Goal: Information Seeking & Learning: Compare options

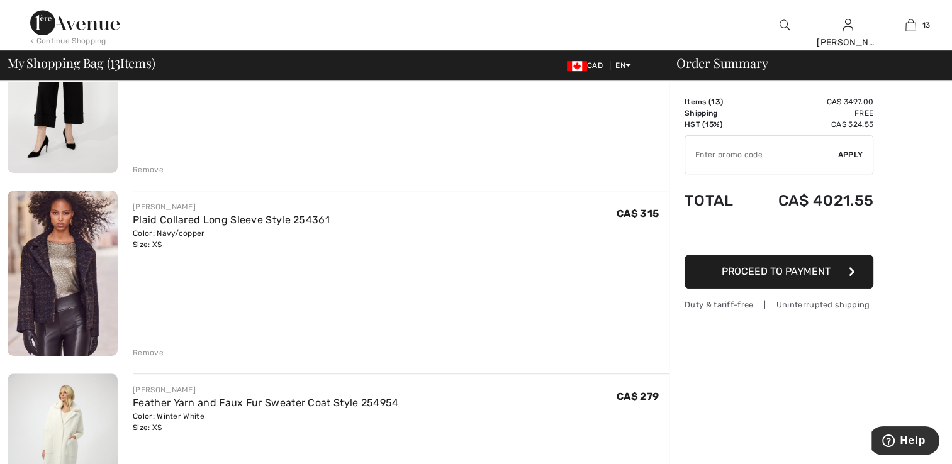
scroll to position [755, 0]
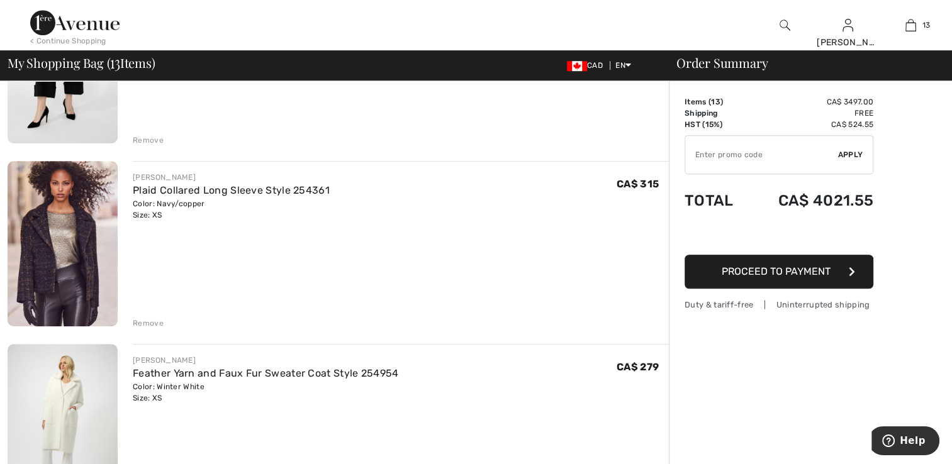
click at [58, 238] on img at bounding box center [63, 243] width 110 height 165
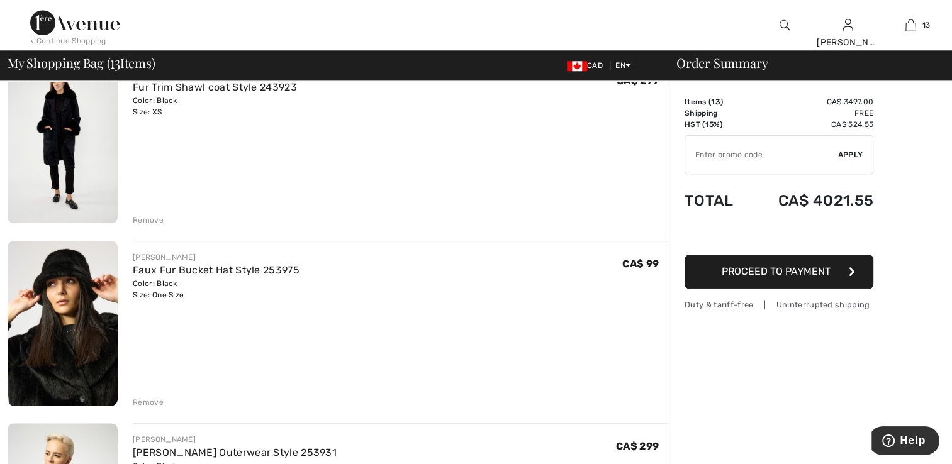
scroll to position [1195, 0]
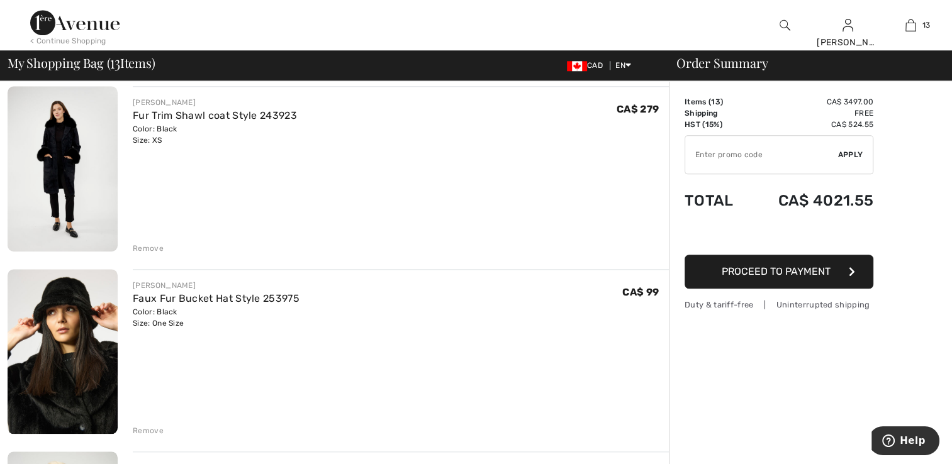
click at [73, 176] on img at bounding box center [63, 168] width 110 height 165
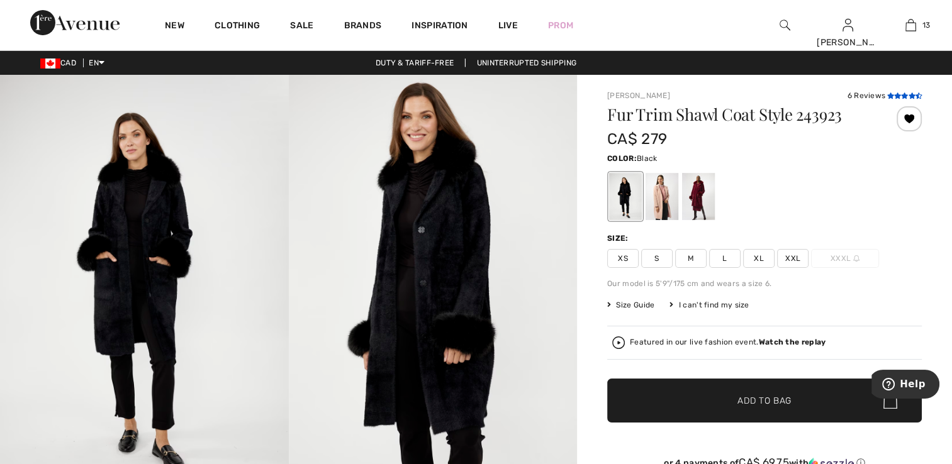
click at [894, 94] on icon at bounding box center [897, 95] width 7 height 6
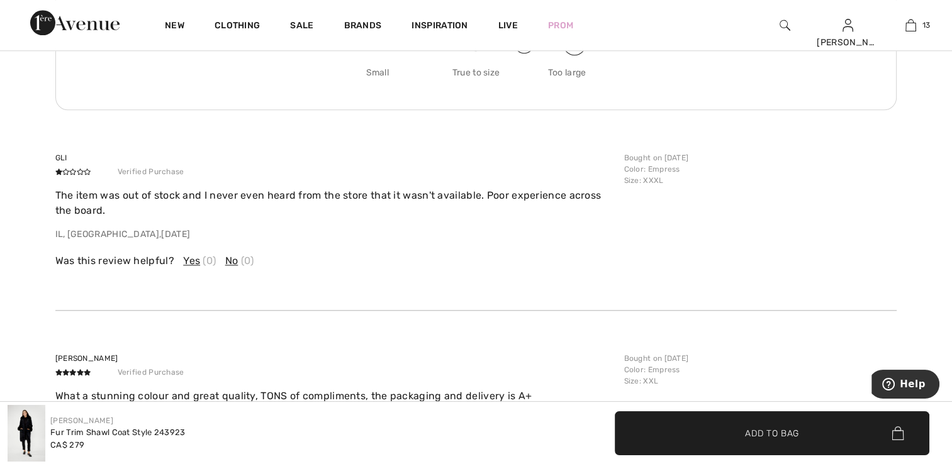
scroll to position [1429, 0]
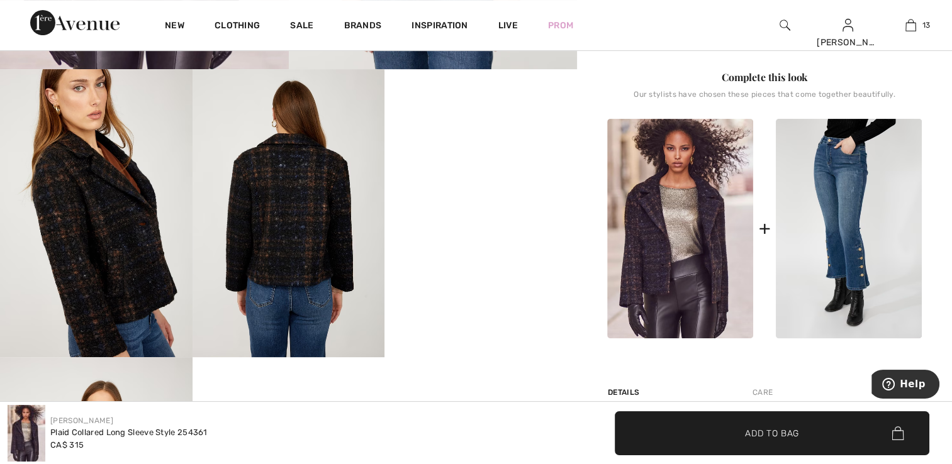
scroll to position [440, 0]
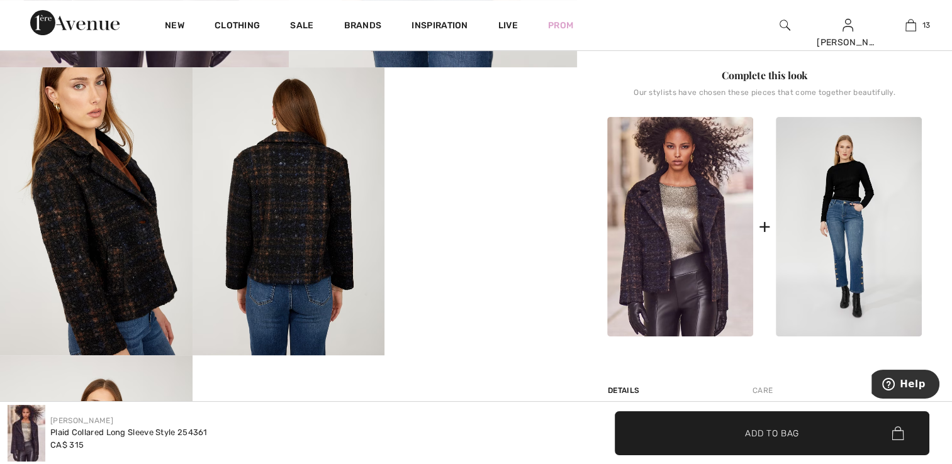
click at [844, 264] on img at bounding box center [849, 227] width 146 height 220
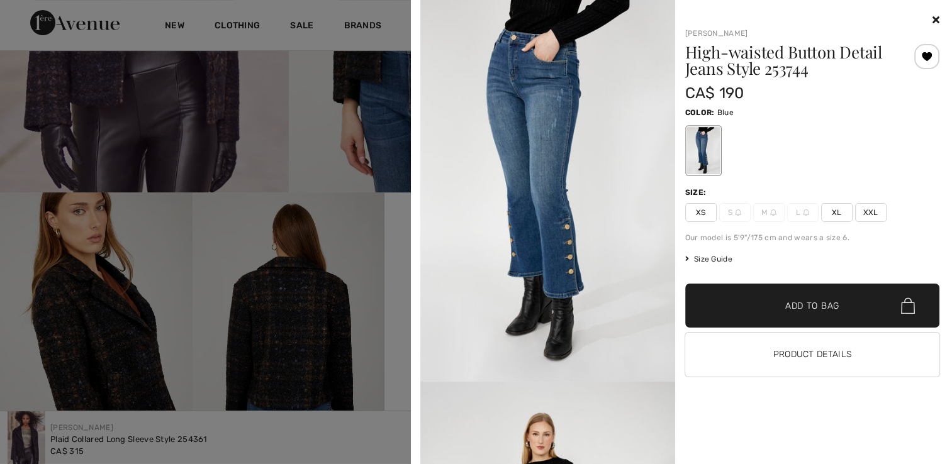
scroll to position [315, 0]
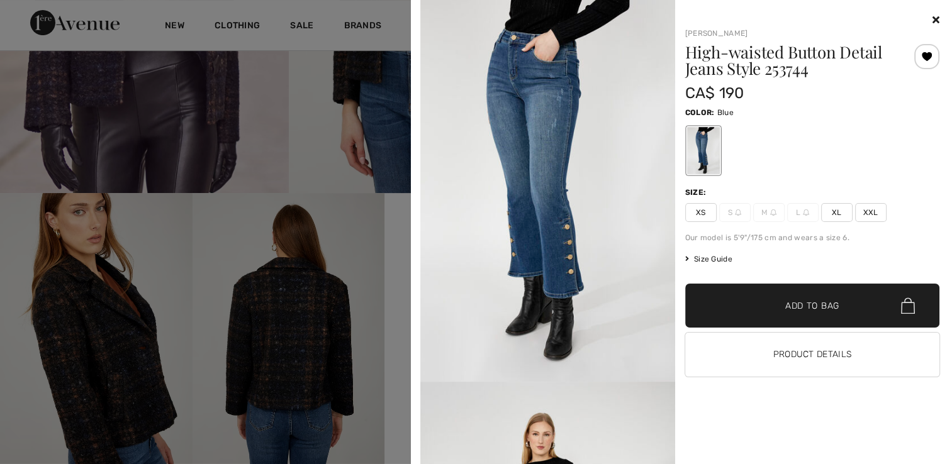
click at [936, 23] on icon at bounding box center [935, 19] width 7 height 10
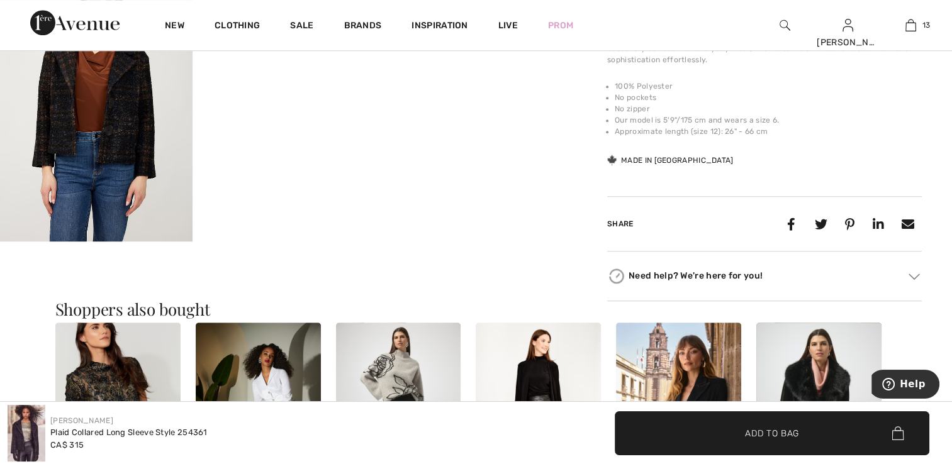
scroll to position [881, 0]
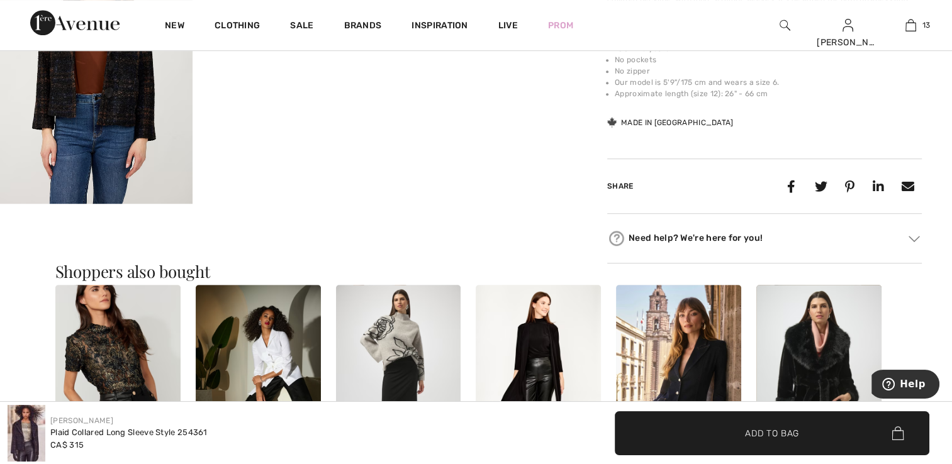
click at [283, 372] on img at bounding box center [258, 378] width 125 height 187
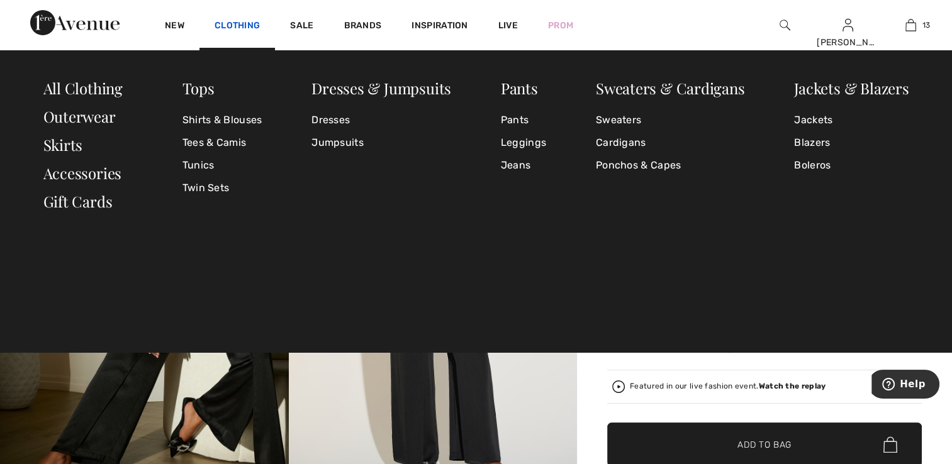
click at [254, 28] on link "Clothing" at bounding box center [237, 26] width 45 height 13
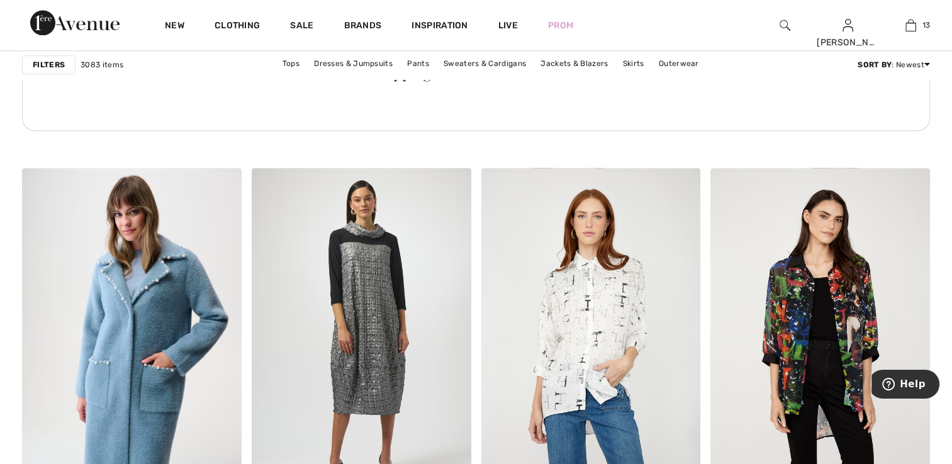
scroll to position [1726, 0]
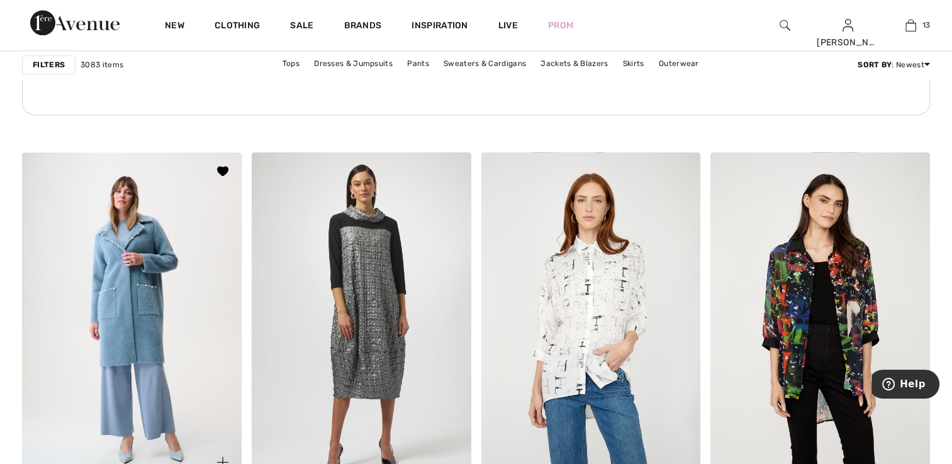
click at [170, 340] on img at bounding box center [132, 316] width 220 height 329
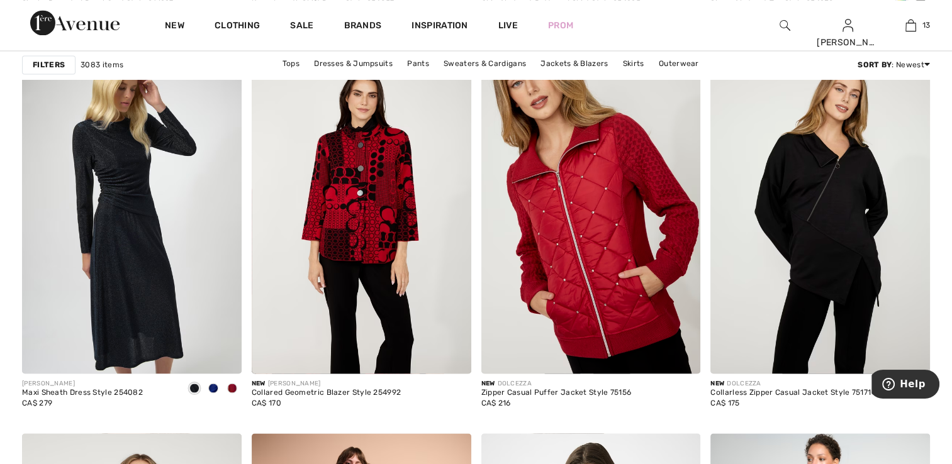
scroll to position [2234, 0]
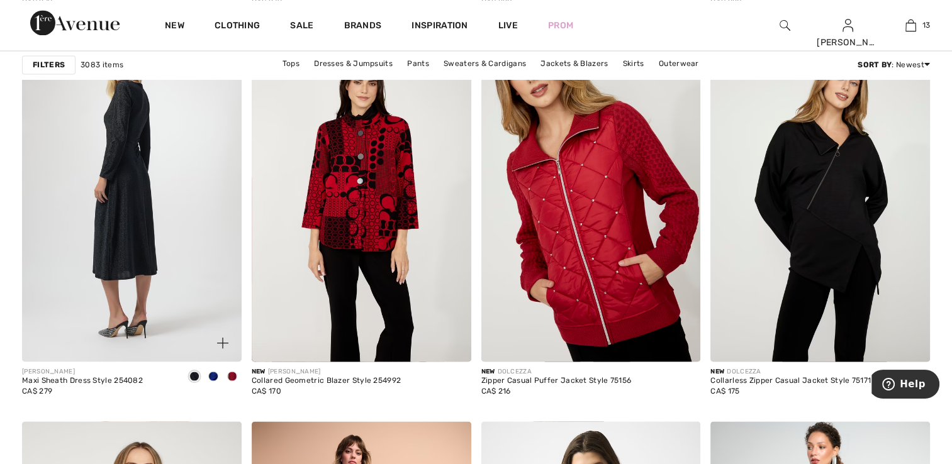
click at [109, 235] on img at bounding box center [132, 197] width 220 height 329
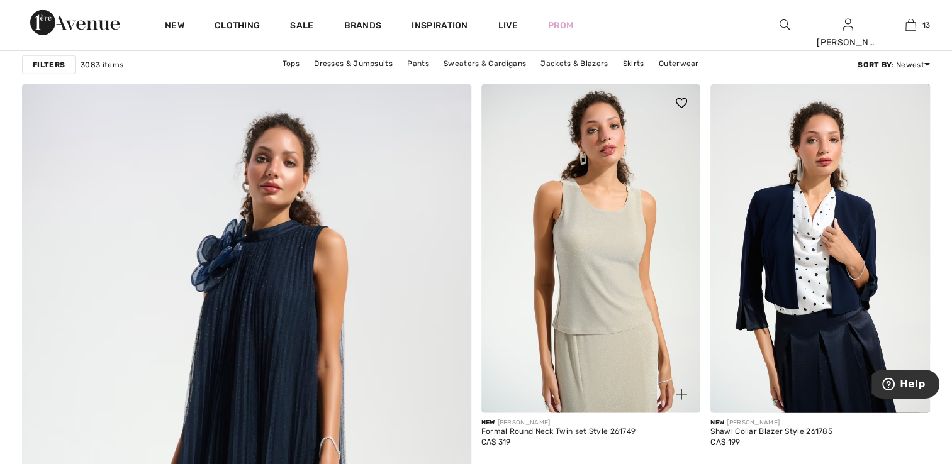
scroll to position [3241, 0]
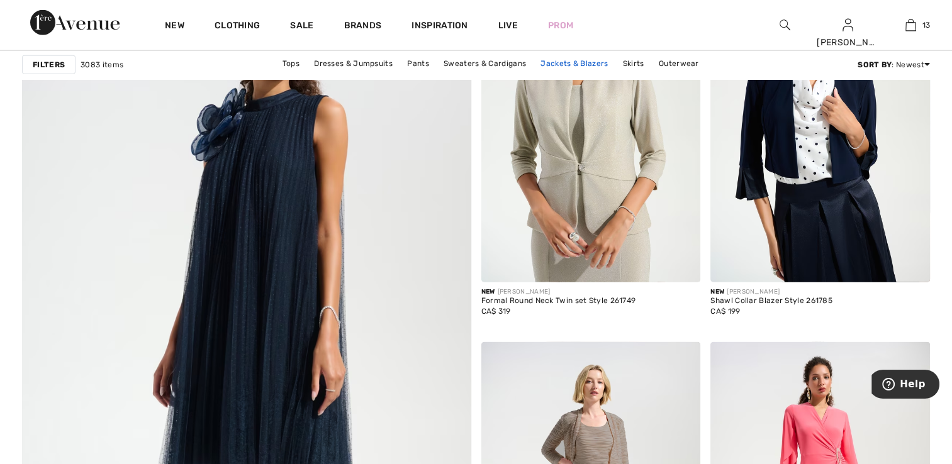
click at [567, 65] on link "Jackets & Blazers" at bounding box center [574, 63] width 80 height 16
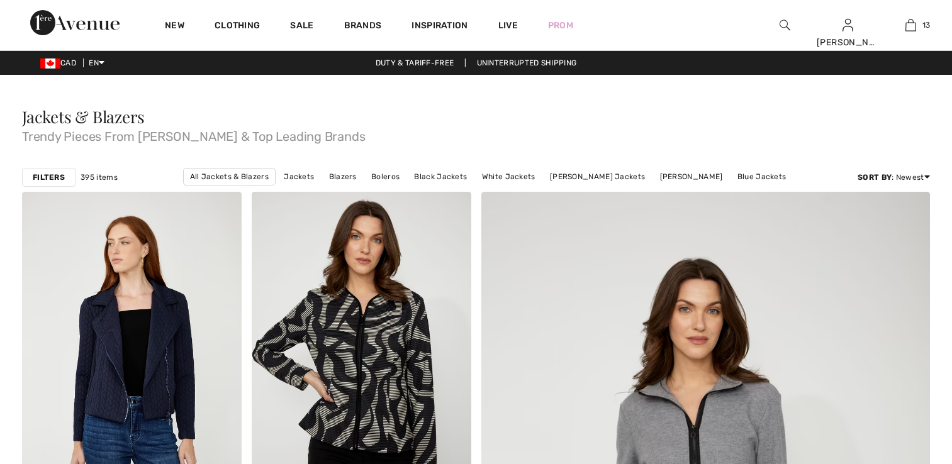
checkbox input "true"
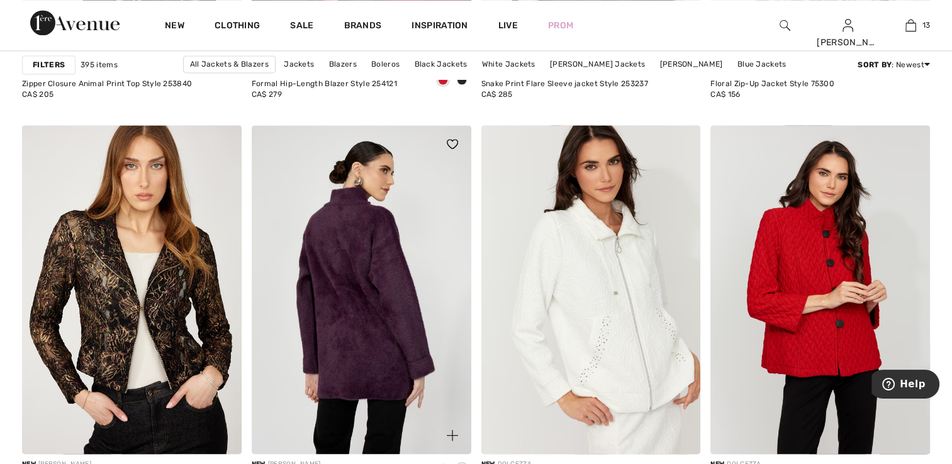
scroll to position [2139, 0]
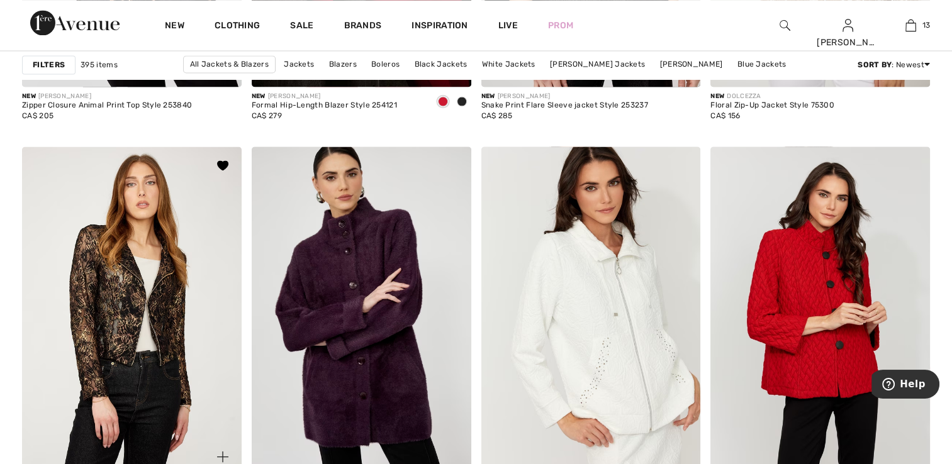
click at [179, 306] on img at bounding box center [132, 311] width 220 height 329
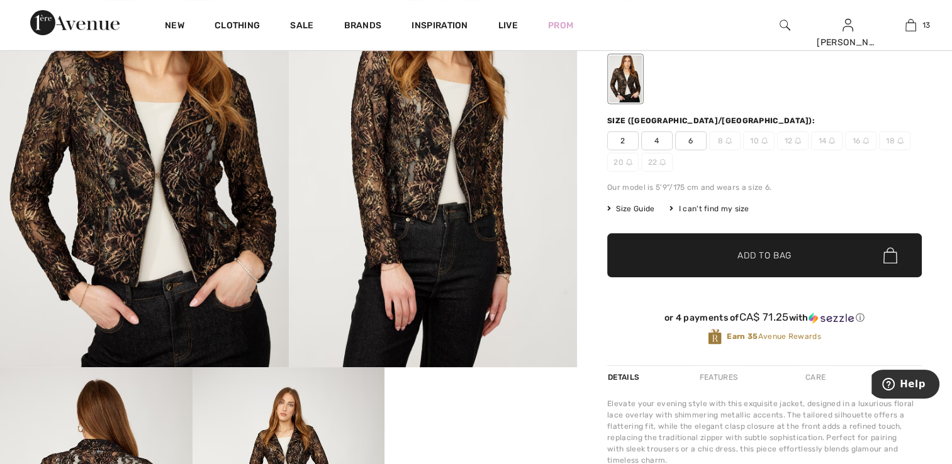
scroll to position [63, 0]
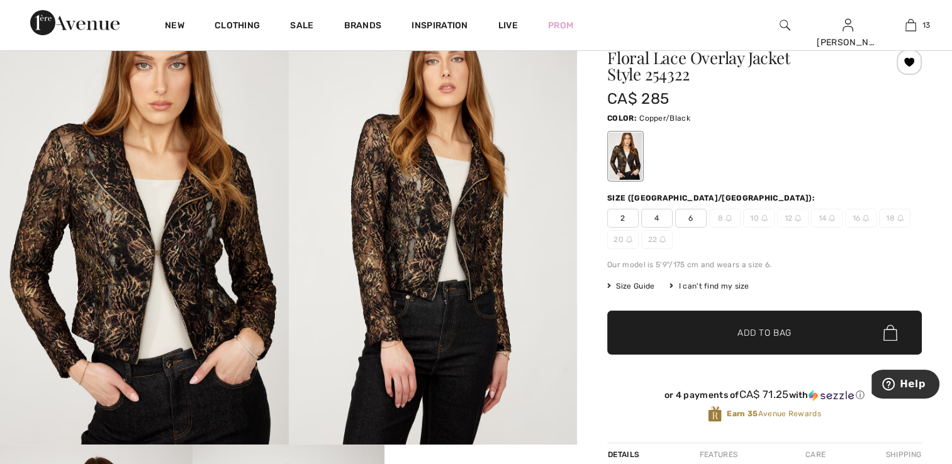
click at [722, 223] on span "8" at bounding box center [724, 218] width 31 height 19
click at [765, 220] on img at bounding box center [764, 218] width 6 height 6
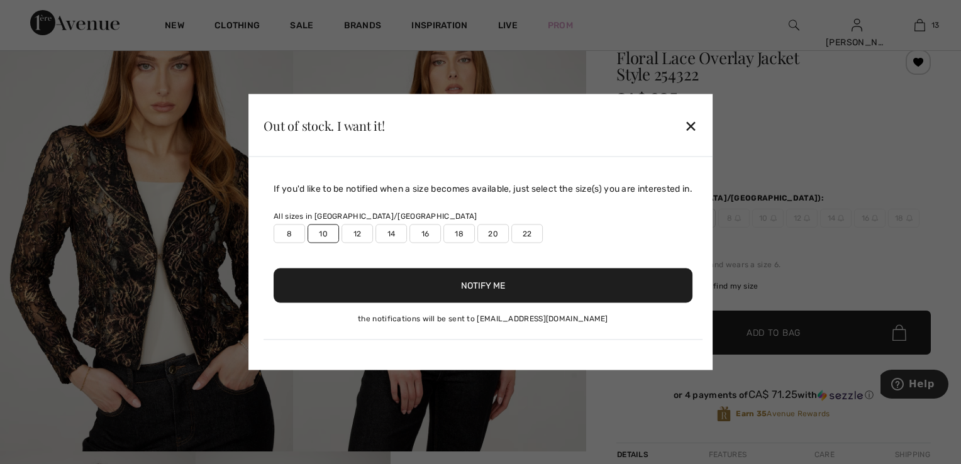
click at [698, 123] on div "✕" at bounding box center [690, 125] width 13 height 26
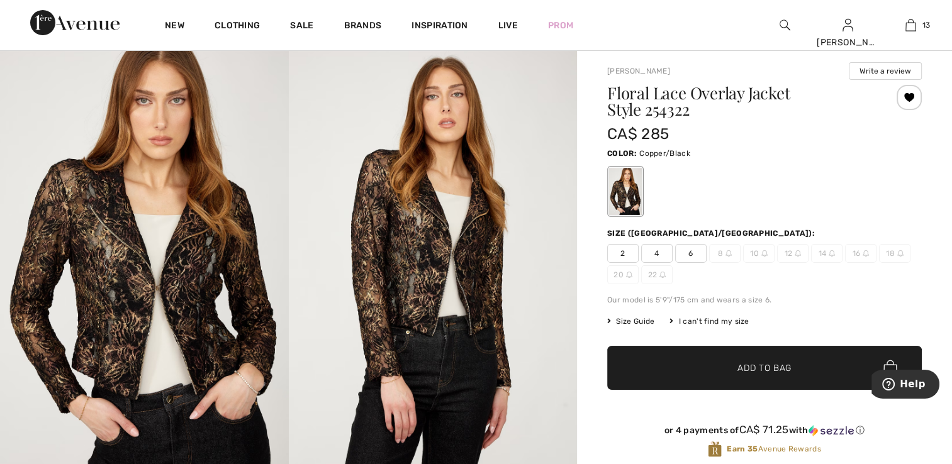
scroll to position [0, 0]
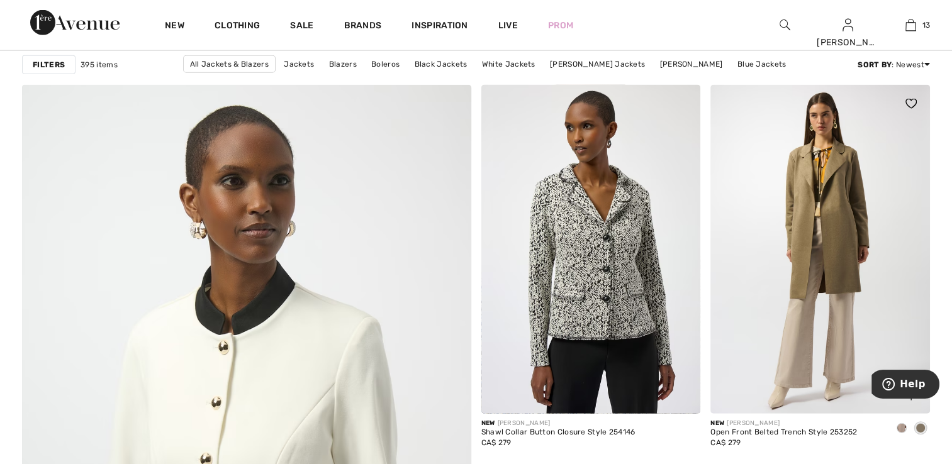
scroll to position [3209, 0]
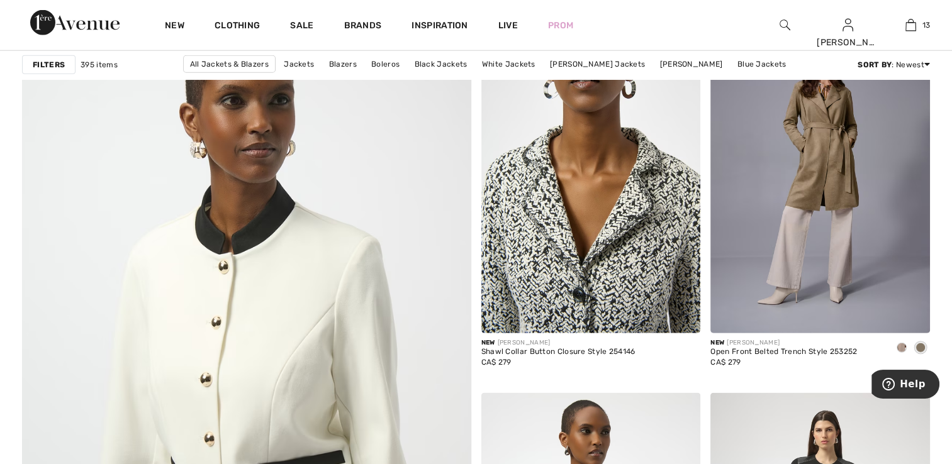
click at [588, 261] on img at bounding box center [591, 168] width 220 height 329
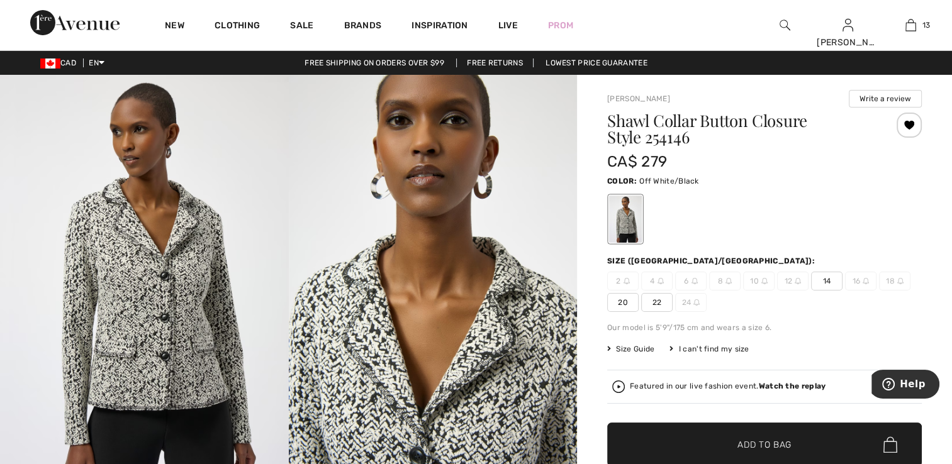
drag, startPoint x: 0, startPoint y: 9, endPoint x: 891, endPoint y: 99, distance: 895.4
click at [891, 99] on button "Write a review" at bounding box center [885, 99] width 73 height 18
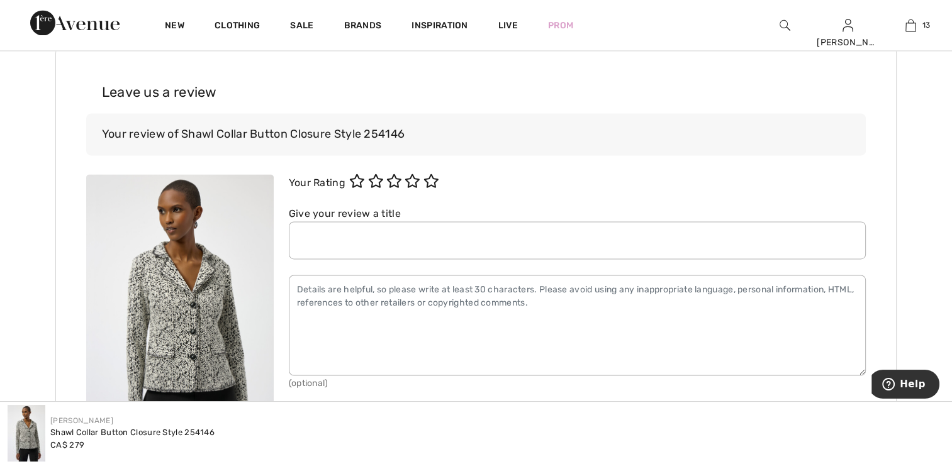
scroll to position [1901, 0]
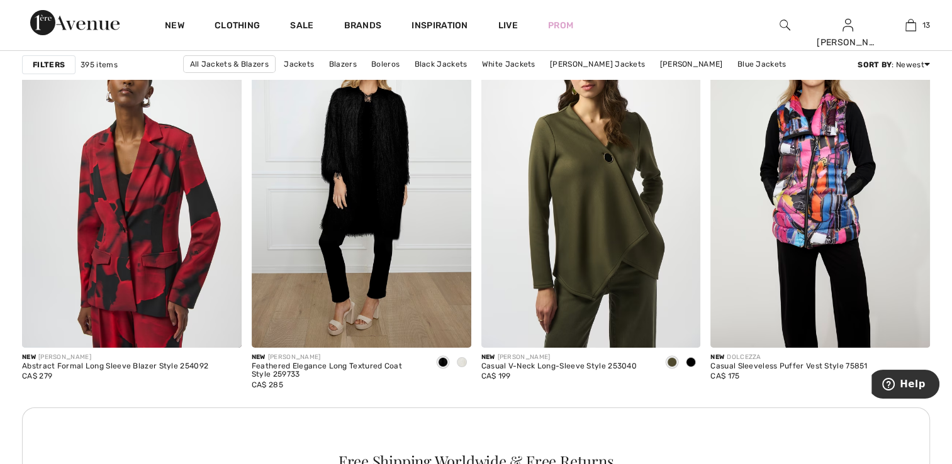
scroll to position [4341, 0]
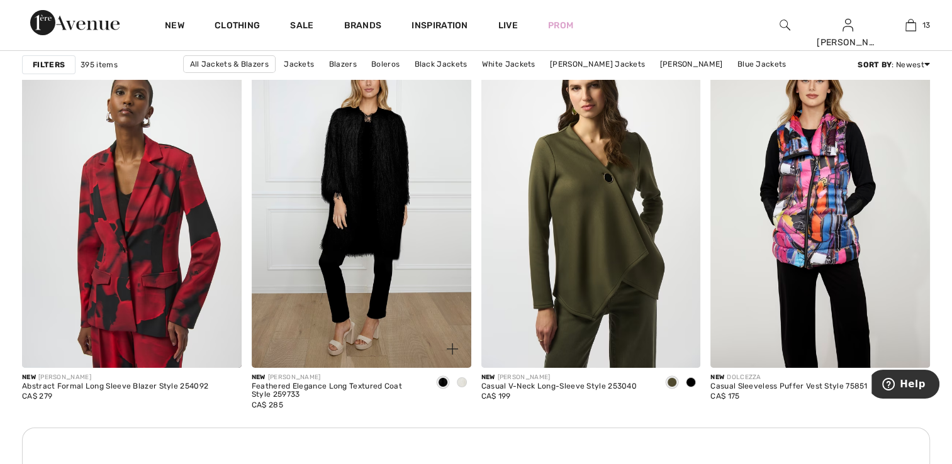
click at [378, 282] on img at bounding box center [362, 202] width 220 height 329
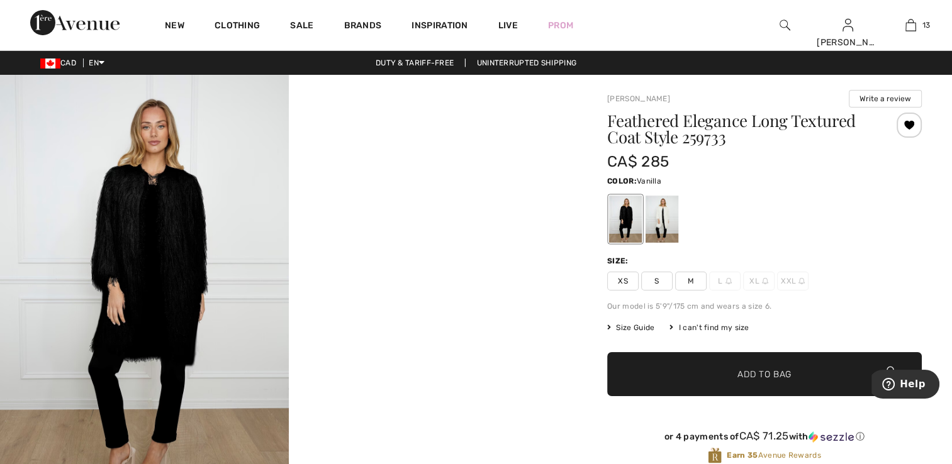
click at [659, 220] on div at bounding box center [661, 219] width 33 height 47
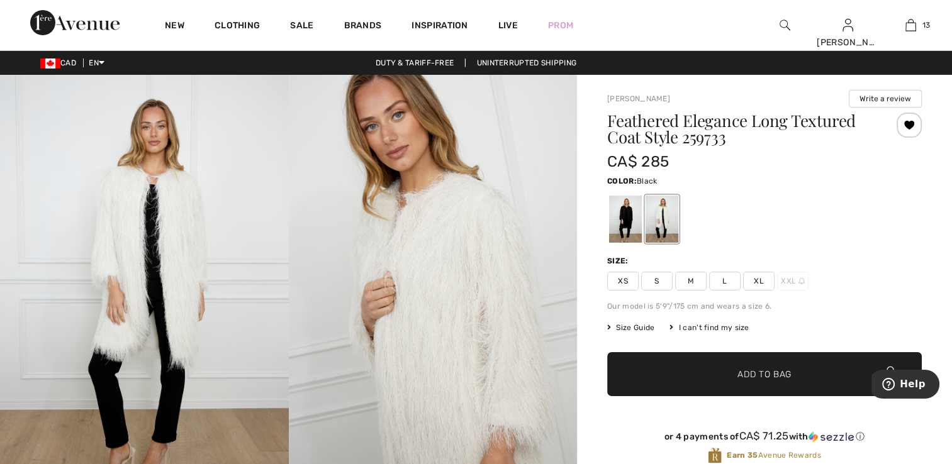
click at [617, 223] on div at bounding box center [625, 219] width 33 height 47
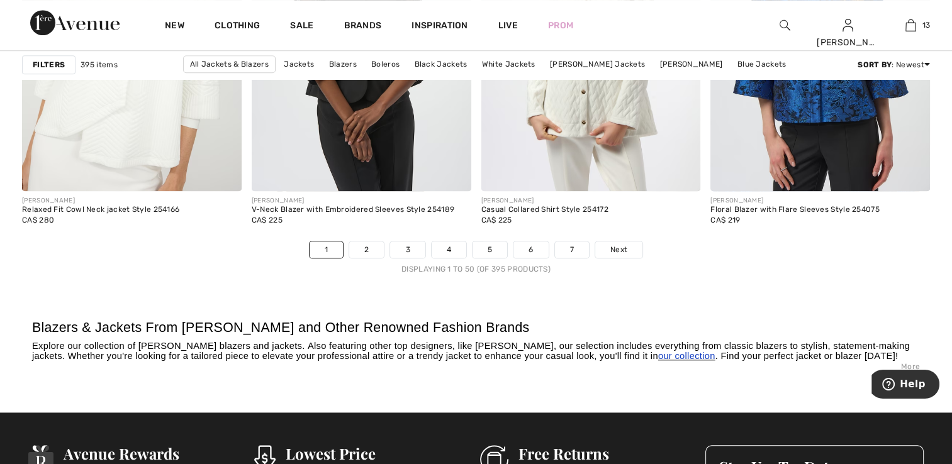
scroll to position [5851, 0]
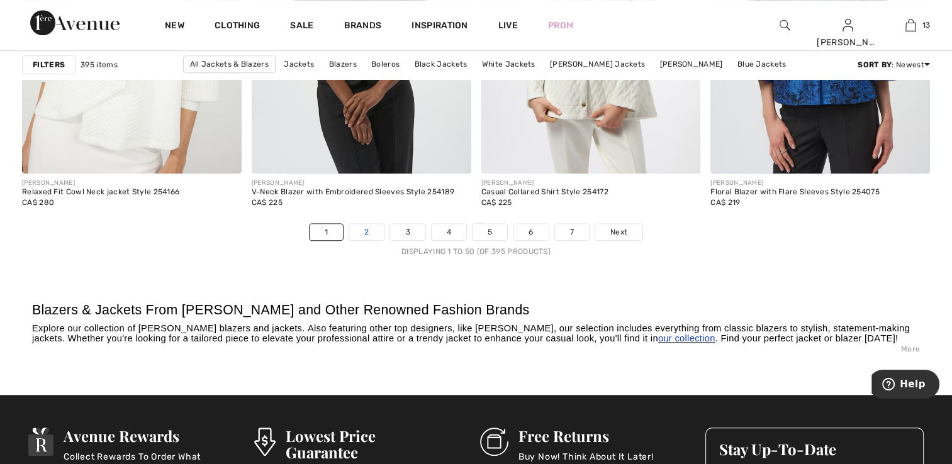
click at [370, 233] on link "2" at bounding box center [366, 232] width 35 height 16
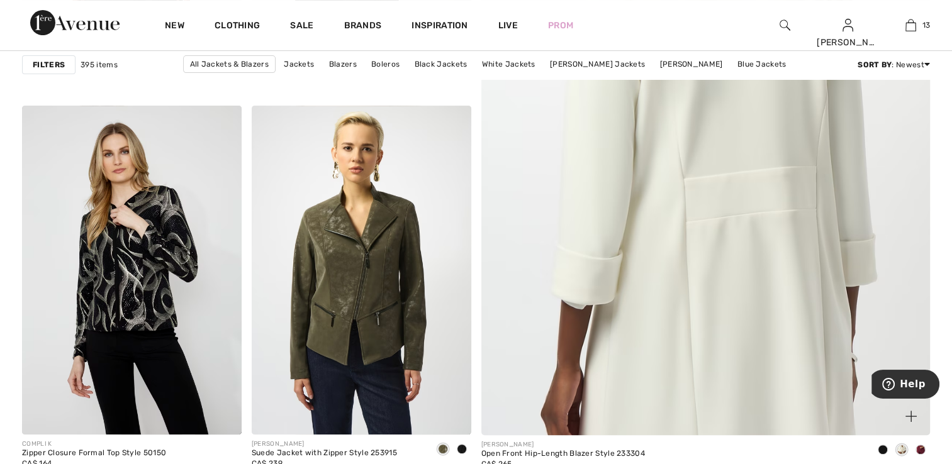
scroll to position [503, 0]
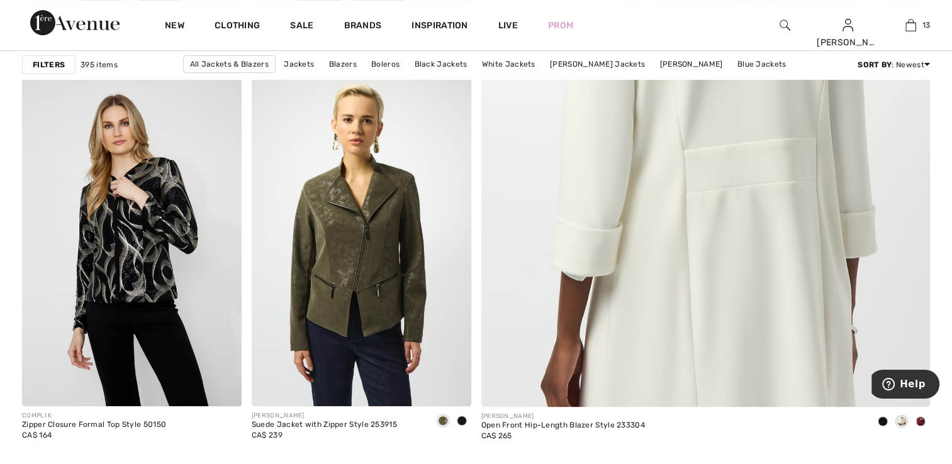
click at [700, 331] on img at bounding box center [705, 93] width 539 height 808
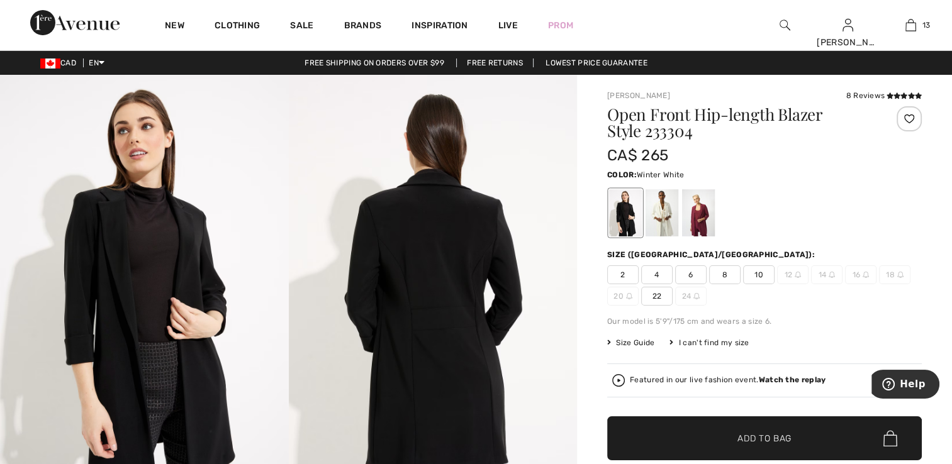
click at [662, 211] on div at bounding box center [661, 212] width 33 height 47
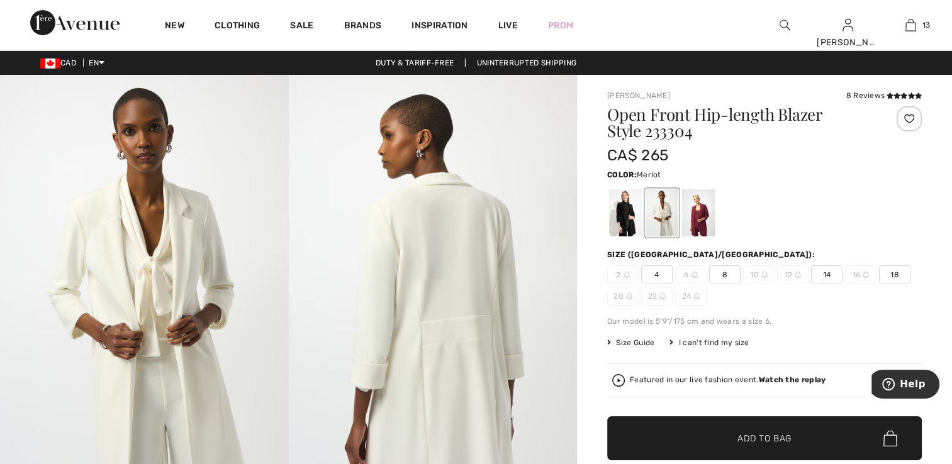
click at [701, 211] on div at bounding box center [698, 212] width 33 height 47
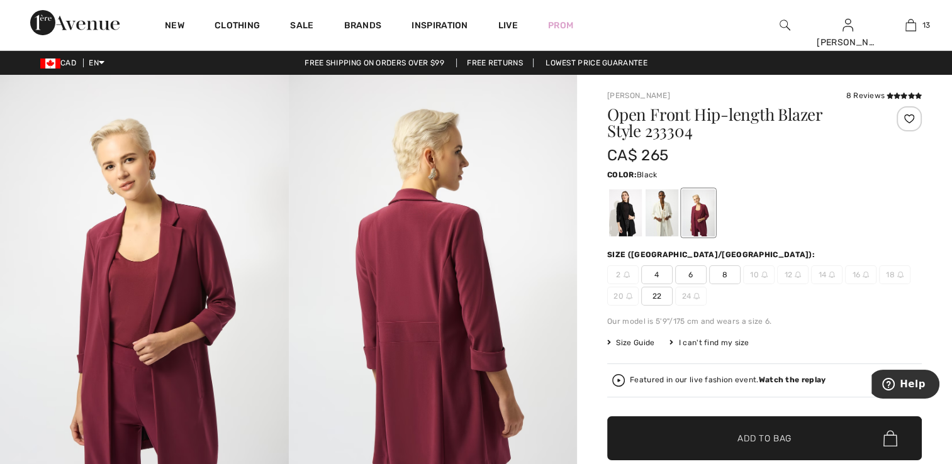
click at [620, 216] on div at bounding box center [625, 212] width 33 height 47
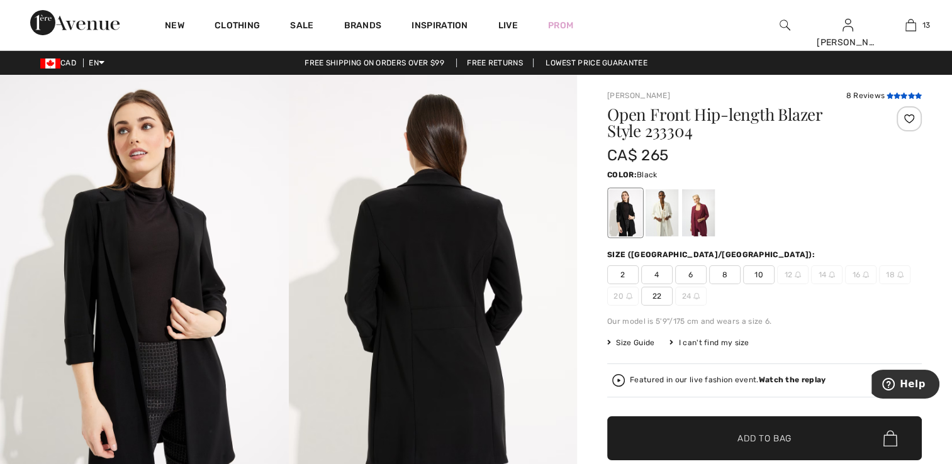
click at [906, 94] on icon at bounding box center [903, 95] width 7 height 6
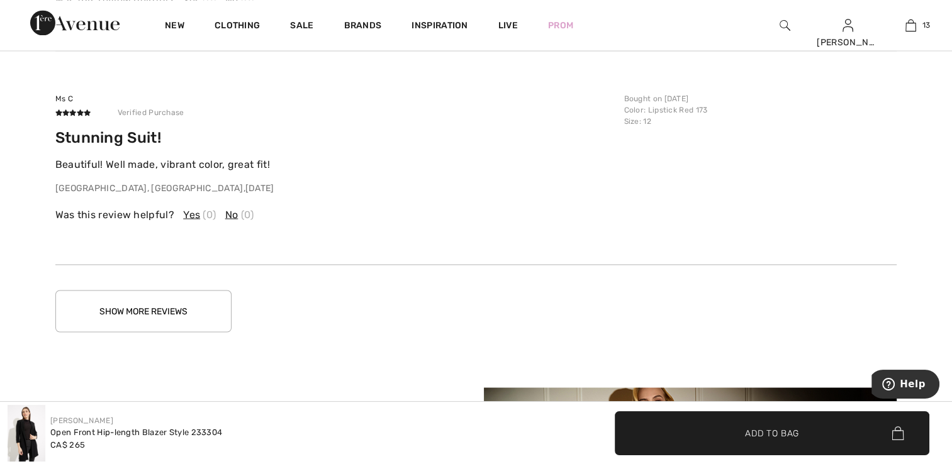
scroll to position [2228, 0]
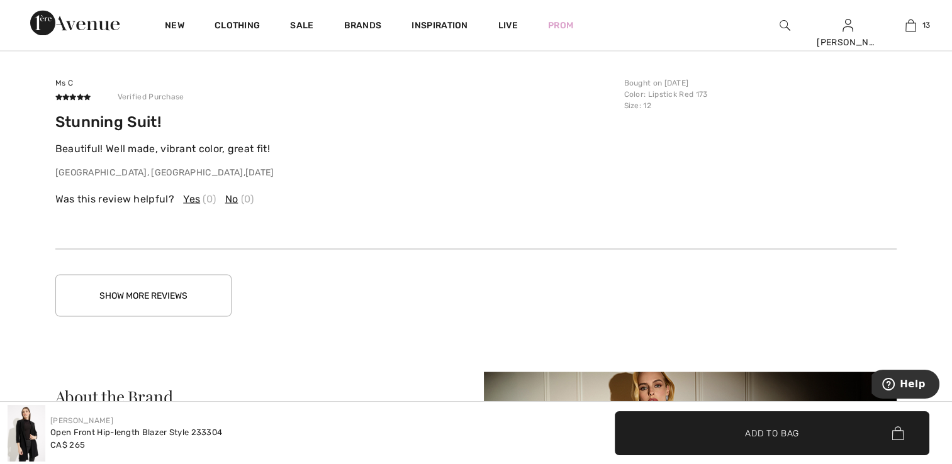
click at [181, 291] on button "Show More Reviews" at bounding box center [143, 295] width 176 height 42
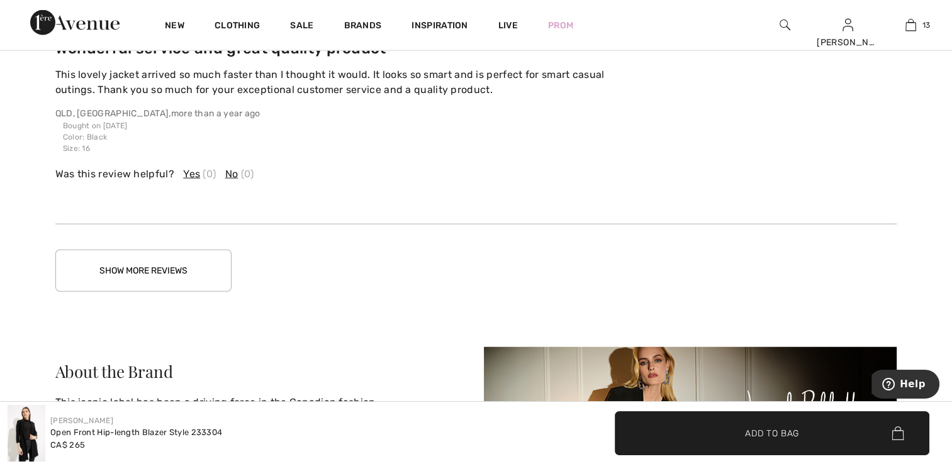
scroll to position [3109, 0]
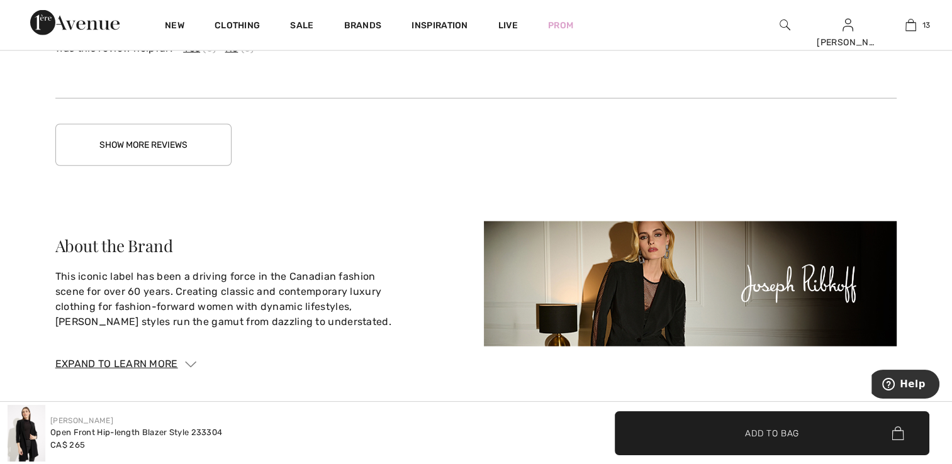
click at [174, 137] on button "Show More Reviews" at bounding box center [143, 145] width 176 height 42
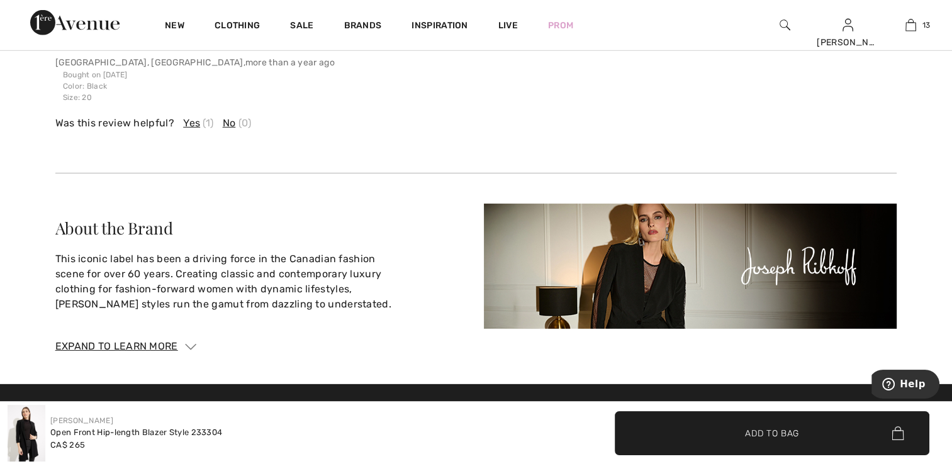
scroll to position [3738, 0]
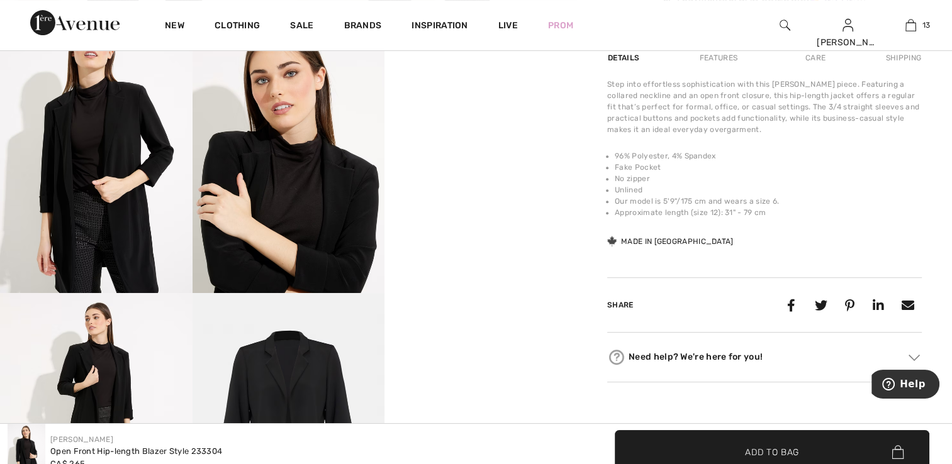
scroll to position [503, 0]
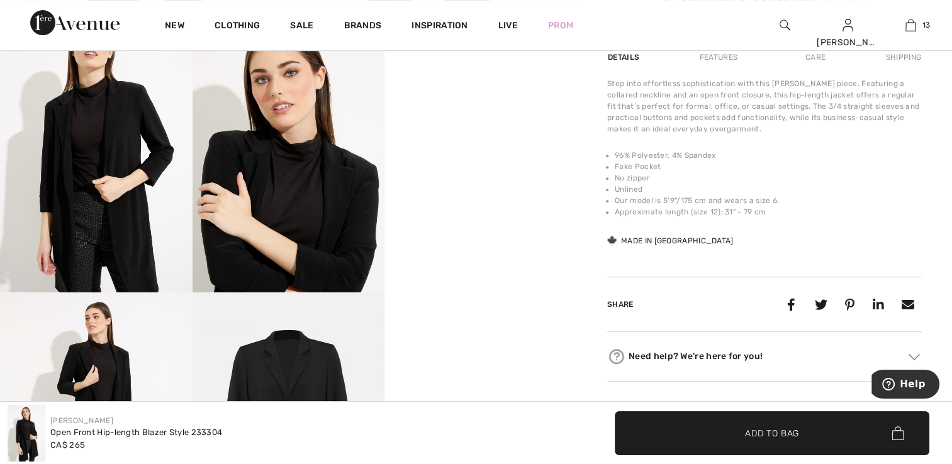
click at [130, 223] on img at bounding box center [96, 148] width 193 height 288
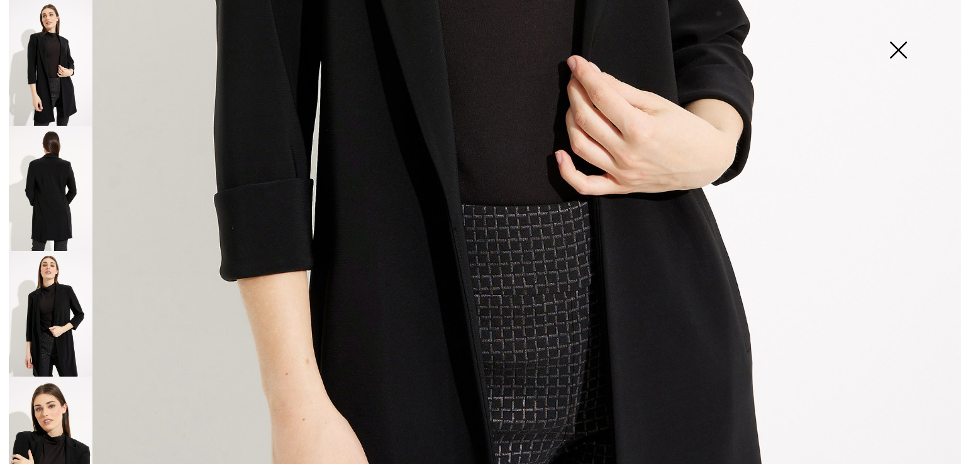
scroll to position [692, 0]
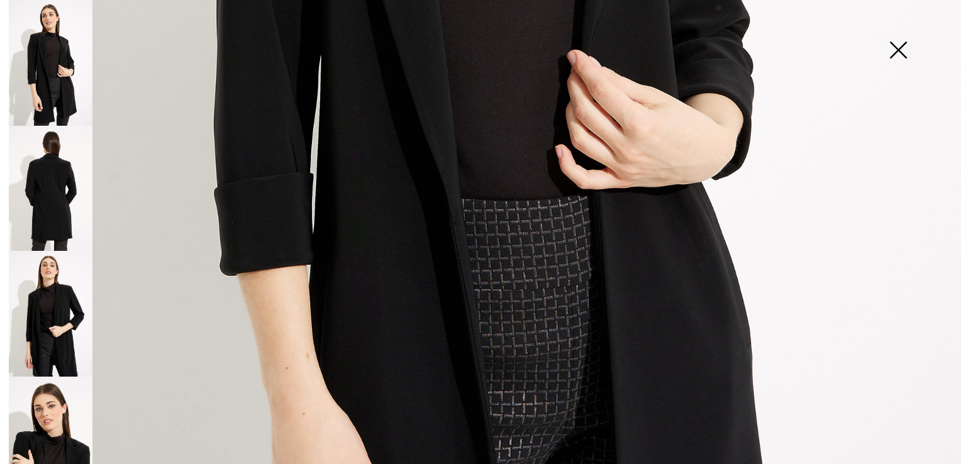
click at [51, 426] on img at bounding box center [51, 440] width 84 height 126
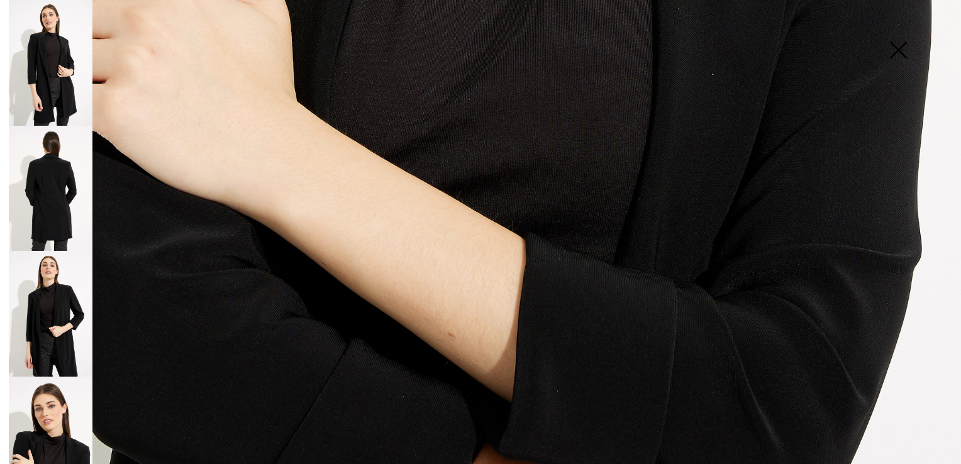
scroll to position [963, 0]
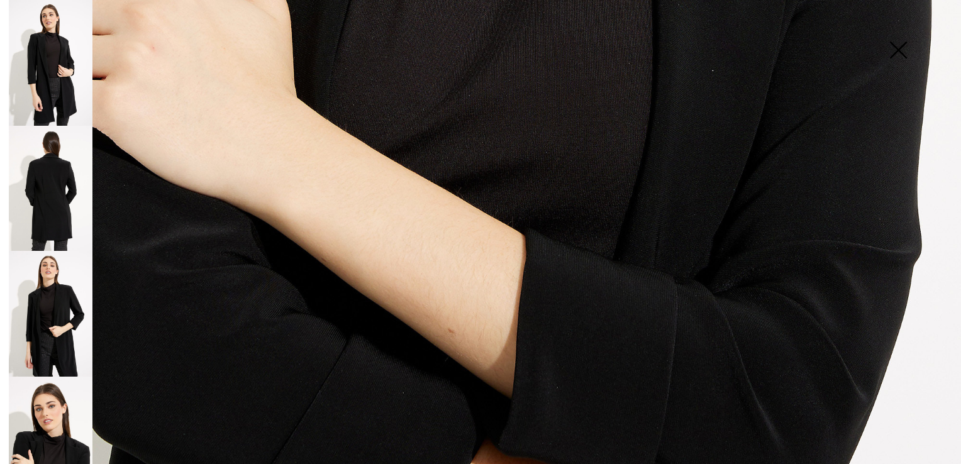
click at [898, 45] on img at bounding box center [898, 51] width 63 height 65
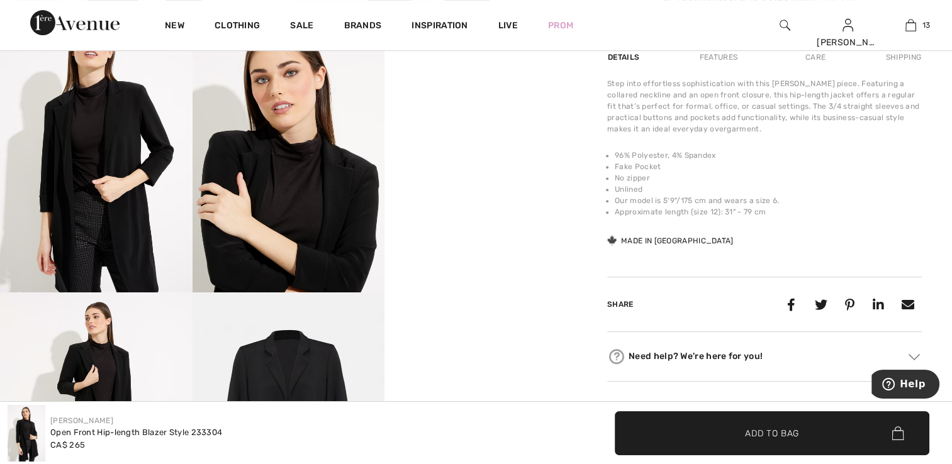
scroll to position [949, 0]
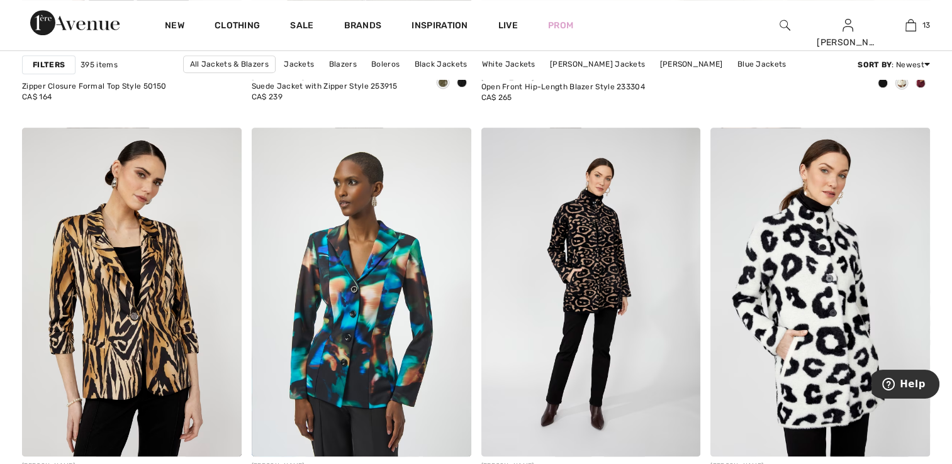
scroll to position [881, 0]
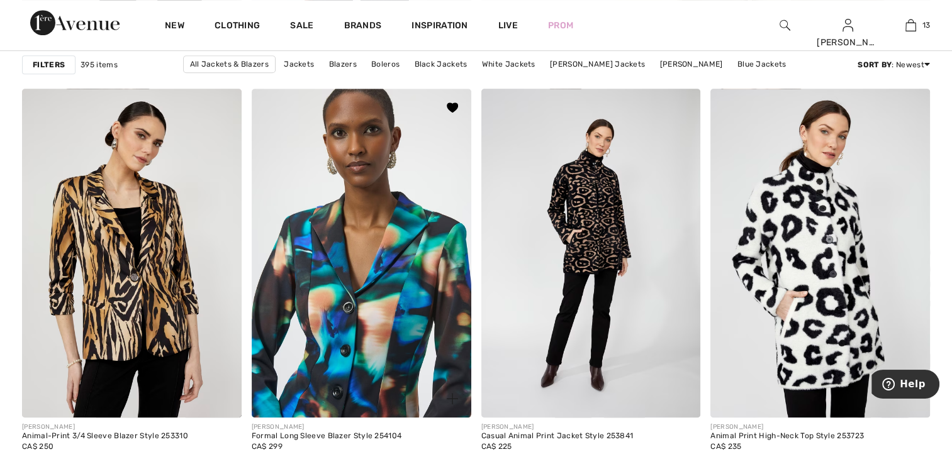
click at [360, 334] on img at bounding box center [362, 253] width 220 height 329
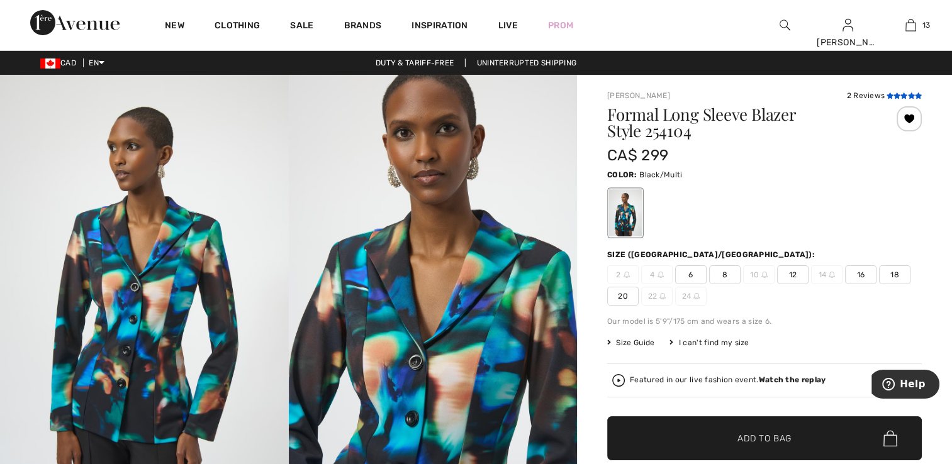
click at [898, 93] on icon at bounding box center [896, 95] width 7 height 6
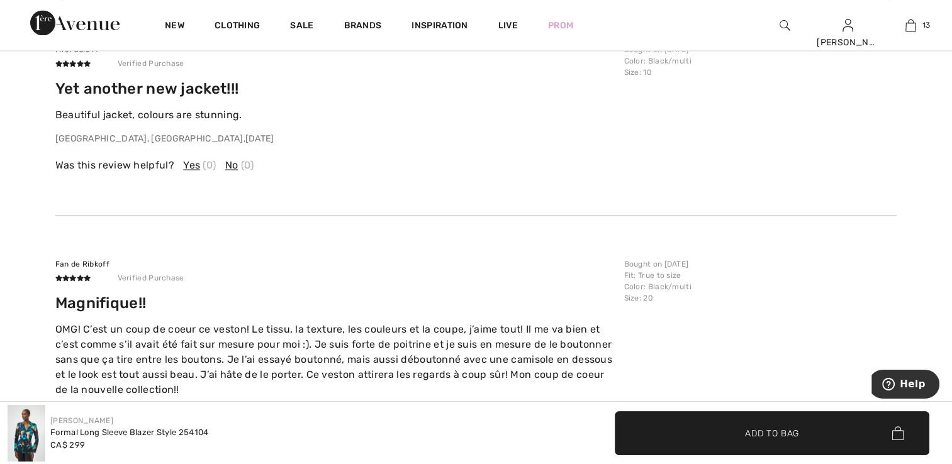
scroll to position [2229, 0]
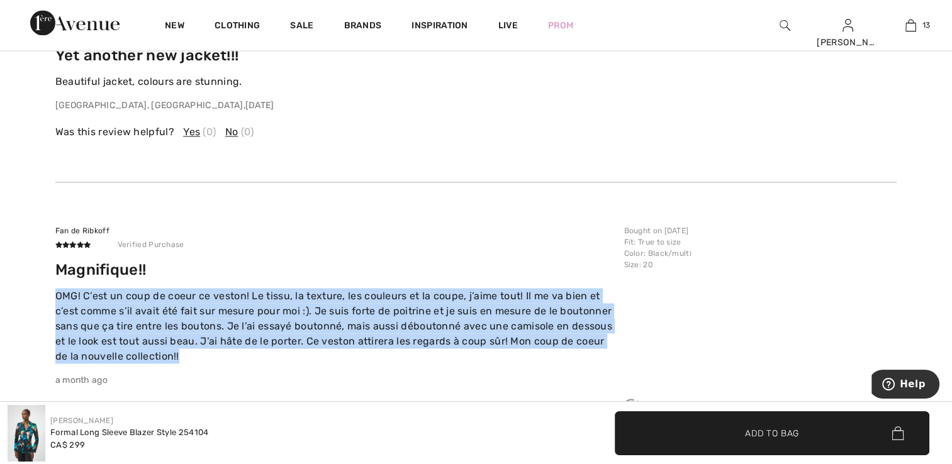
drag, startPoint x: 173, startPoint y: 344, endPoint x: 50, endPoint y: 280, distance: 138.2
drag, startPoint x: 50, startPoint y: 280, endPoint x: 89, endPoint y: 323, distance: 57.5
copy p "OMG! C’est un coup de coeur ce veston! Le tissu, la texture, les couleurs et la…"
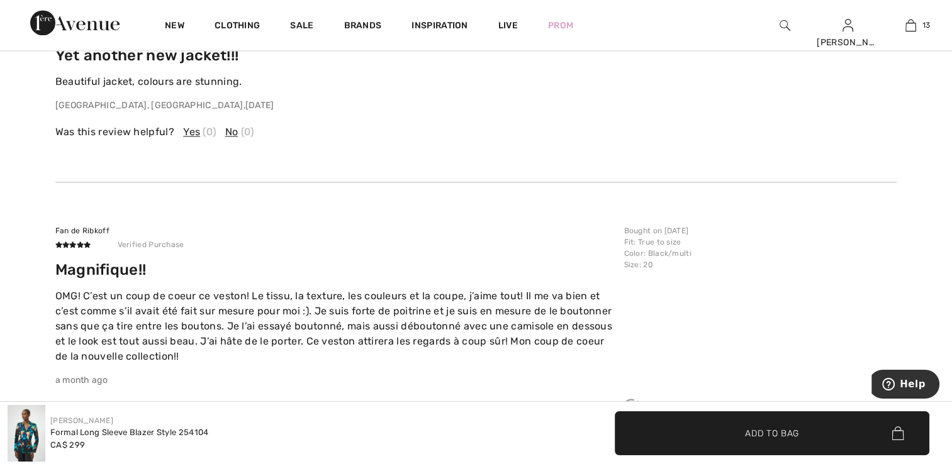
click at [354, 225] on div "Fan de Ribkoff" at bounding box center [335, 230] width 561 height 11
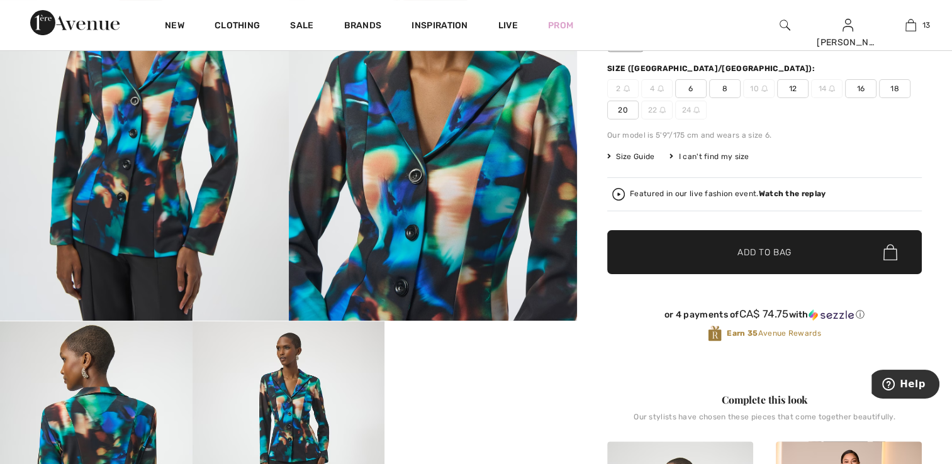
scroll to position [189, 0]
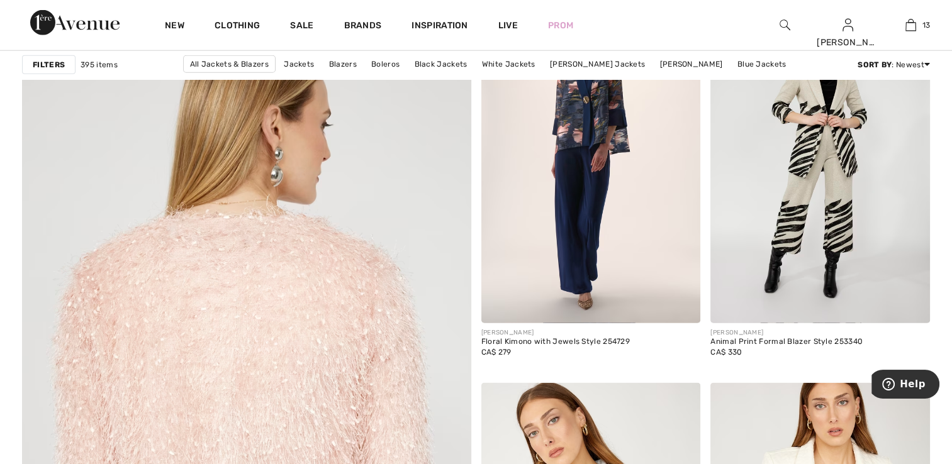
scroll to position [3334, 0]
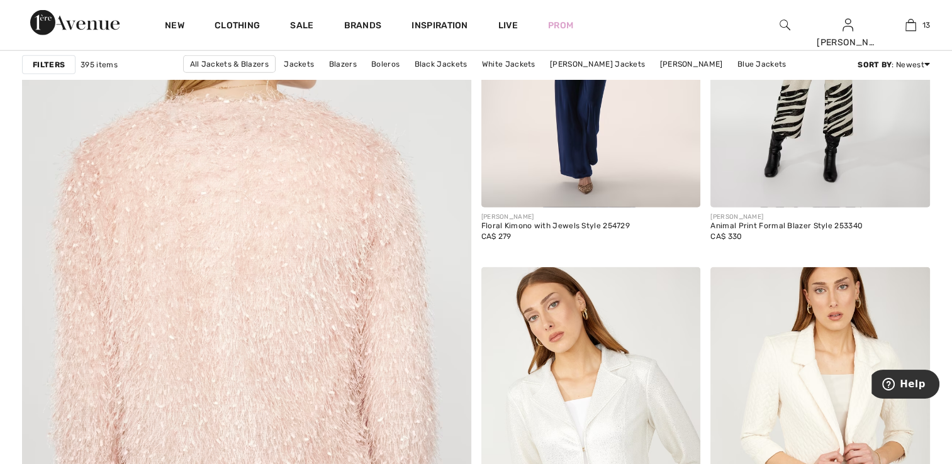
click at [347, 224] on img at bounding box center [246, 283] width 539 height 808
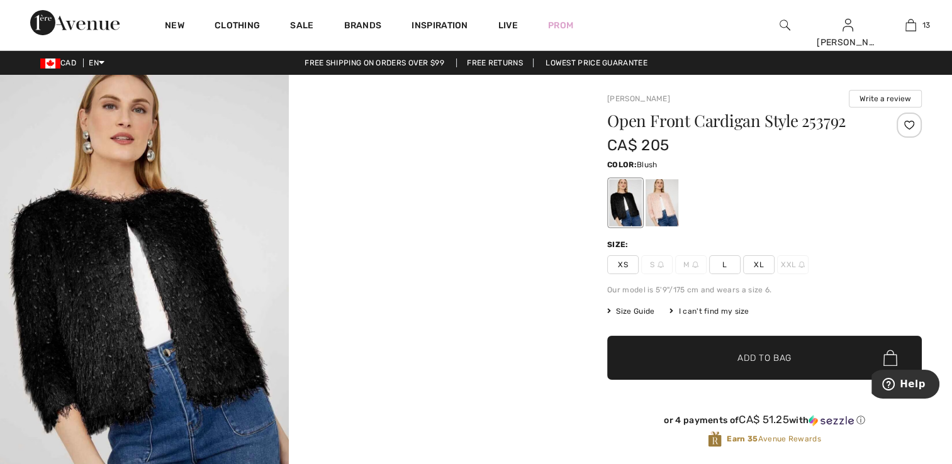
click at [663, 215] on div at bounding box center [661, 202] width 33 height 47
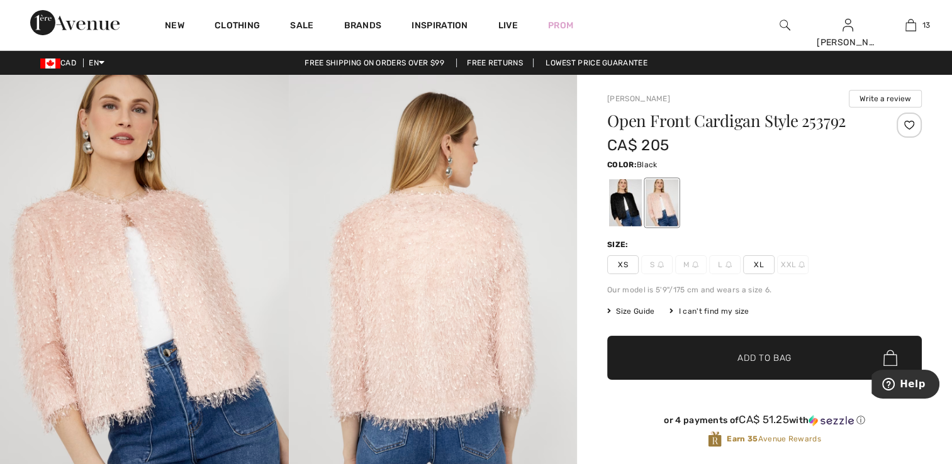
click at [629, 208] on div at bounding box center [625, 202] width 33 height 47
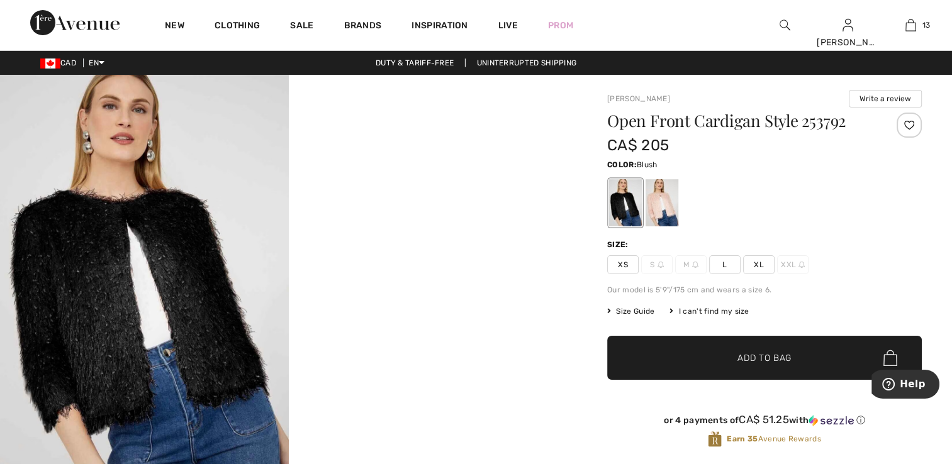
click at [669, 205] on div at bounding box center [661, 202] width 33 height 47
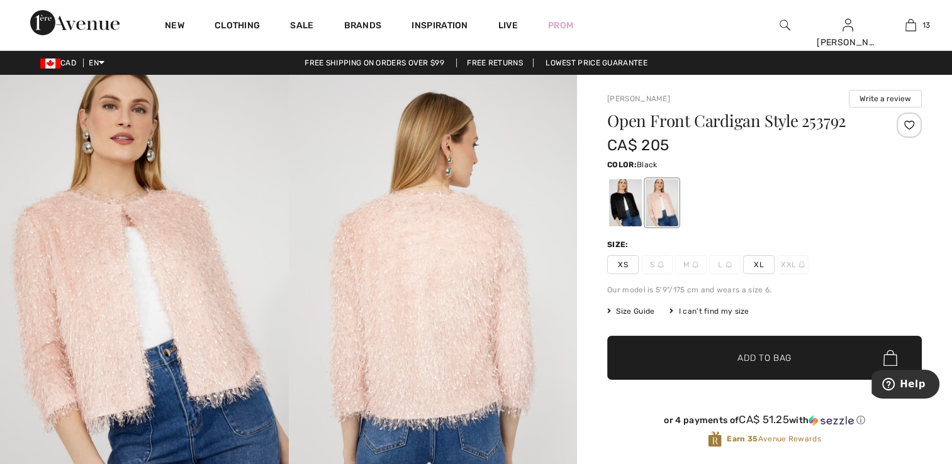
click at [630, 211] on div at bounding box center [625, 202] width 33 height 47
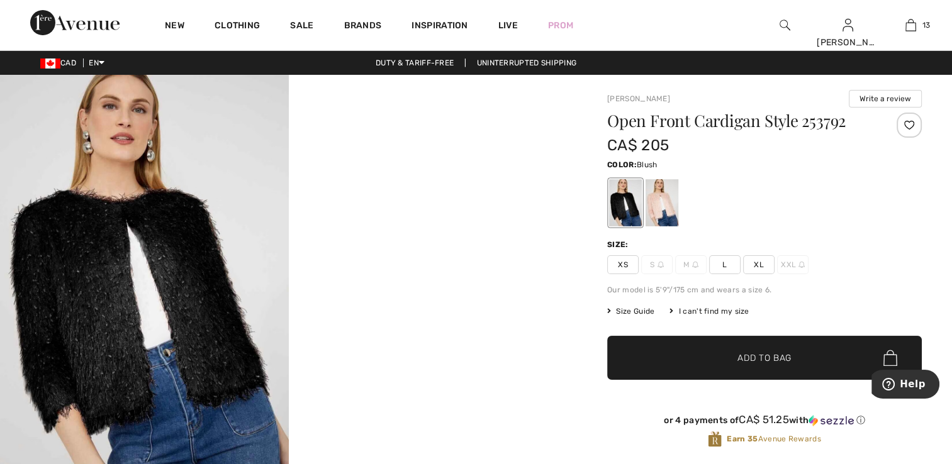
click at [666, 213] on div at bounding box center [661, 202] width 33 height 47
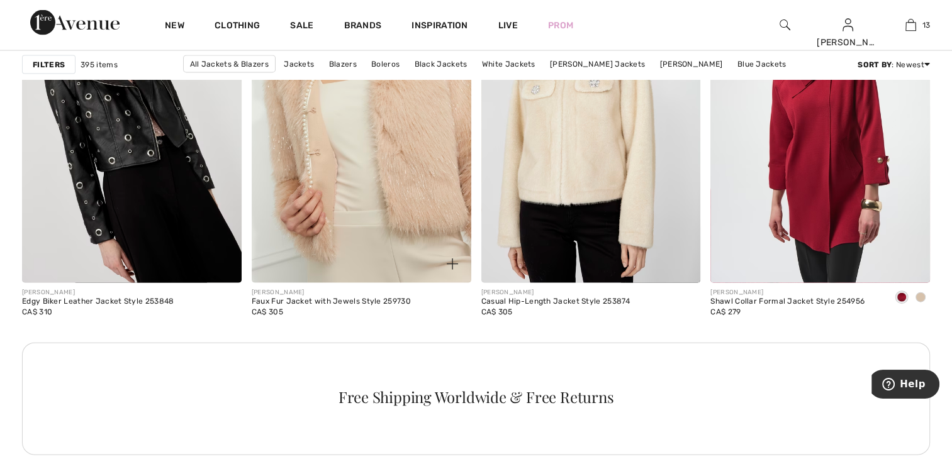
scroll to position [2579, 0]
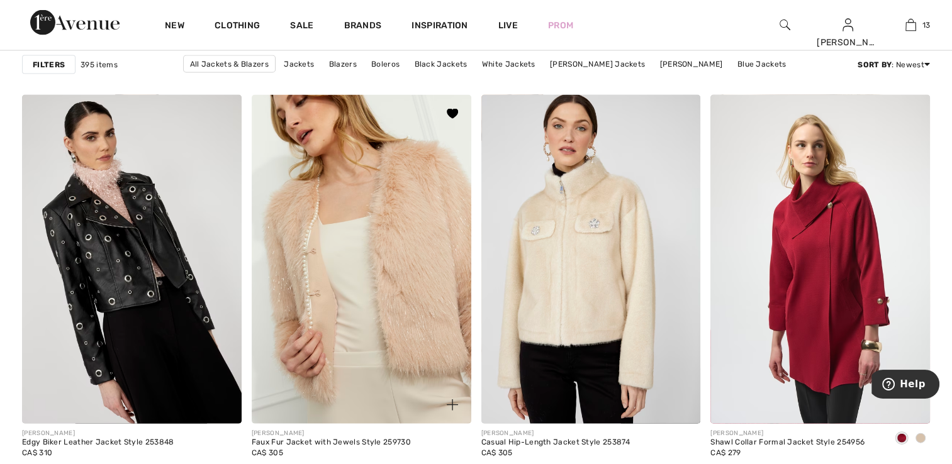
click at [362, 259] on img at bounding box center [362, 259] width 220 height 329
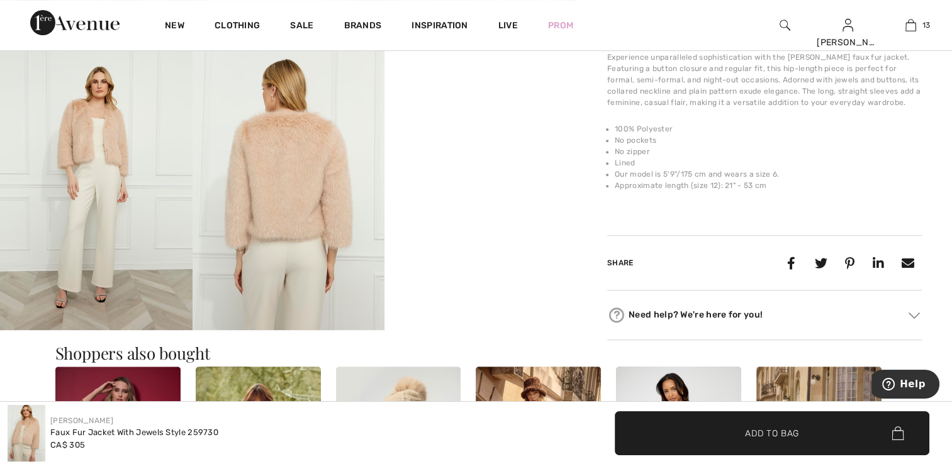
scroll to position [440, 0]
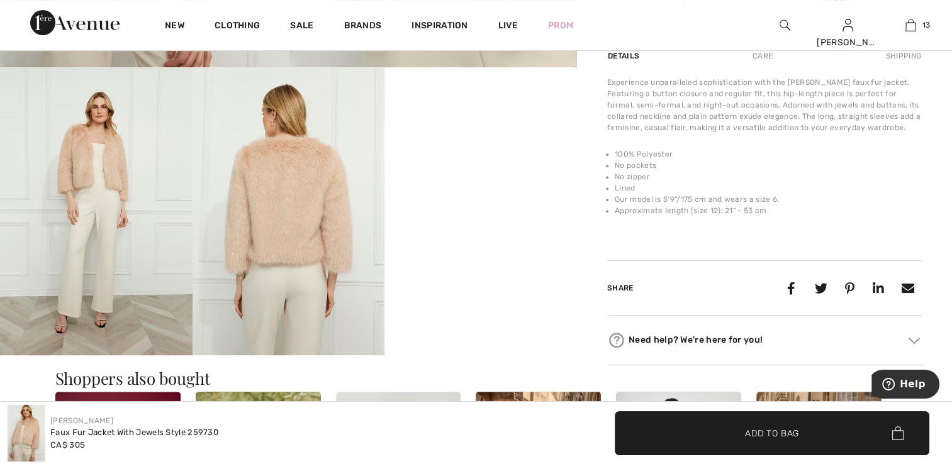
click at [462, 164] on video "Your browser does not support the video tag." at bounding box center [480, 115] width 193 height 96
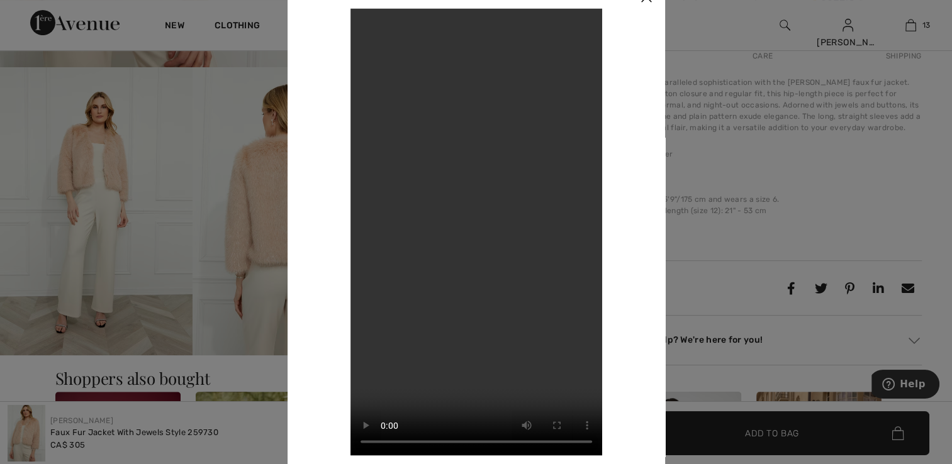
click at [28, 109] on div at bounding box center [476, 232] width 952 height 464
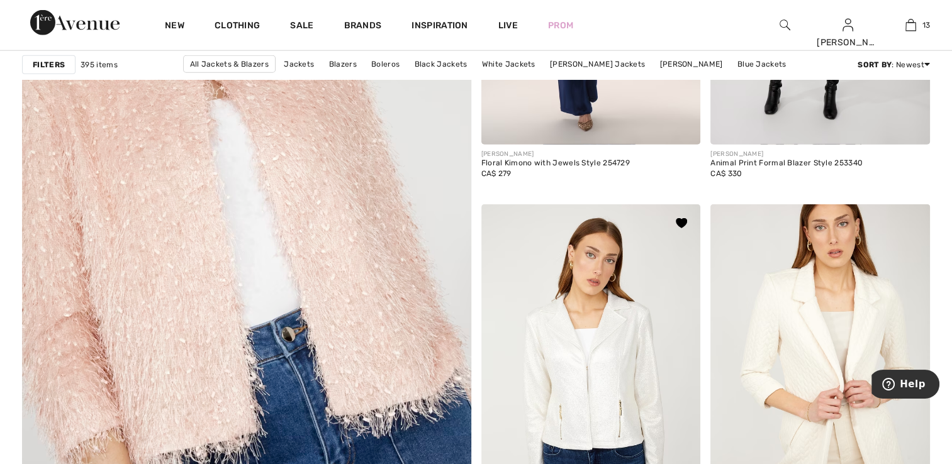
scroll to position [3398, 0]
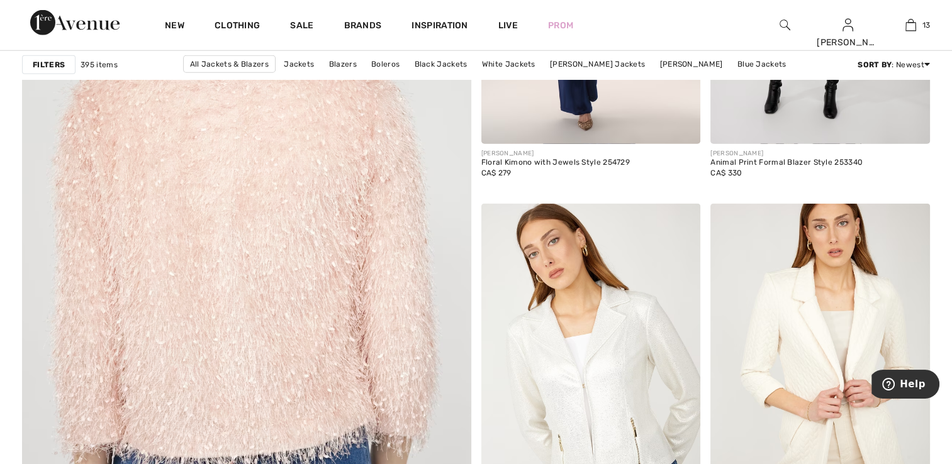
click at [354, 281] on img at bounding box center [246, 219] width 539 height 808
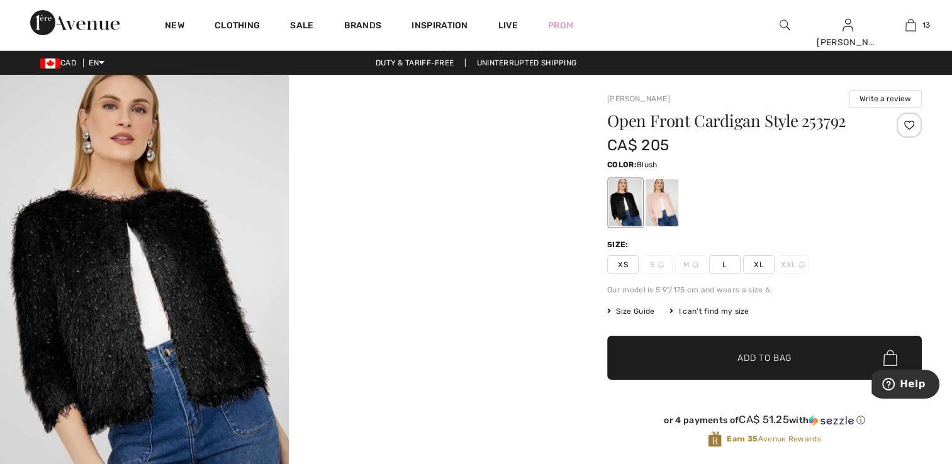
click at [663, 211] on div at bounding box center [661, 202] width 33 height 47
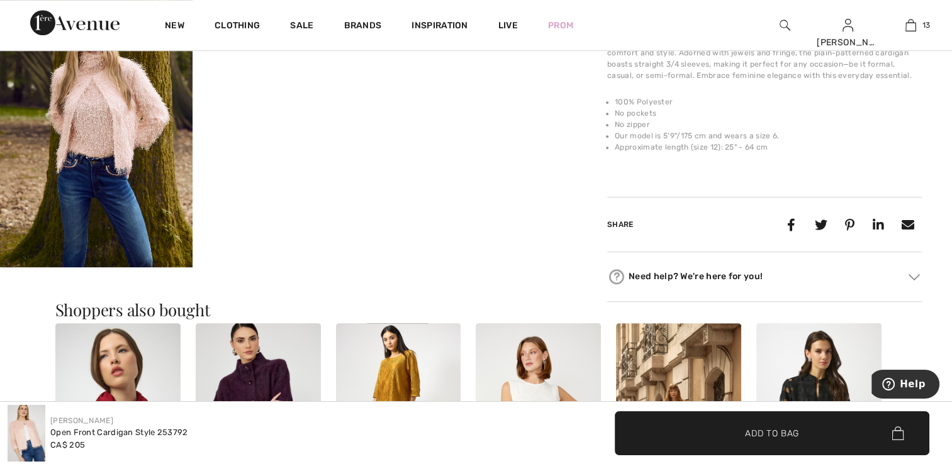
scroll to position [818, 0]
click at [136, 237] on img at bounding box center [96, 122] width 193 height 288
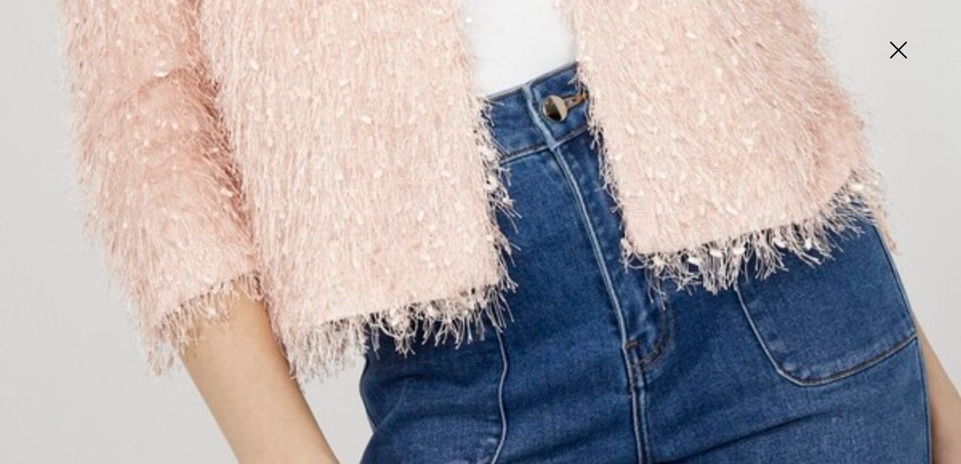
click at [901, 50] on img at bounding box center [898, 51] width 63 height 65
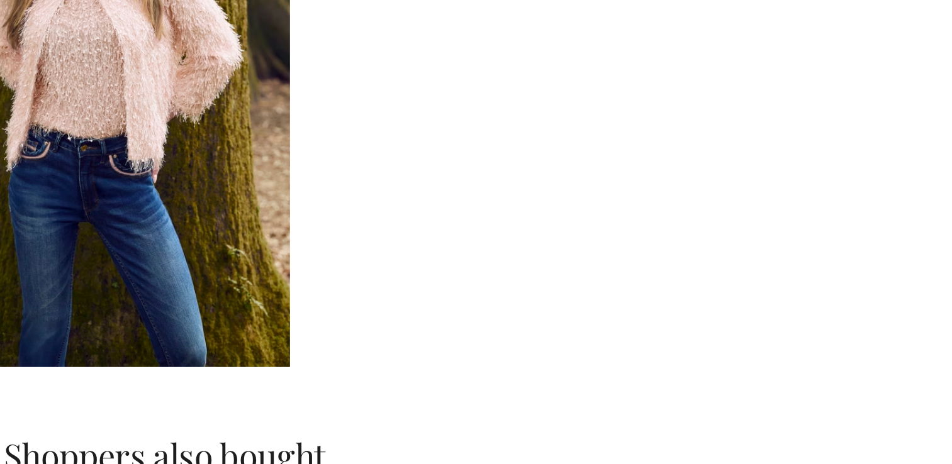
scroll to position [816, 0]
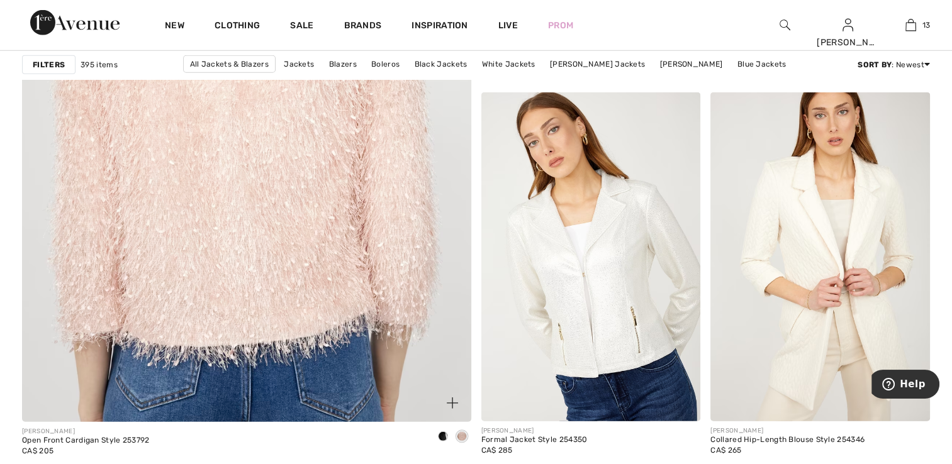
scroll to position [3508, 0]
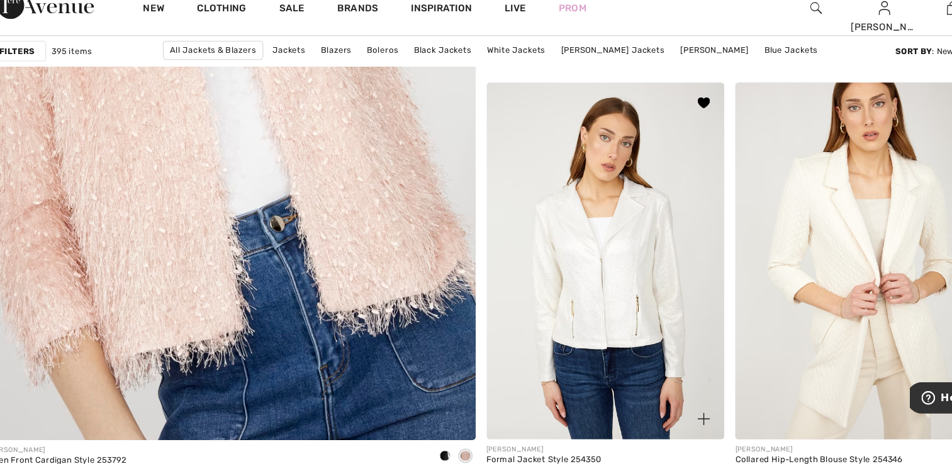
click at [599, 334] on img at bounding box center [591, 258] width 220 height 329
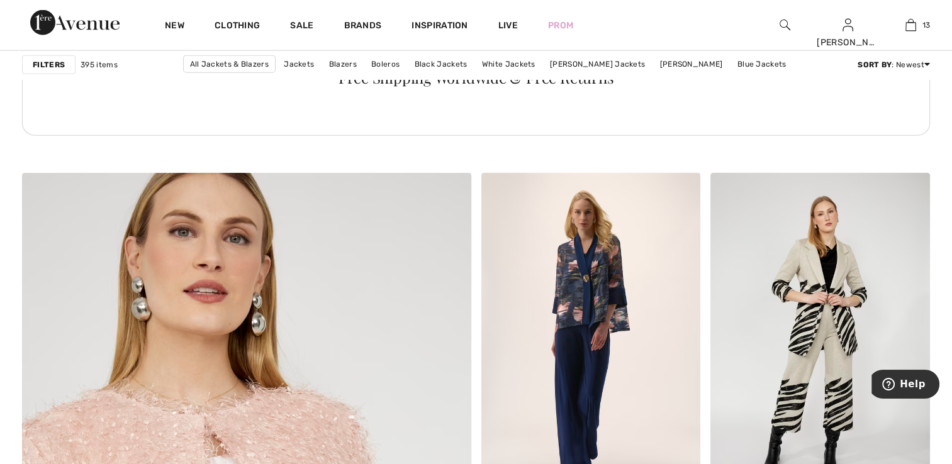
scroll to position [3039, 0]
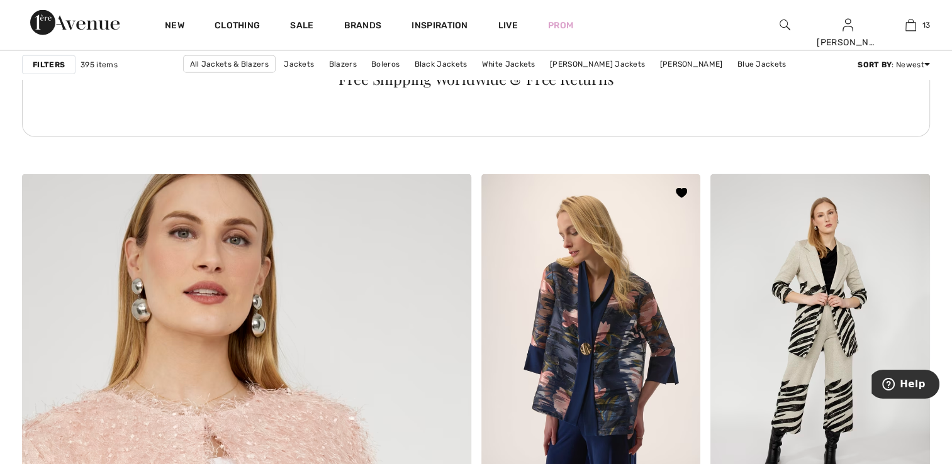
click at [631, 413] on img at bounding box center [591, 338] width 220 height 329
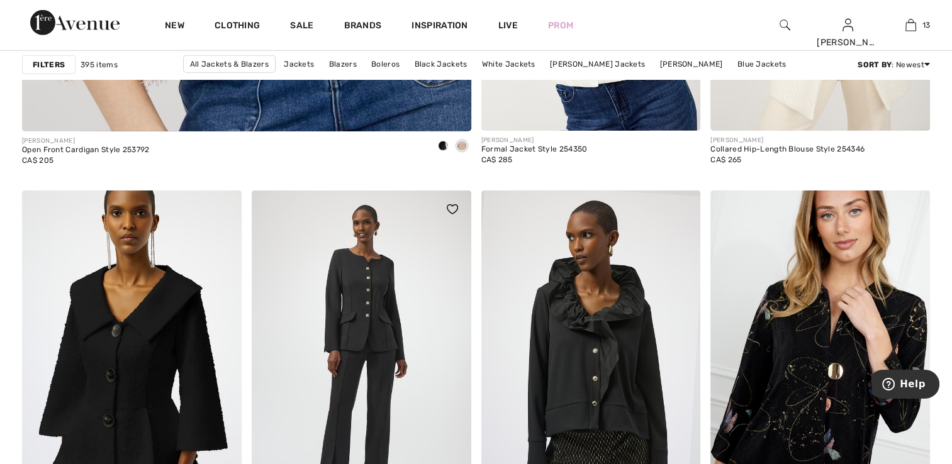
scroll to position [3799, 0]
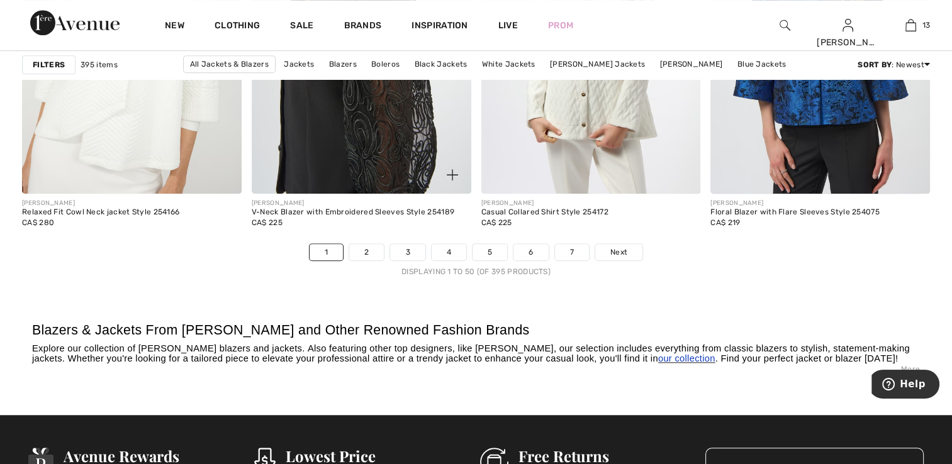
scroll to position [5851, 0]
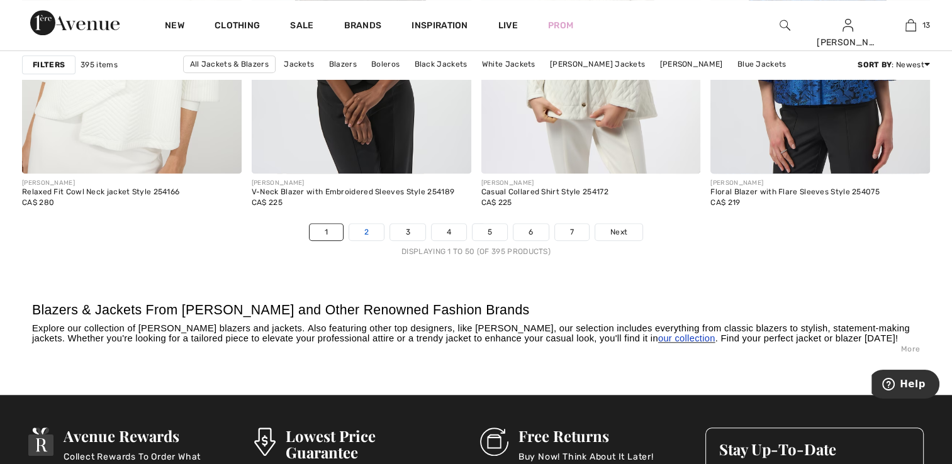
click at [361, 226] on link "2" at bounding box center [366, 232] width 35 height 16
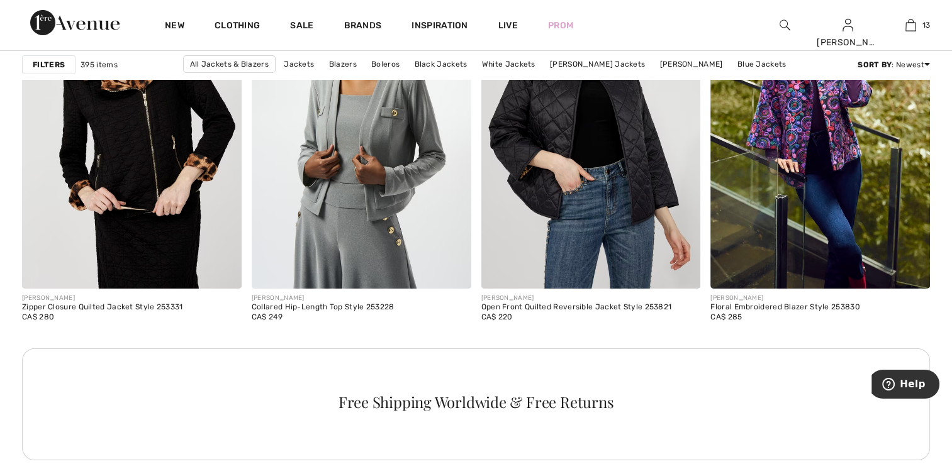
scroll to position [4328, 0]
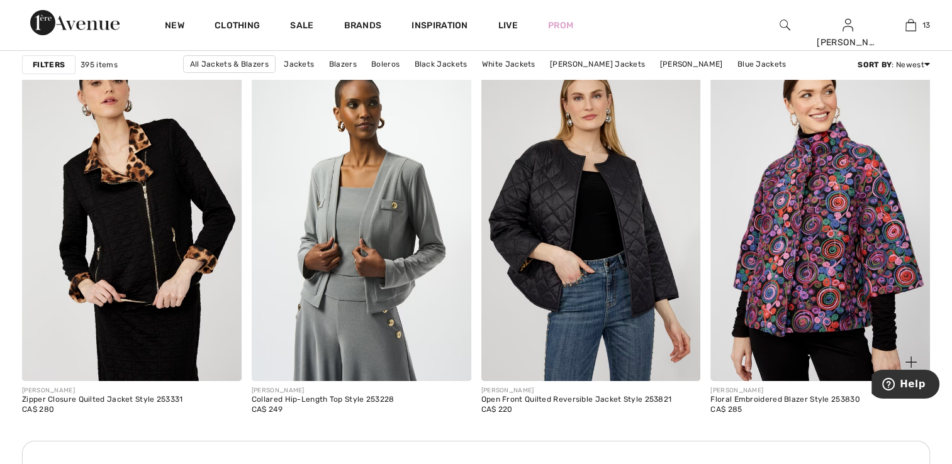
click at [846, 280] on img at bounding box center [820, 216] width 220 height 329
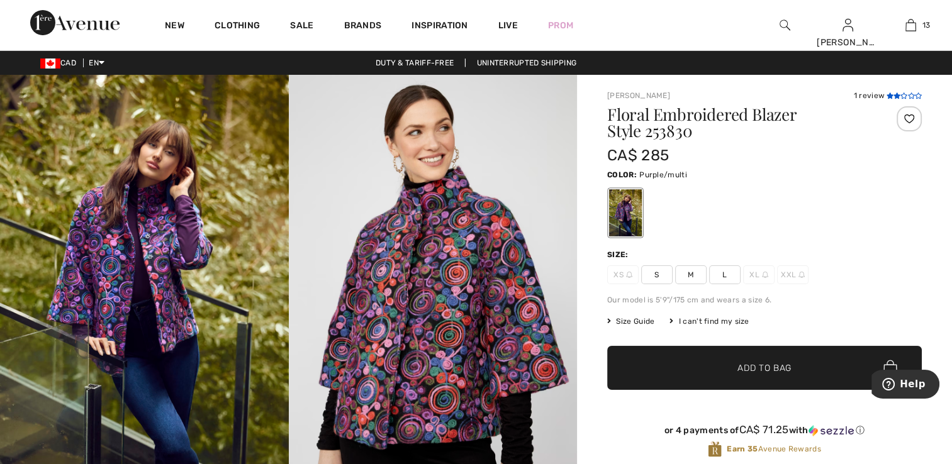
click at [898, 96] on icon at bounding box center [896, 95] width 7 height 6
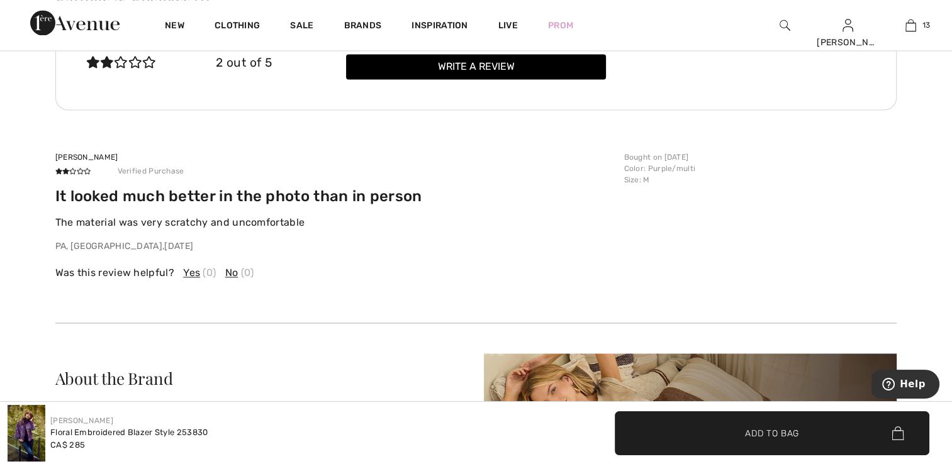
scroll to position [1955, 0]
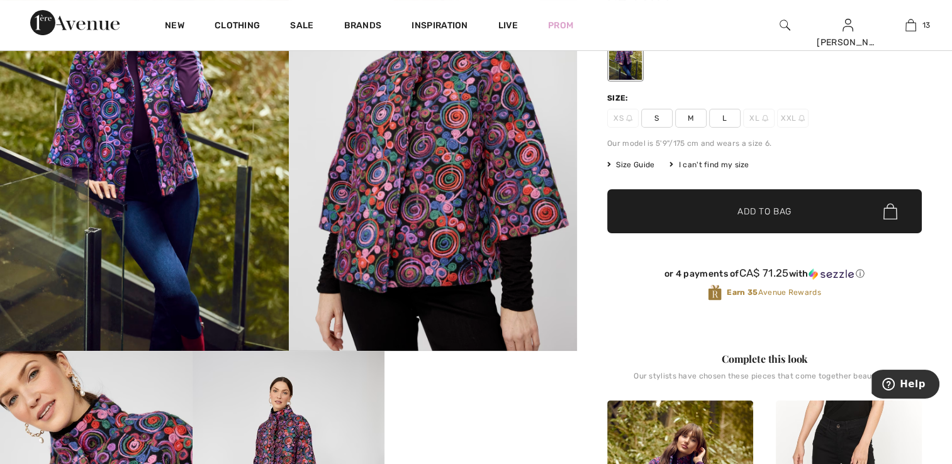
scroll to position [252, 0]
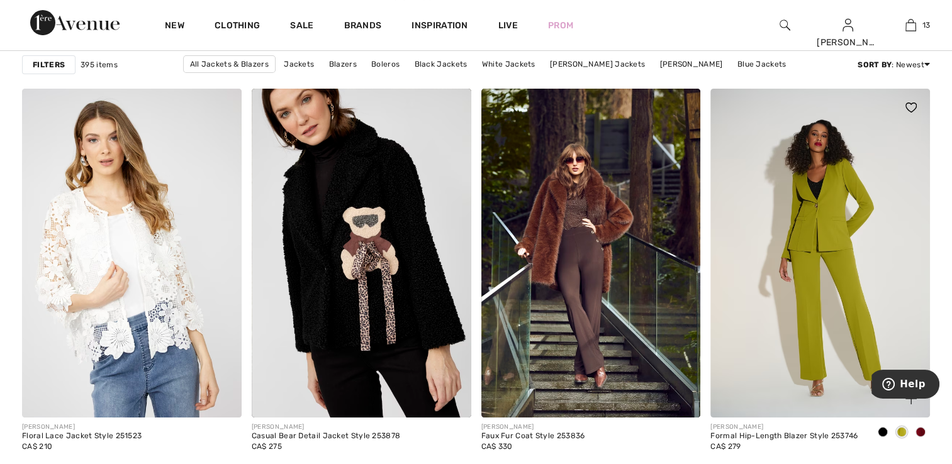
scroll to position [4831, 0]
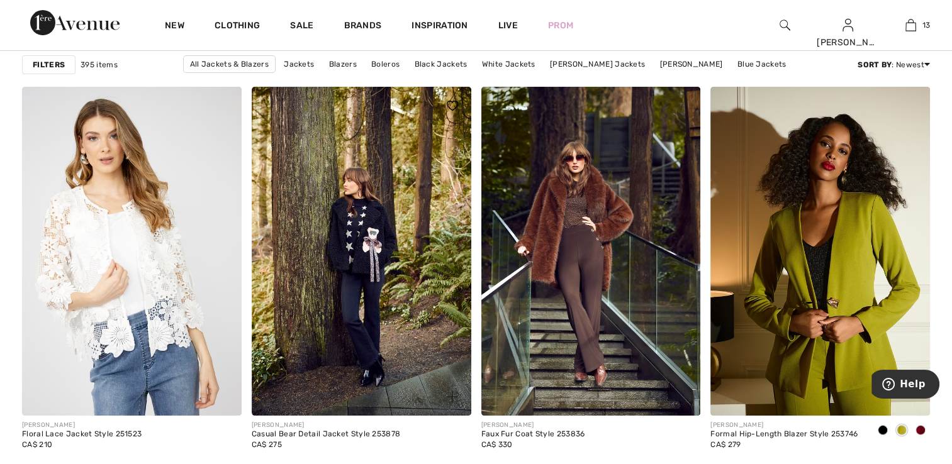
click at [395, 254] on img at bounding box center [362, 251] width 220 height 329
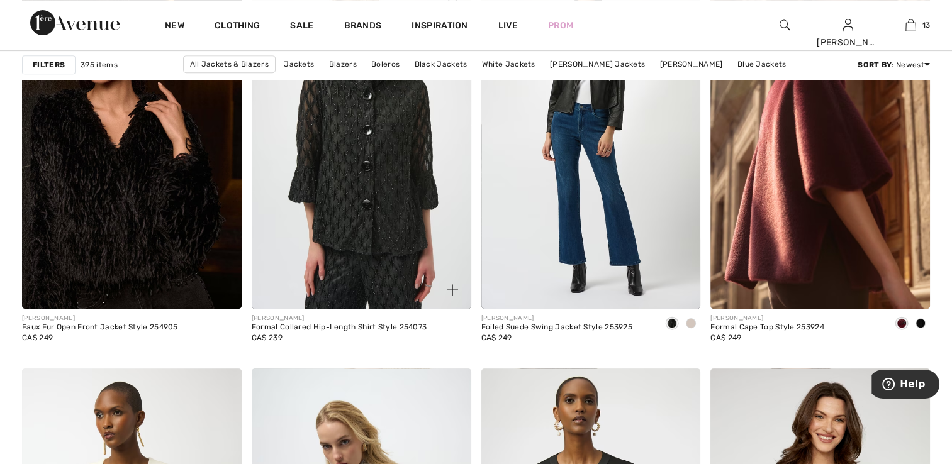
scroll to position [5334, 0]
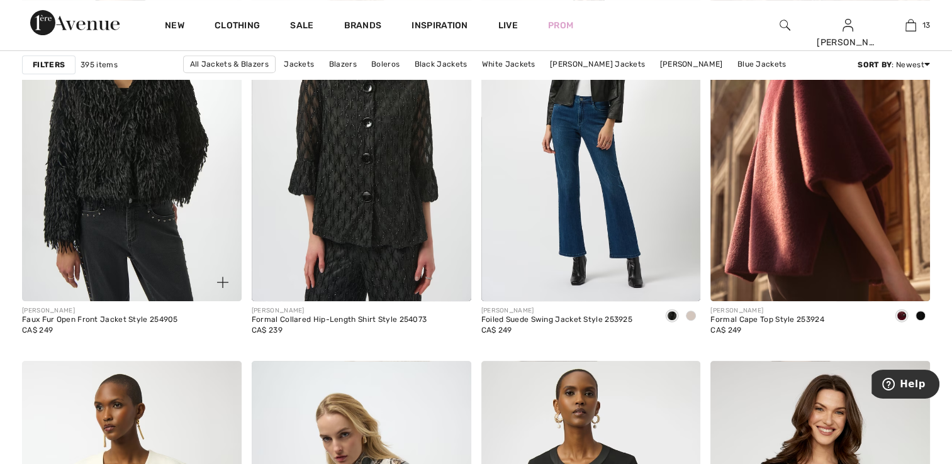
click at [159, 194] on img at bounding box center [132, 136] width 220 height 329
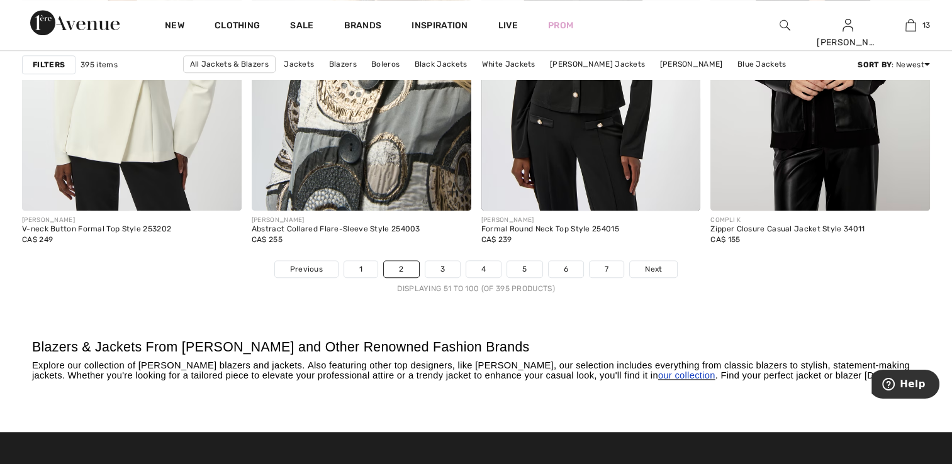
scroll to position [5838, 0]
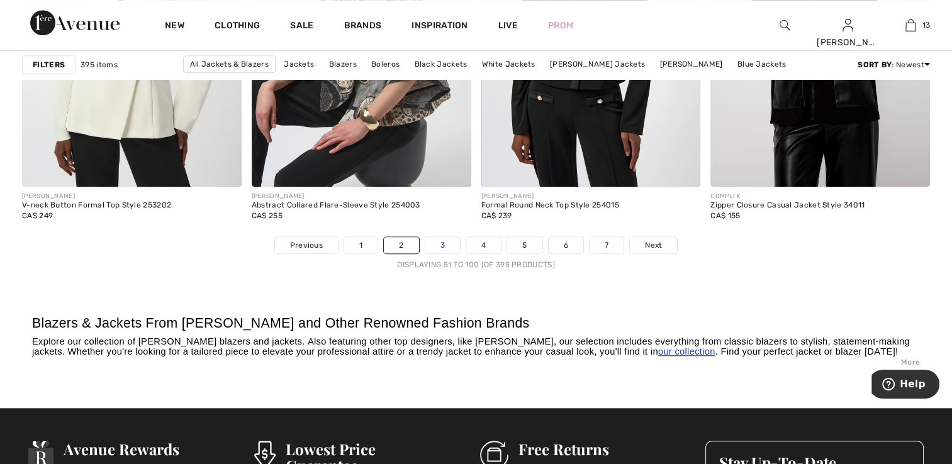
click at [449, 245] on link "3" at bounding box center [442, 245] width 35 height 16
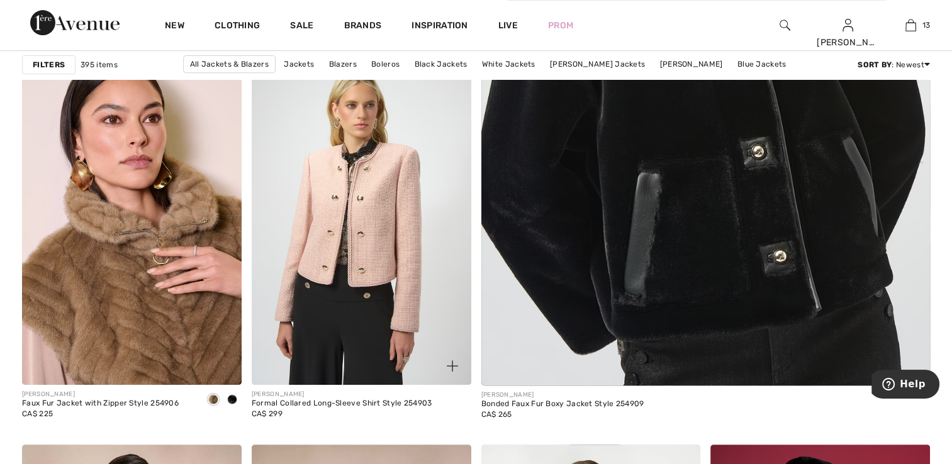
scroll to position [503, 0]
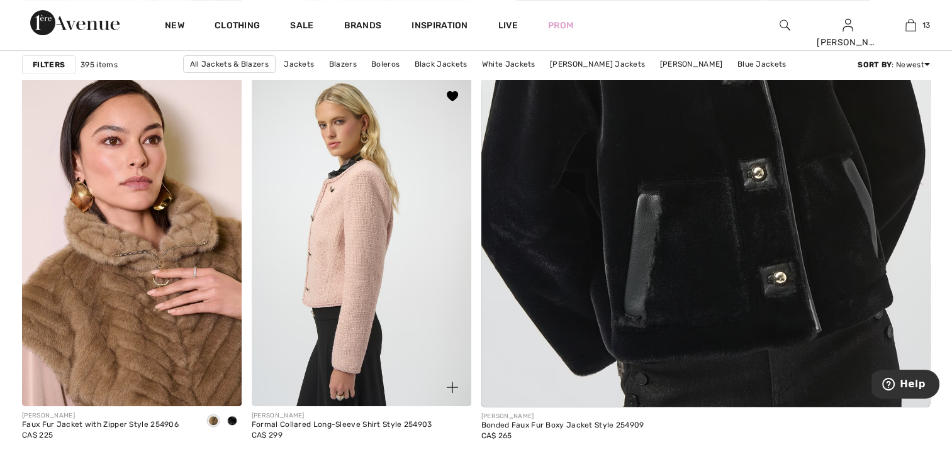
click at [340, 279] on img at bounding box center [362, 241] width 220 height 329
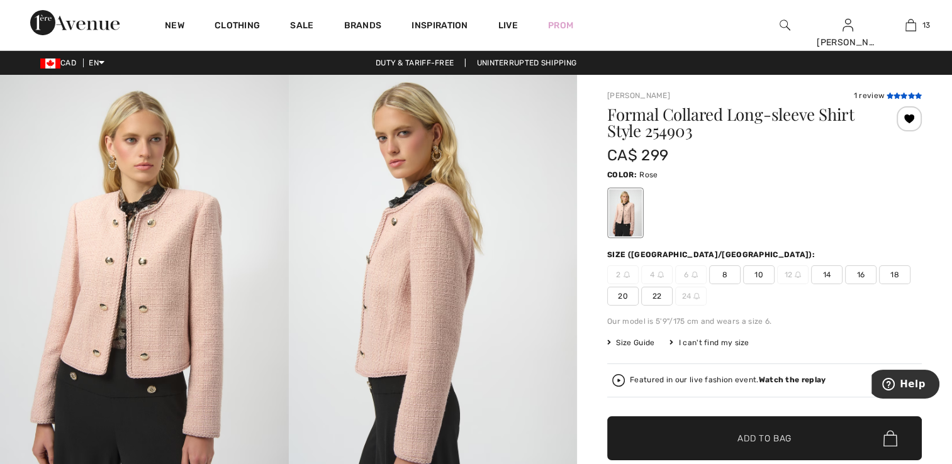
click at [900, 92] on icon at bounding box center [903, 95] width 7 height 6
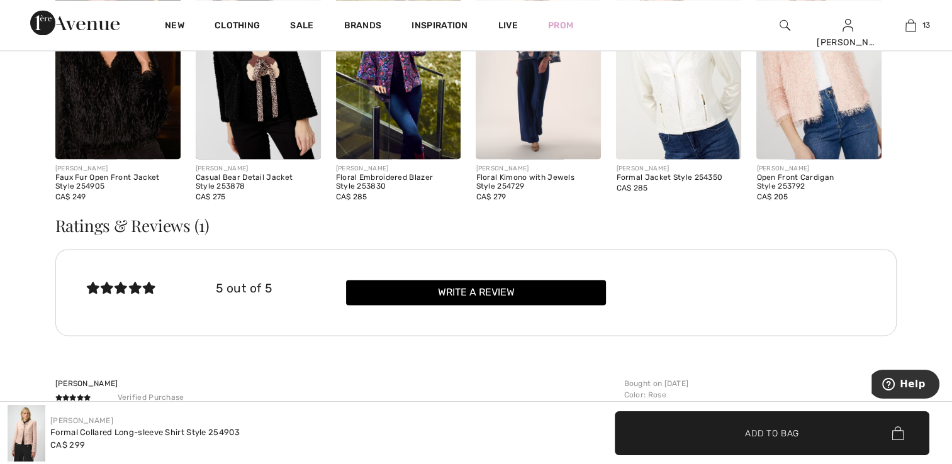
scroll to position [1784, 0]
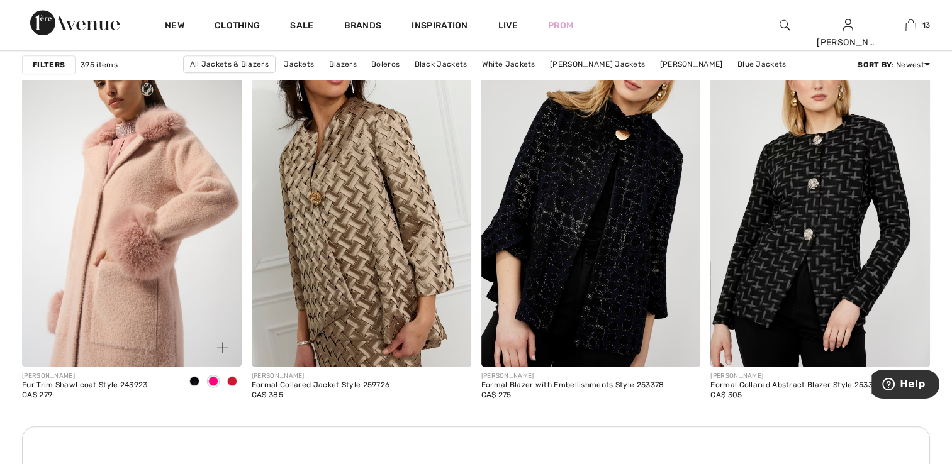
scroll to position [1321, 0]
click at [143, 186] on img at bounding box center [132, 201] width 220 height 329
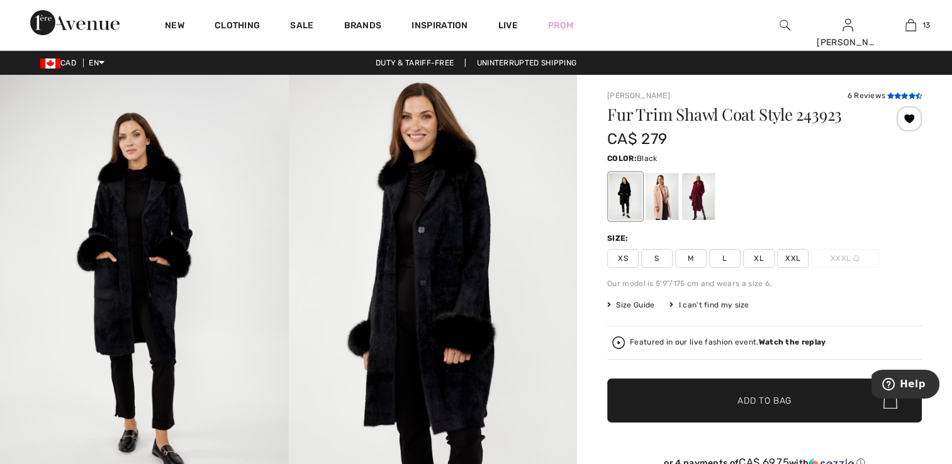
click at [895, 96] on icon at bounding box center [897, 95] width 7 height 6
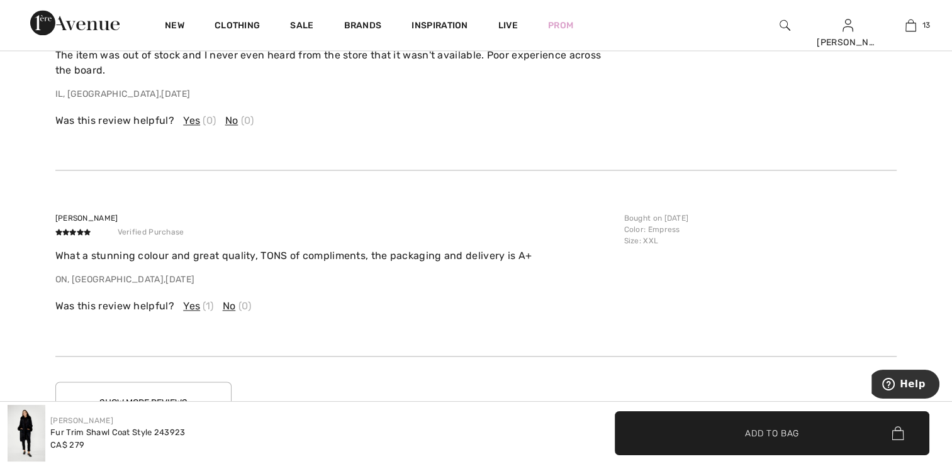
scroll to position [1823, 0]
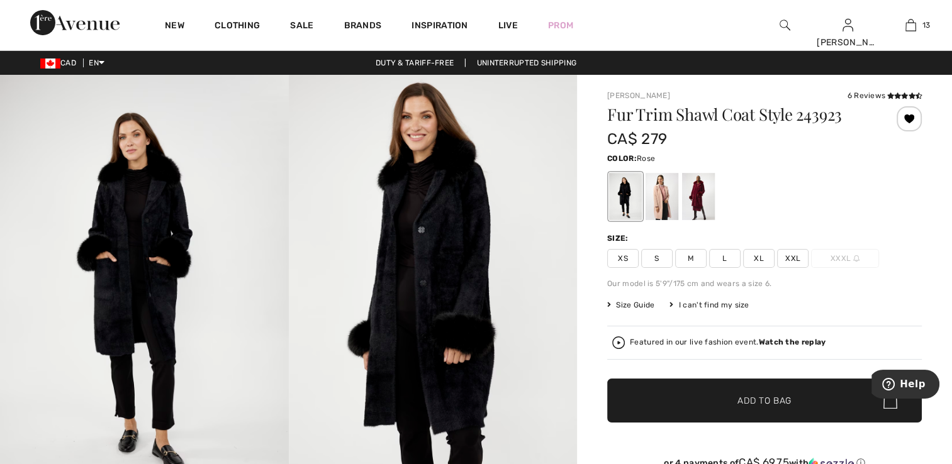
click at [655, 203] on div at bounding box center [661, 196] width 33 height 47
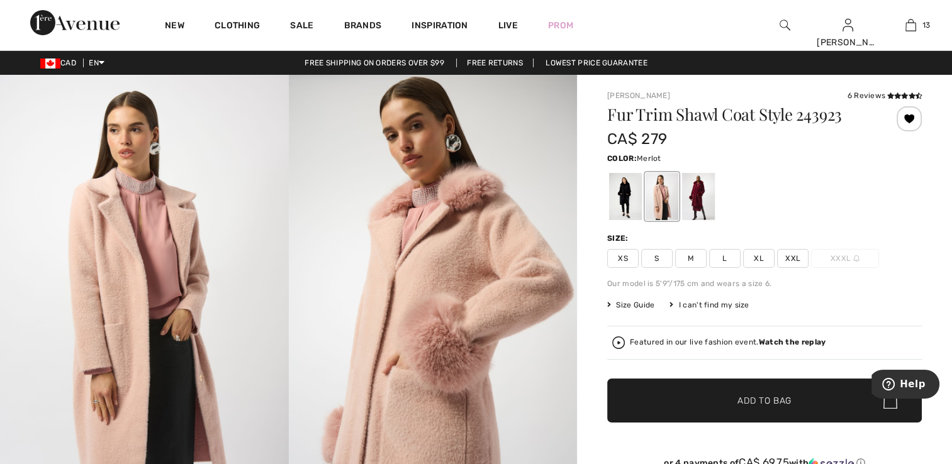
click at [698, 196] on div at bounding box center [698, 196] width 33 height 47
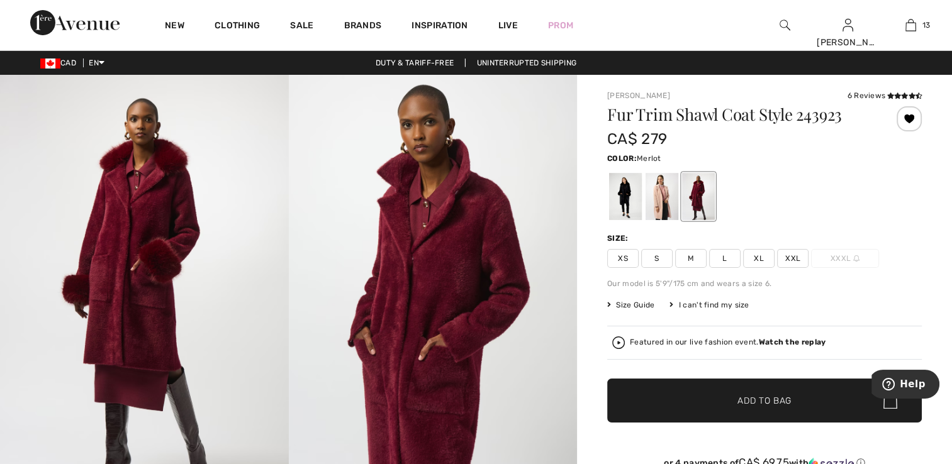
click at [143, 245] on img at bounding box center [144, 291] width 289 height 432
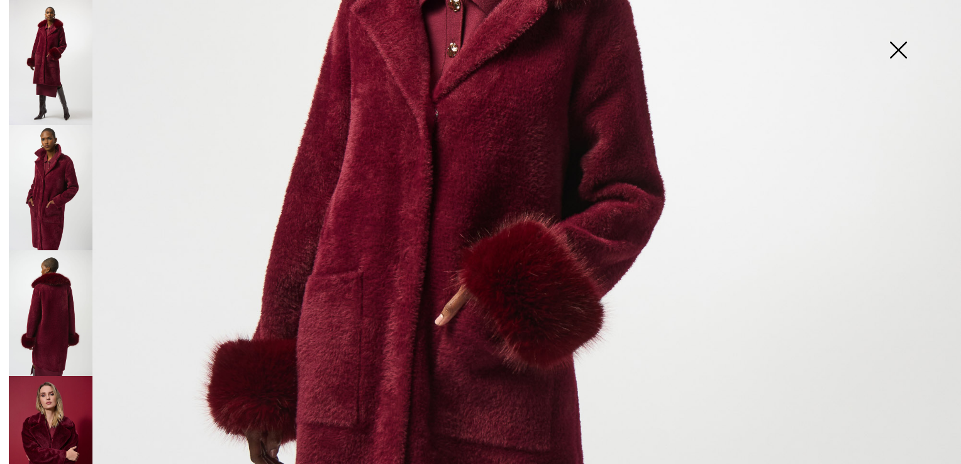
scroll to position [377, 0]
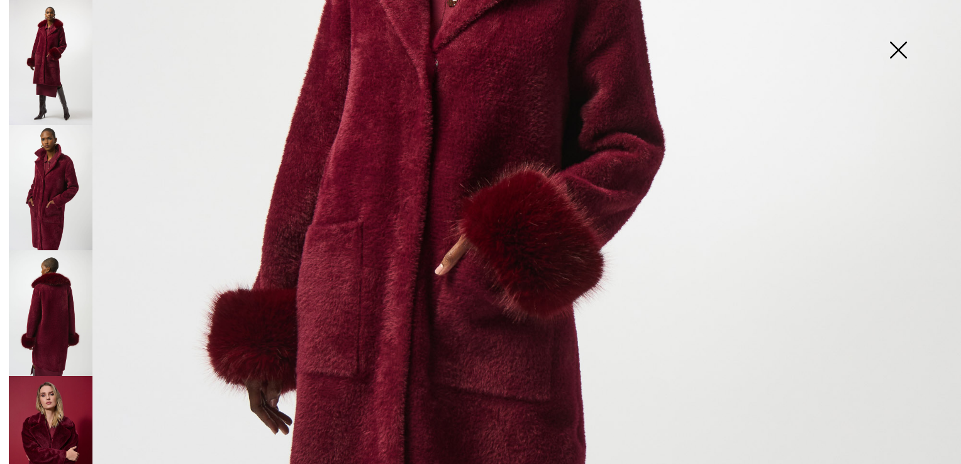
click at [65, 406] on img at bounding box center [51, 439] width 84 height 126
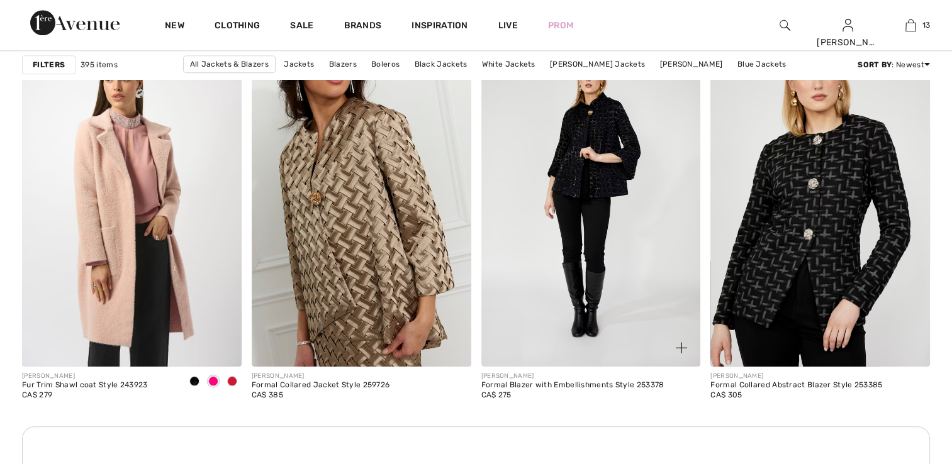
scroll to position [1321, 0]
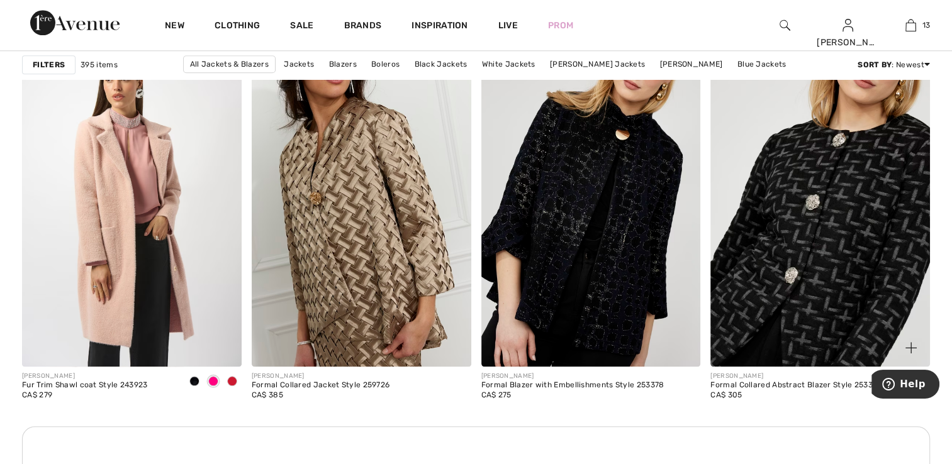
click at [848, 297] on img at bounding box center [820, 201] width 220 height 329
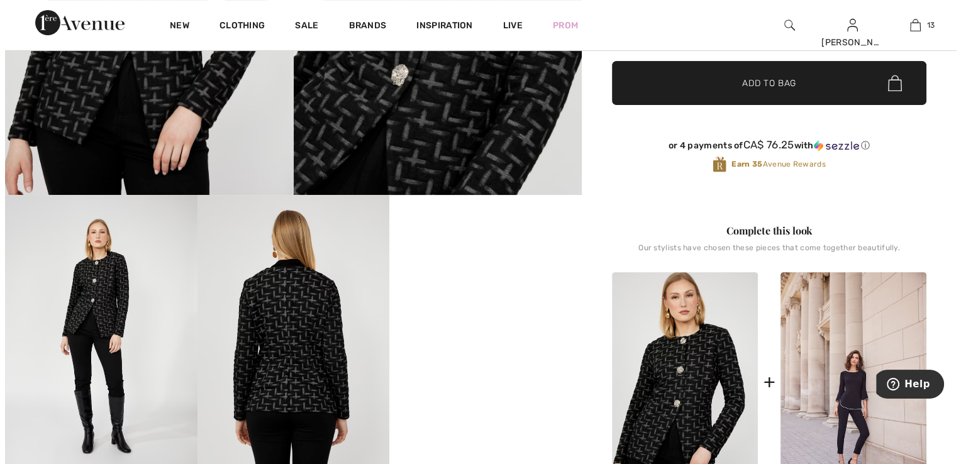
scroll to position [315, 0]
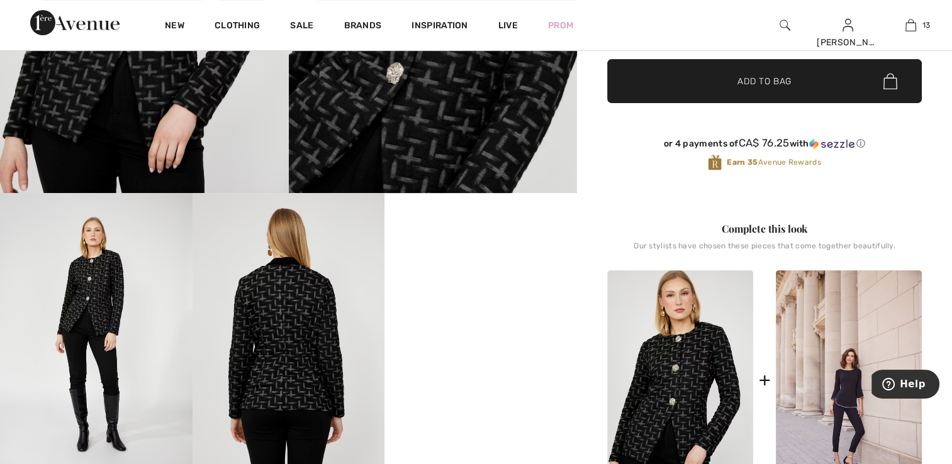
click at [315, 333] on img at bounding box center [289, 337] width 193 height 288
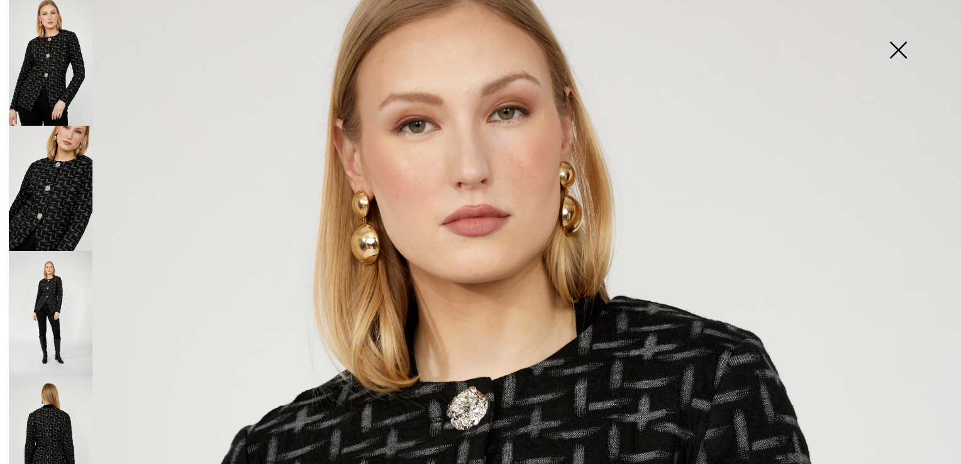
scroll to position [63, 0]
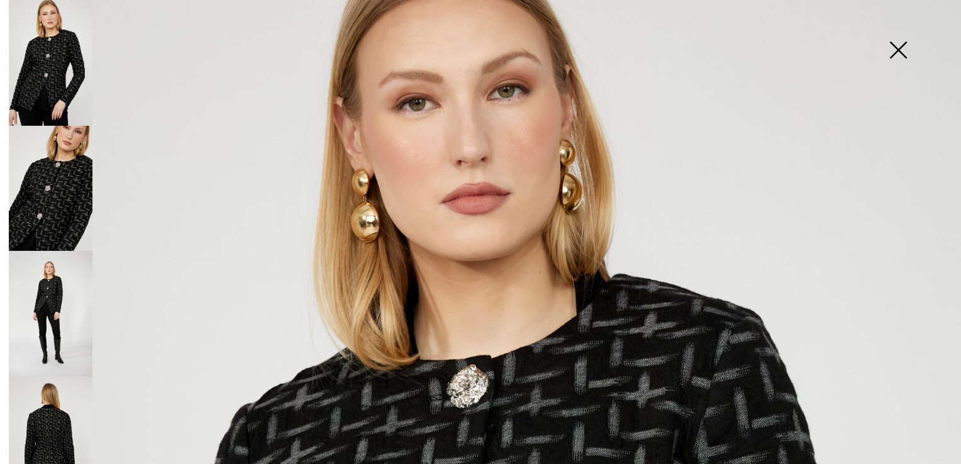
click at [55, 416] on img at bounding box center [51, 440] width 84 height 126
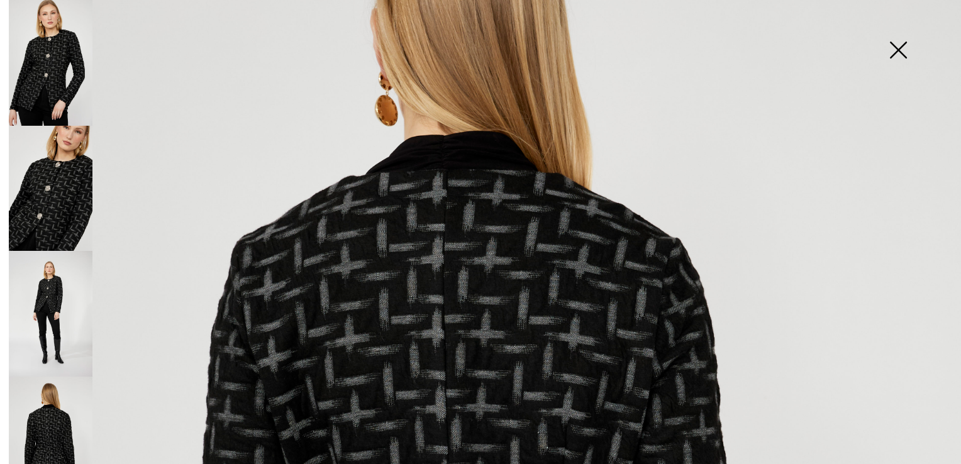
scroll to position [189, 0]
click at [84, 169] on img at bounding box center [51, 189] width 84 height 126
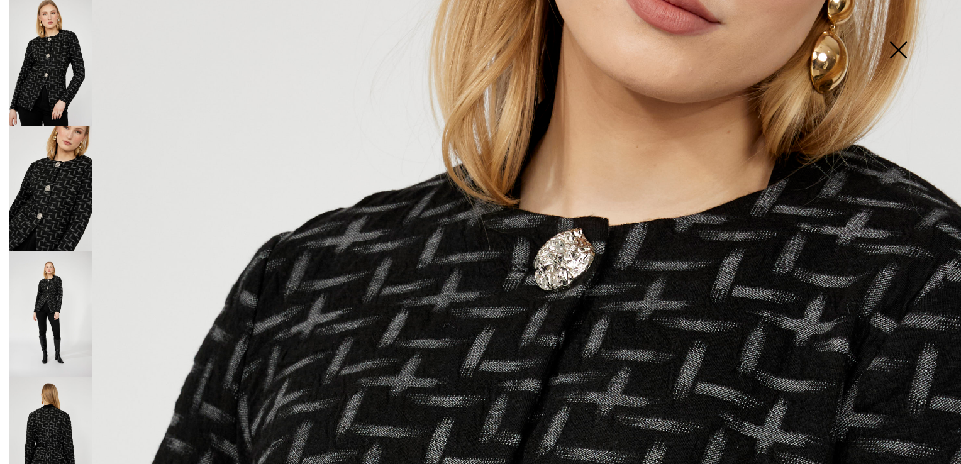
click at [47, 75] on img at bounding box center [51, 63] width 84 height 126
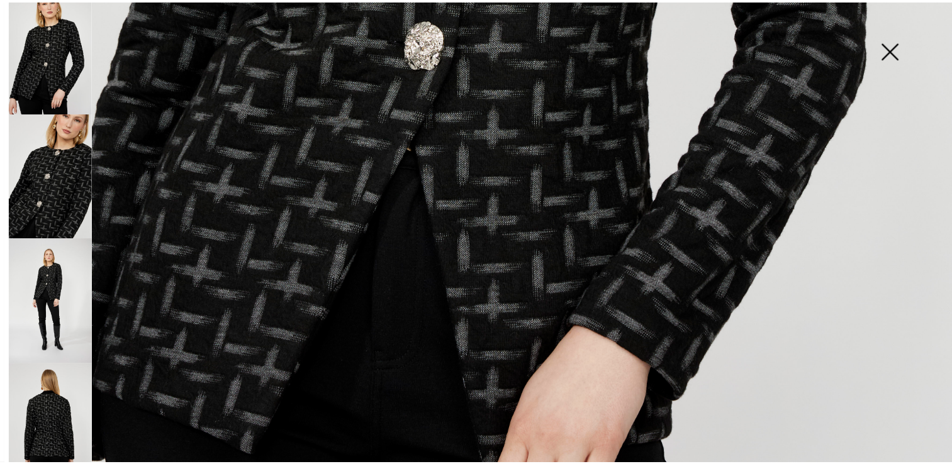
scroll to position [20, 0]
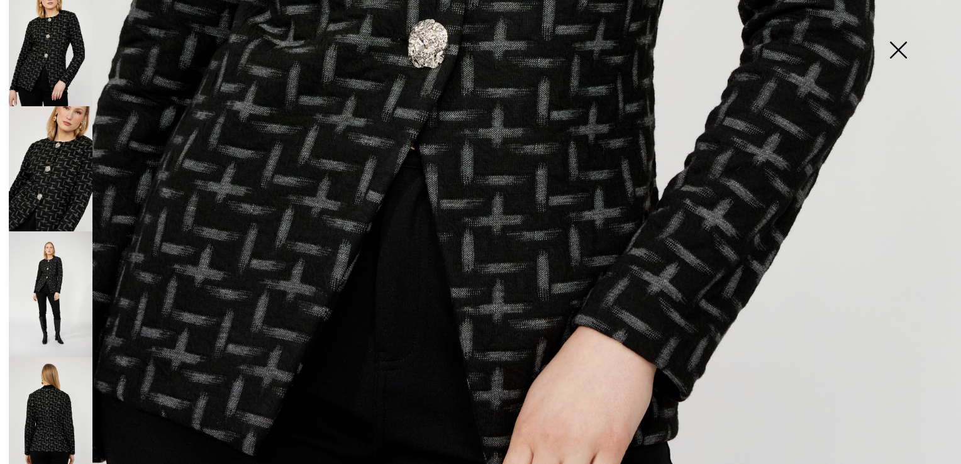
click at [900, 51] on img at bounding box center [898, 51] width 63 height 65
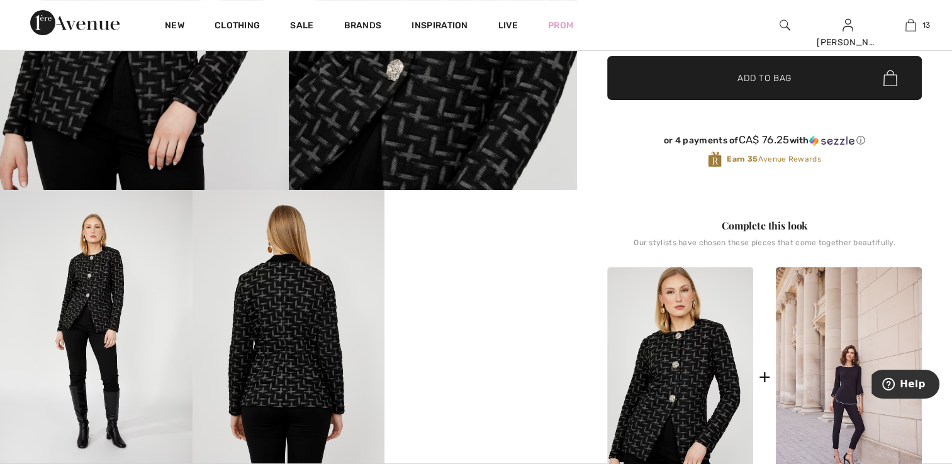
scroll to position [315, 0]
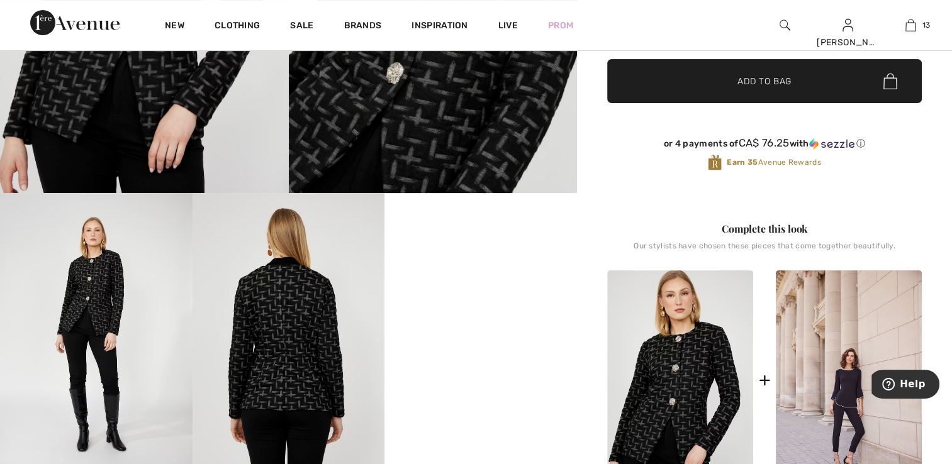
click at [470, 289] on video "Your browser does not support the video tag." at bounding box center [480, 241] width 193 height 96
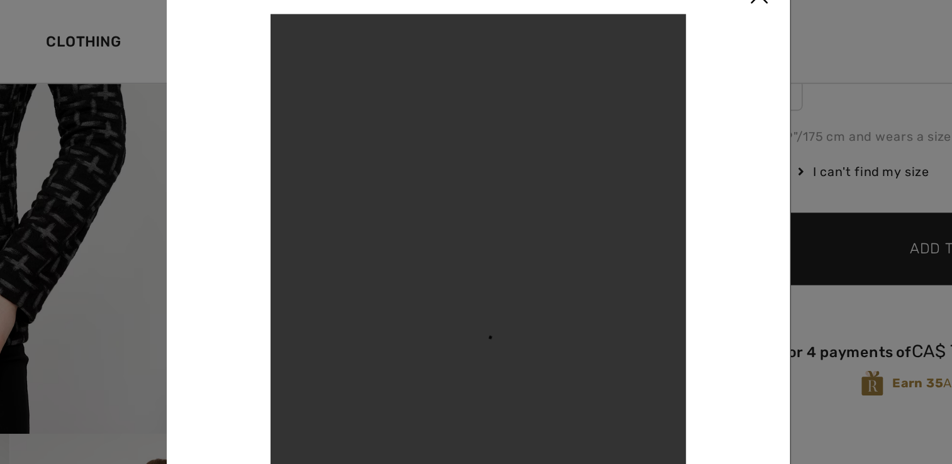
scroll to position [231, 0]
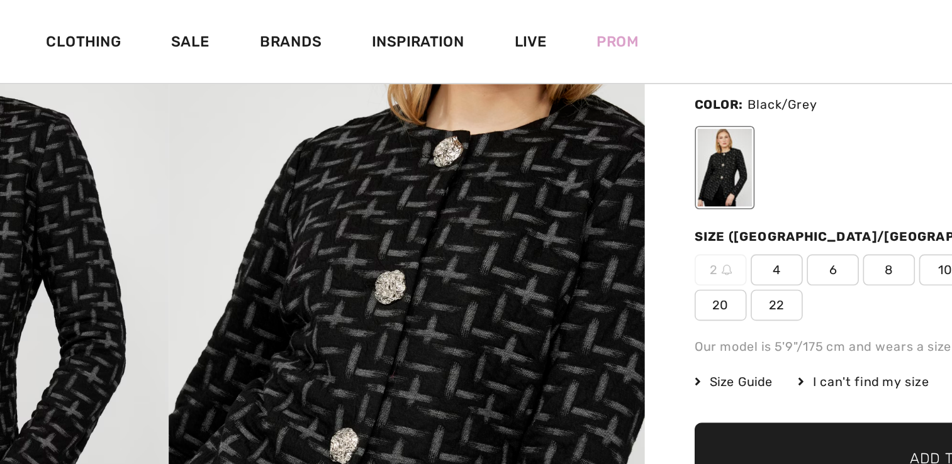
scroll to position [116, 0]
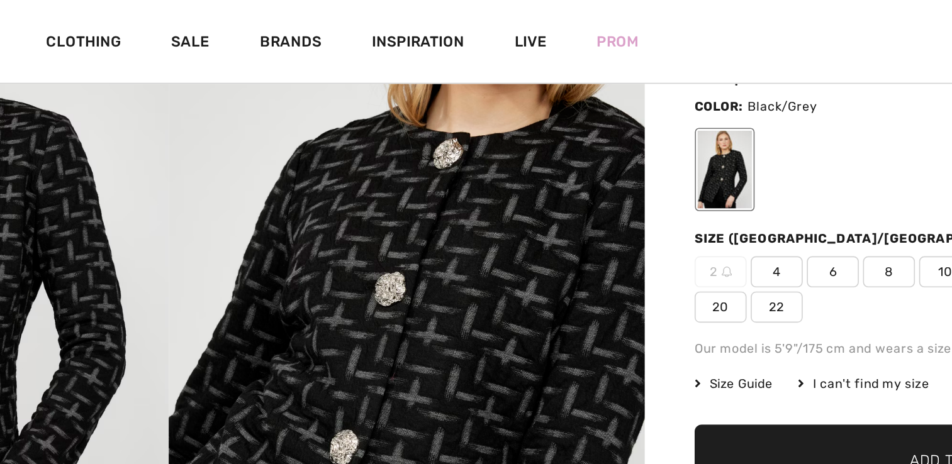
click at [618, 108] on div at bounding box center [625, 102] width 33 height 47
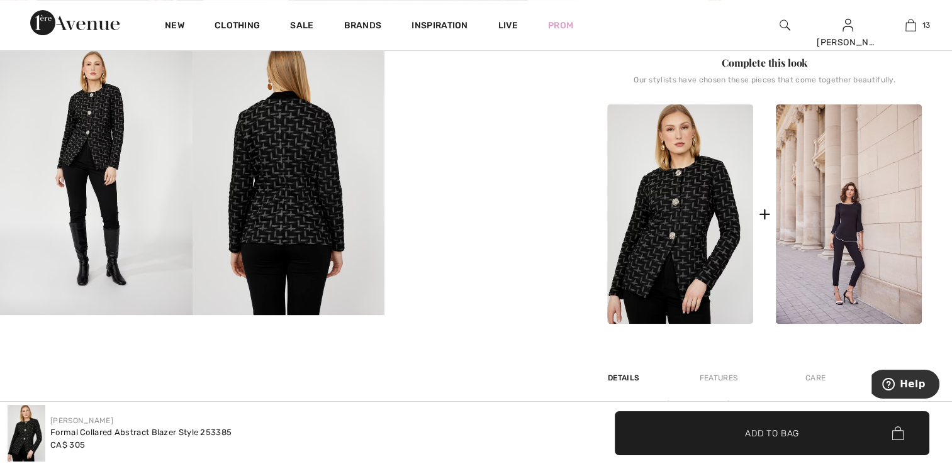
scroll to position [478, 0]
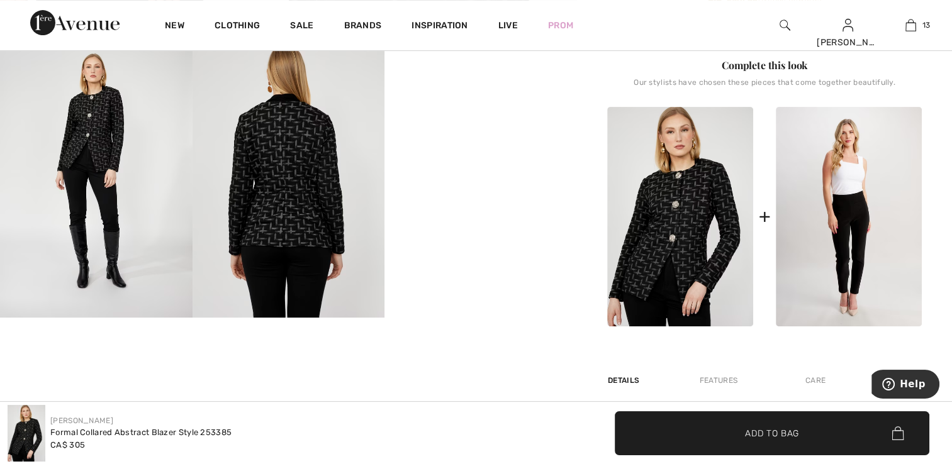
click at [808, 243] on img at bounding box center [849, 217] width 146 height 220
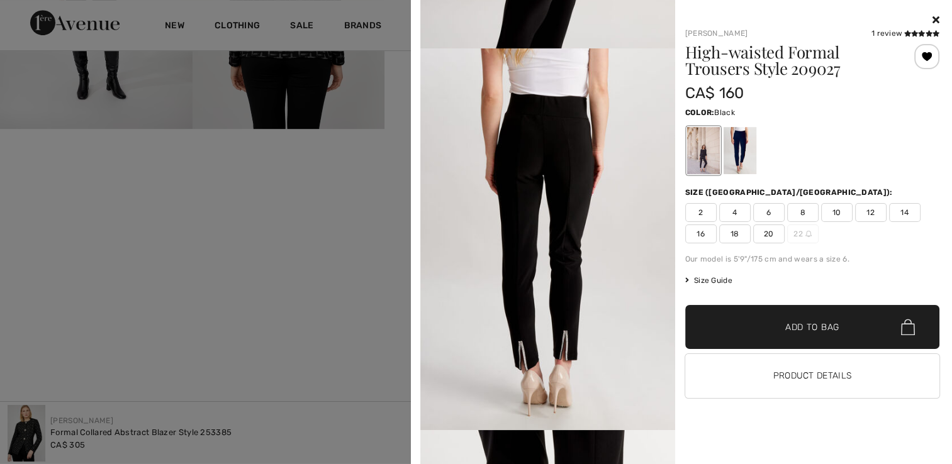
scroll to position [1636, 0]
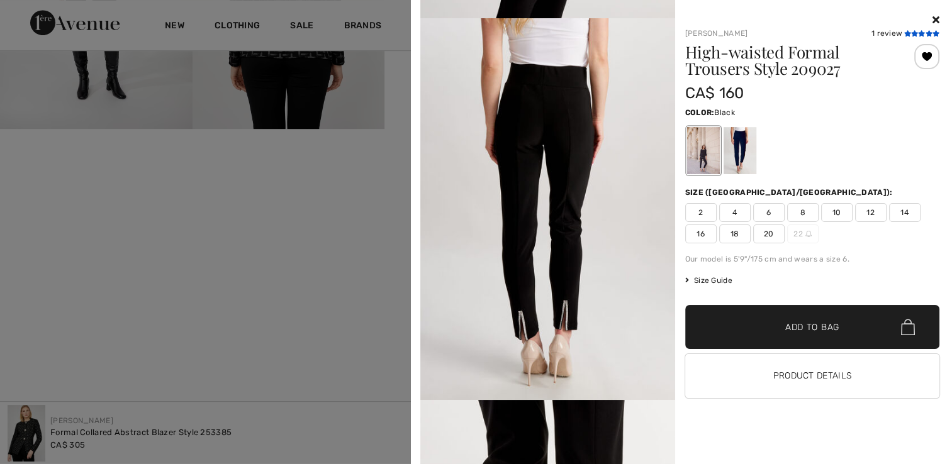
click at [927, 33] on icon at bounding box center [928, 33] width 7 height 6
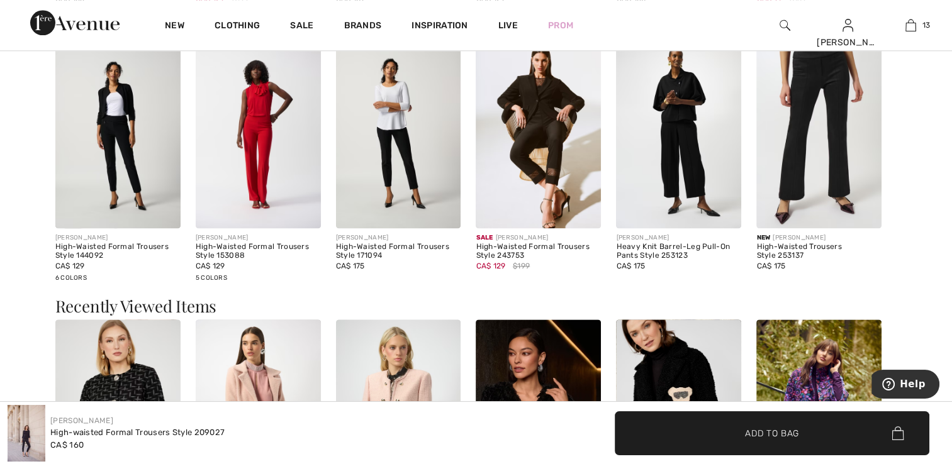
scroll to position [1447, 0]
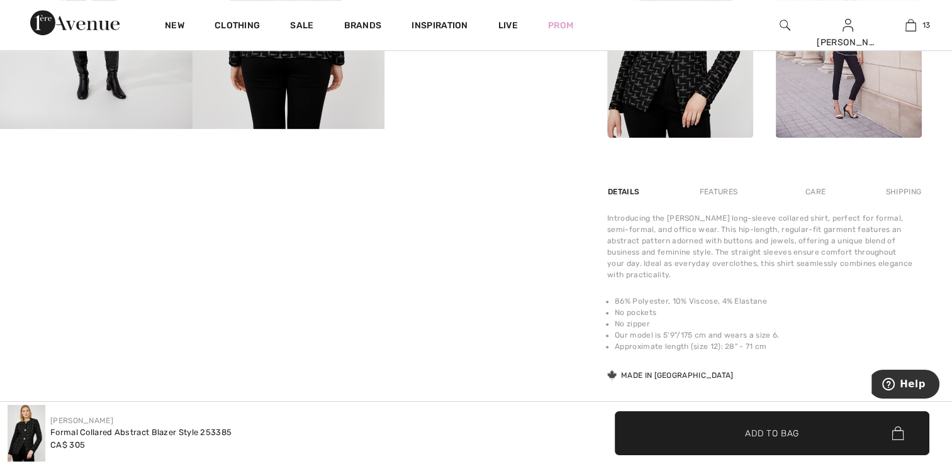
scroll to position [604, 0]
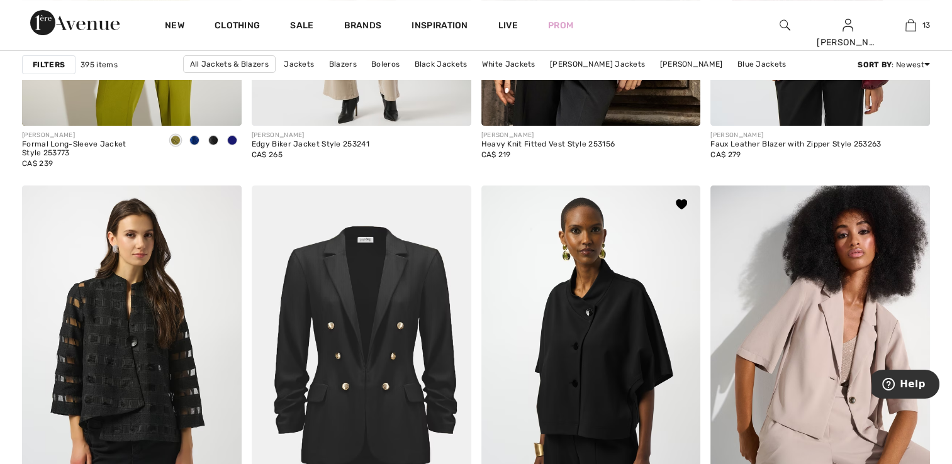
scroll to position [5159, 0]
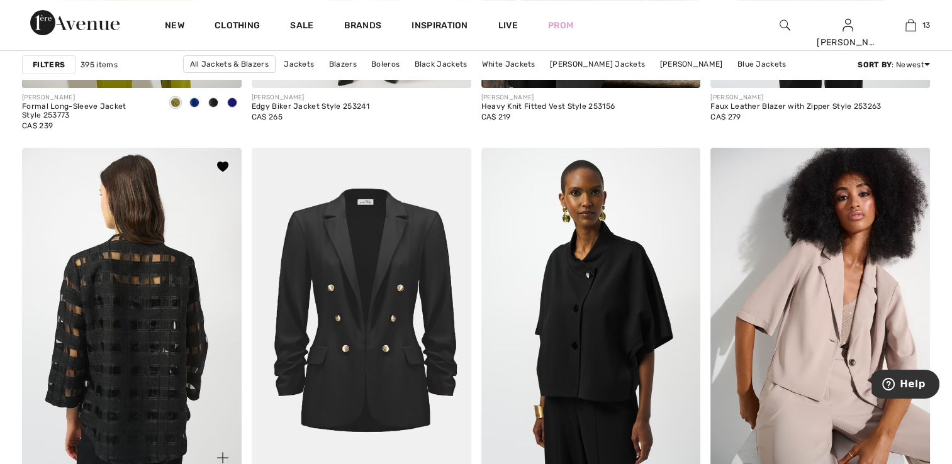
click at [170, 330] on img at bounding box center [132, 312] width 220 height 329
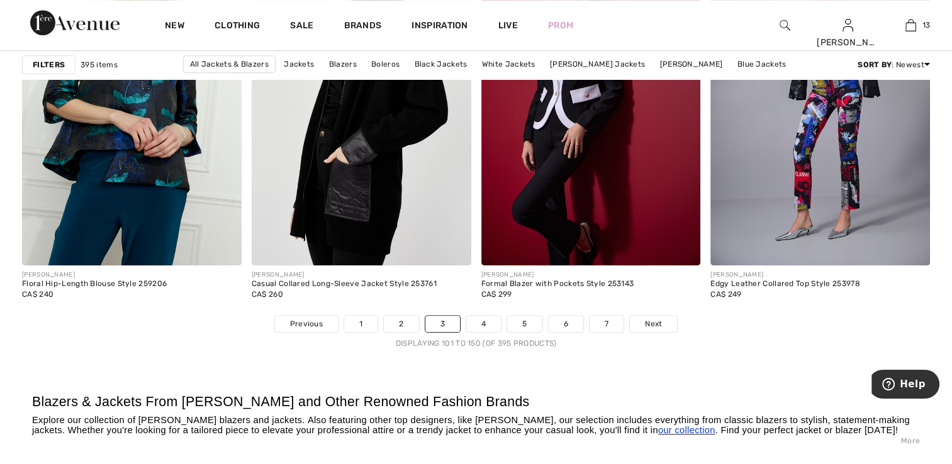
scroll to position [5788, 0]
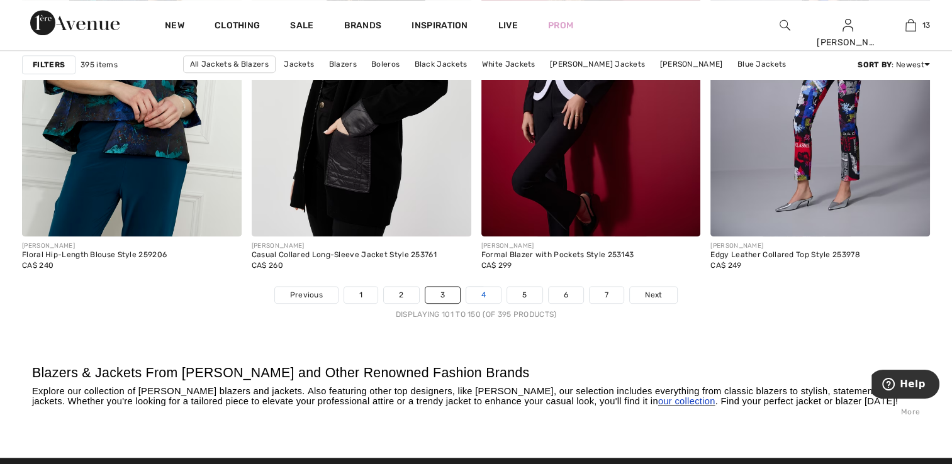
click at [483, 293] on link "4" at bounding box center [483, 295] width 35 height 16
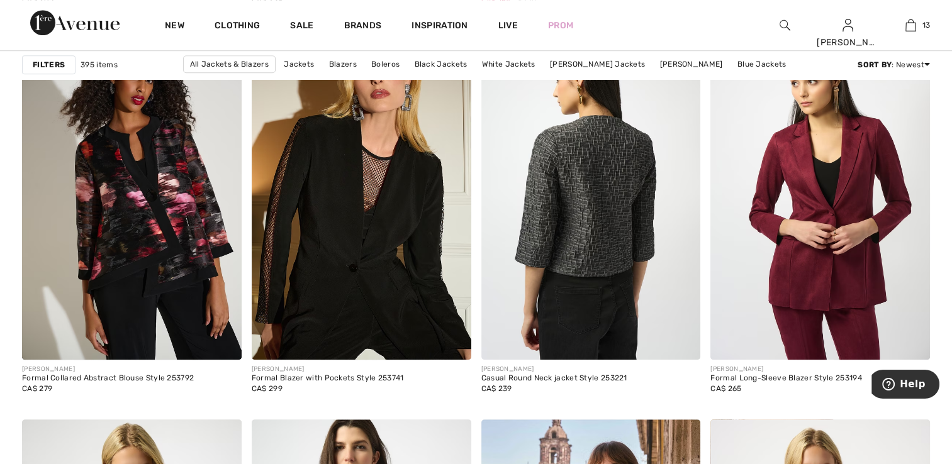
scroll to position [944, 0]
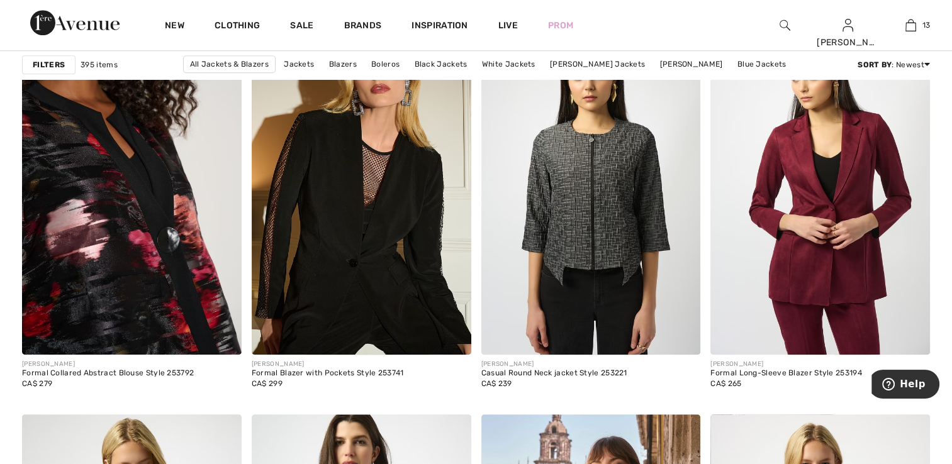
click at [179, 272] on img at bounding box center [132, 190] width 220 height 329
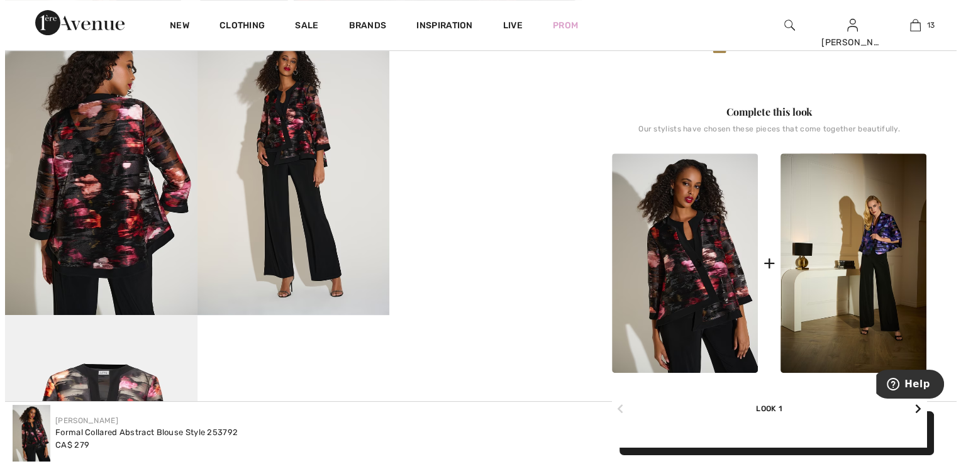
scroll to position [440, 0]
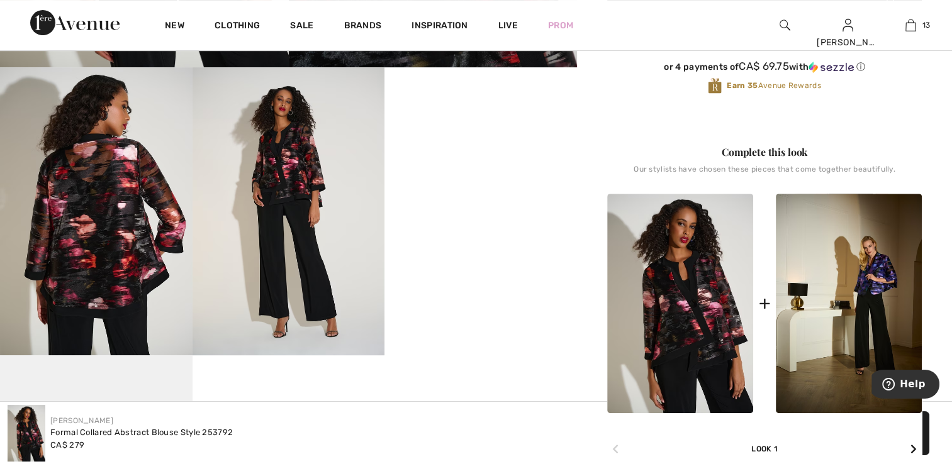
click at [75, 177] on img at bounding box center [96, 211] width 193 height 288
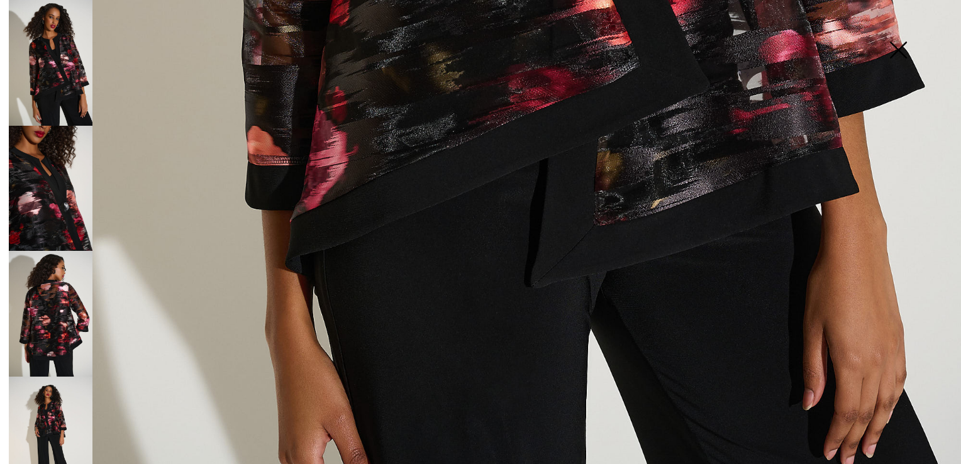
scroll to position [963, 0]
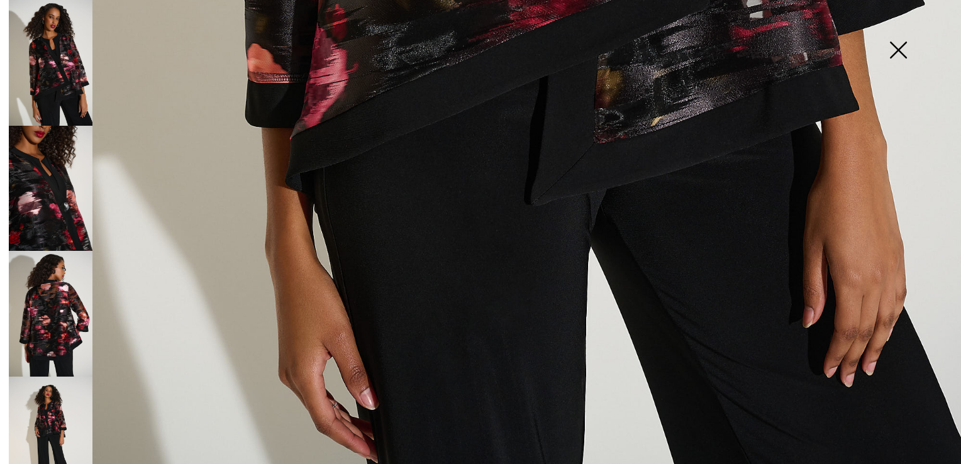
click at [45, 204] on img at bounding box center [51, 189] width 84 height 126
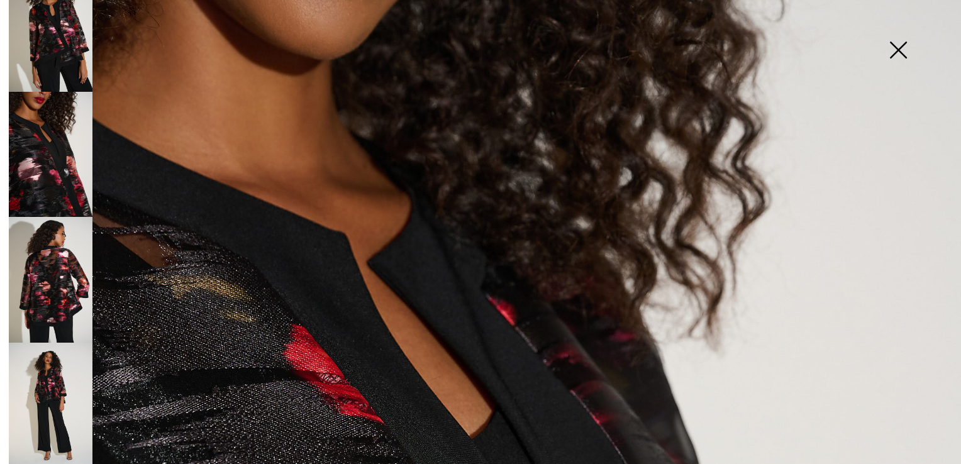
scroll to position [63, 0]
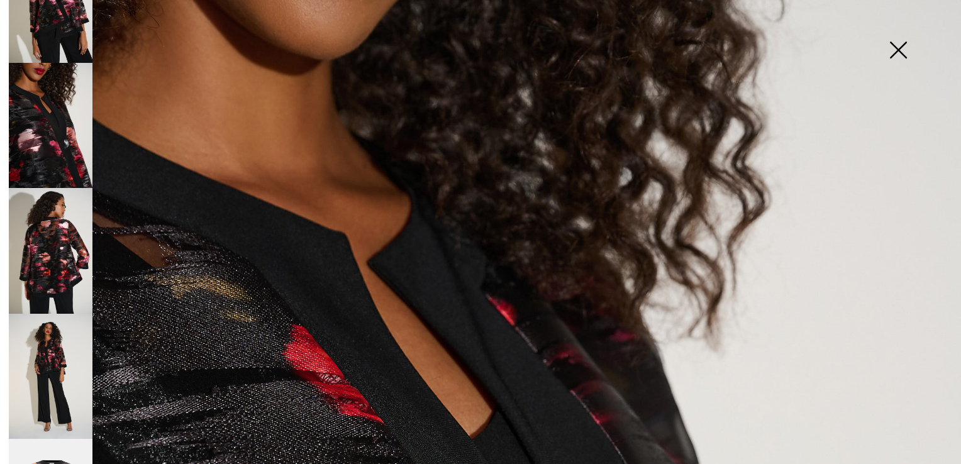
click at [60, 249] on img at bounding box center [51, 251] width 84 height 126
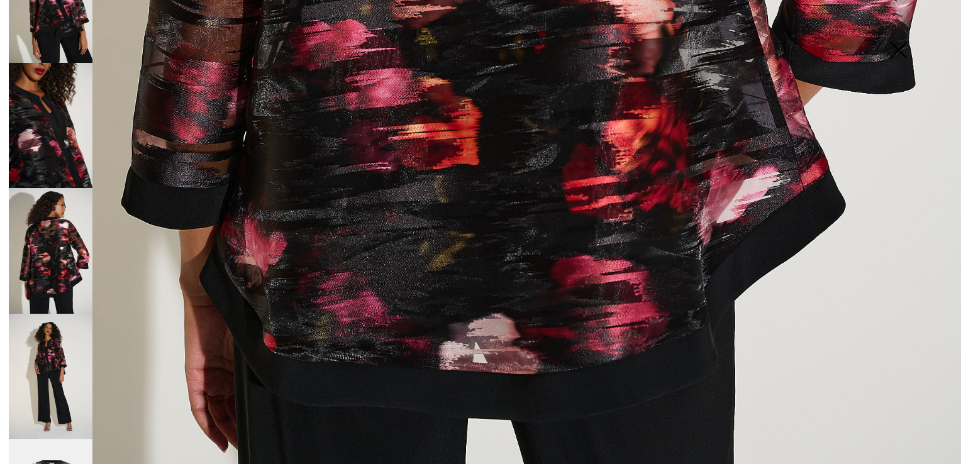
scroll to position [963, 0]
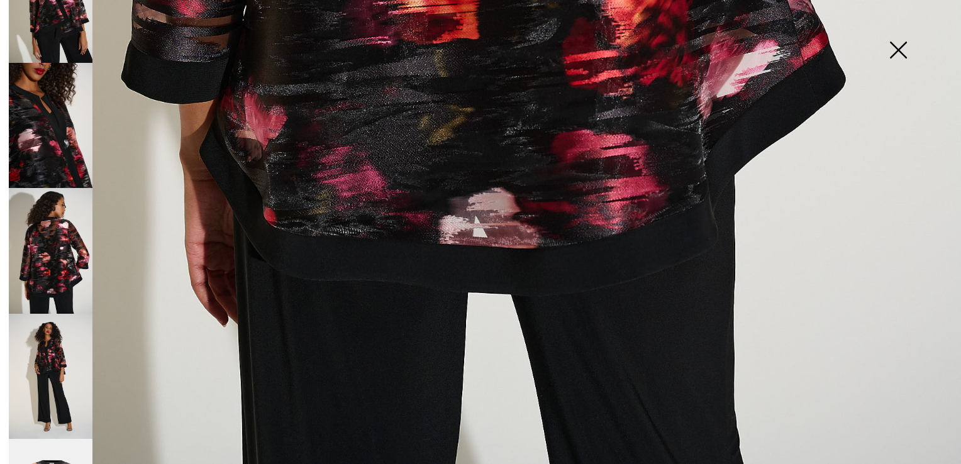
click at [65, 367] on img at bounding box center [51, 377] width 84 height 126
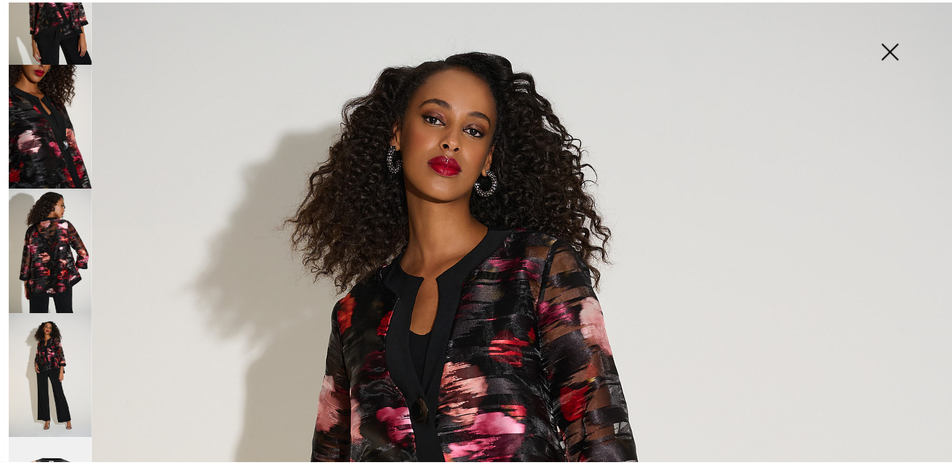
scroll to position [20, 0]
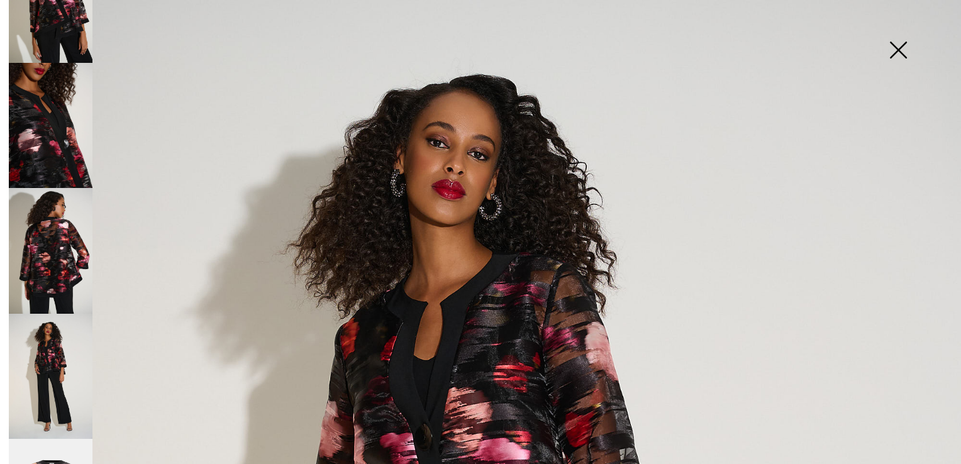
click at [899, 44] on img at bounding box center [898, 51] width 63 height 65
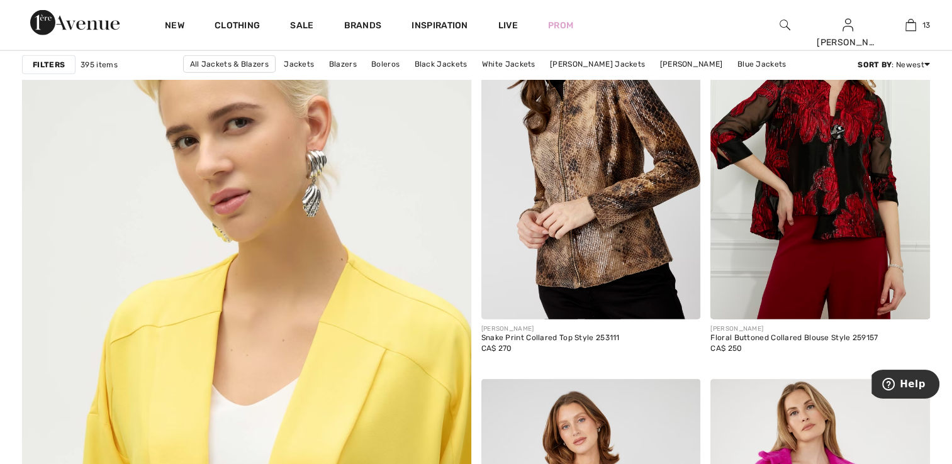
scroll to position [3146, 0]
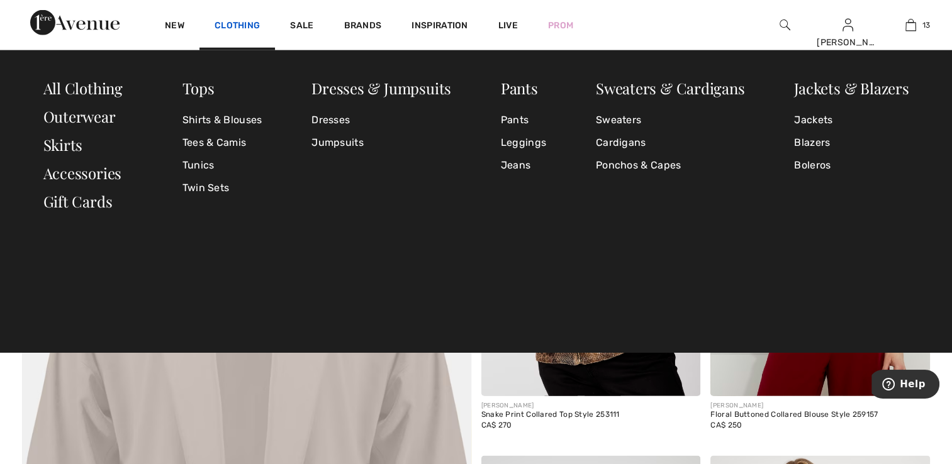
click at [245, 26] on link "Clothing" at bounding box center [237, 26] width 45 height 13
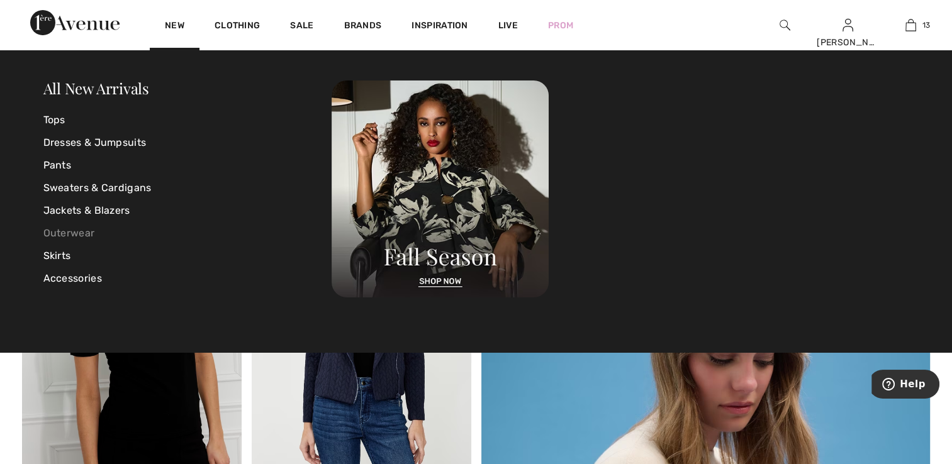
click at [91, 235] on link "Outerwear" at bounding box center [187, 233] width 289 height 23
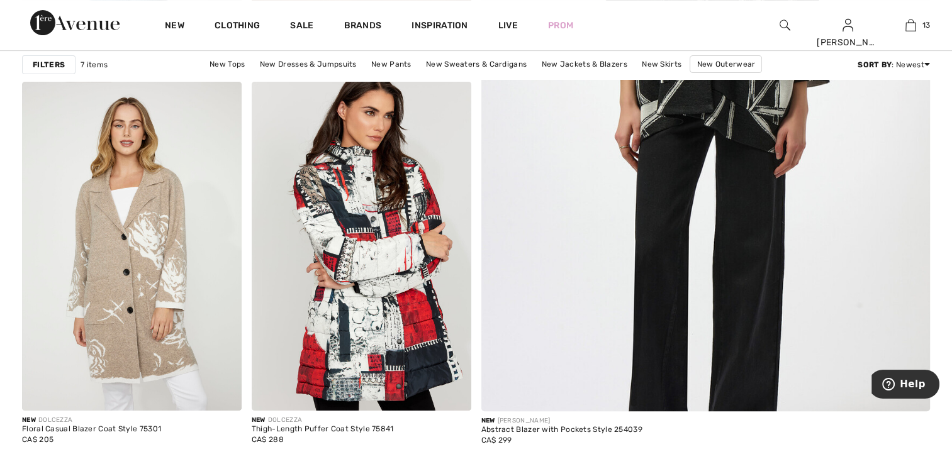
scroll to position [377, 0]
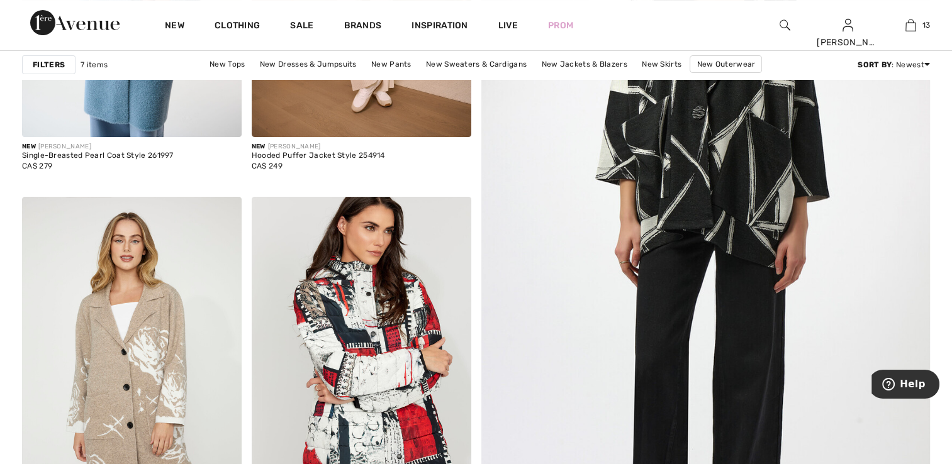
click at [667, 216] on img at bounding box center [705, 212] width 539 height 808
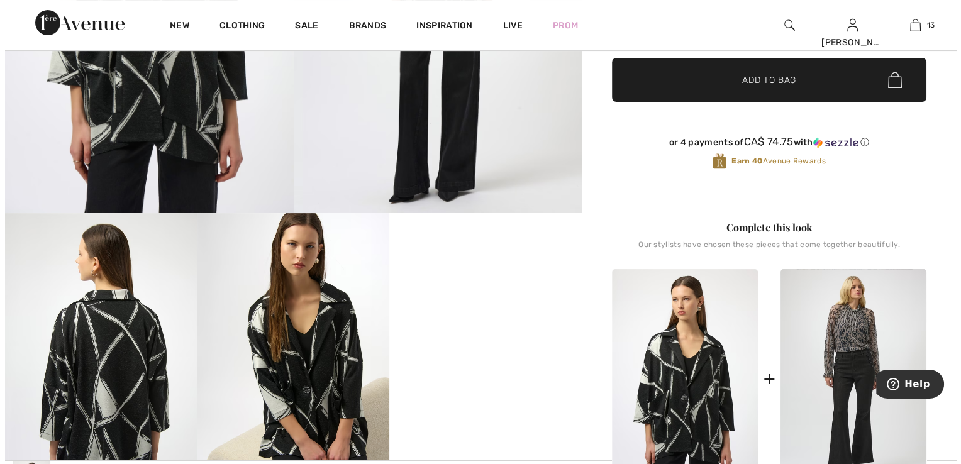
scroll to position [252, 0]
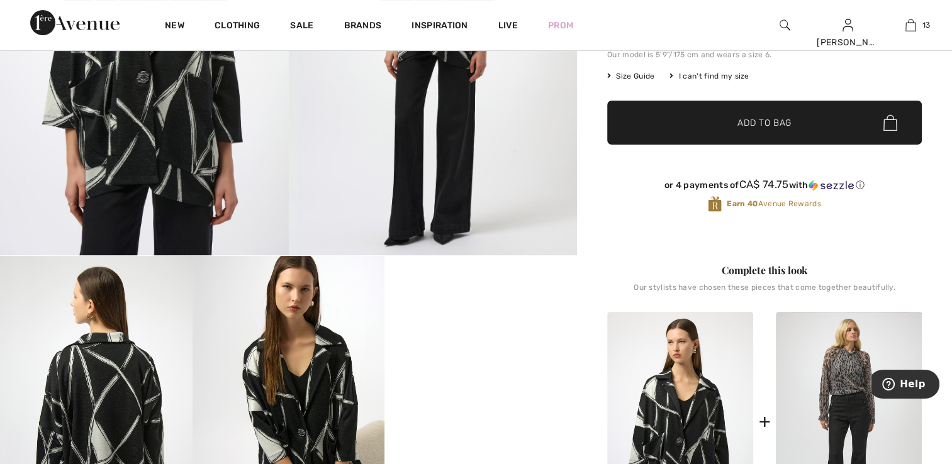
click at [145, 145] on img at bounding box center [144, 39] width 289 height 432
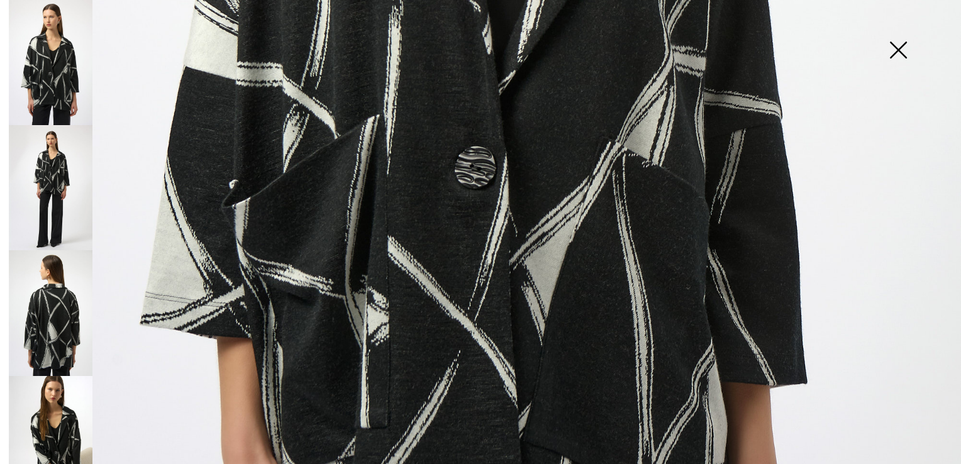
scroll to position [818, 0]
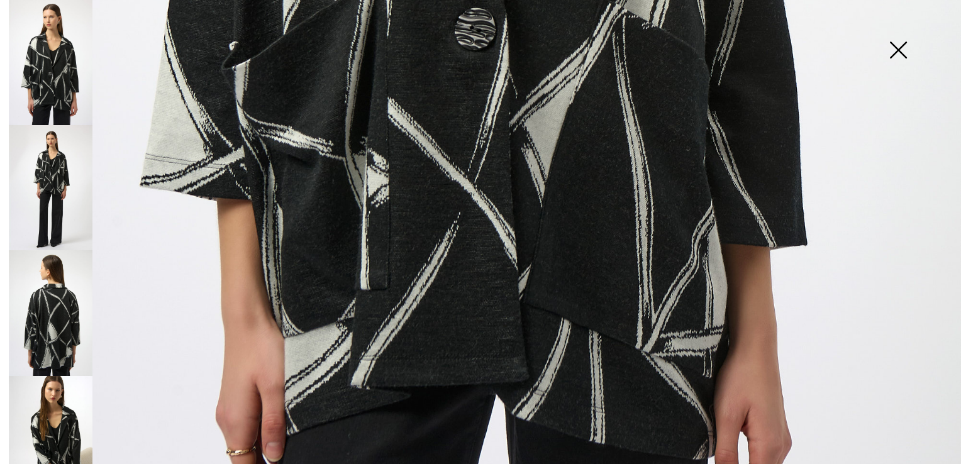
click at [45, 178] on img at bounding box center [51, 187] width 84 height 125
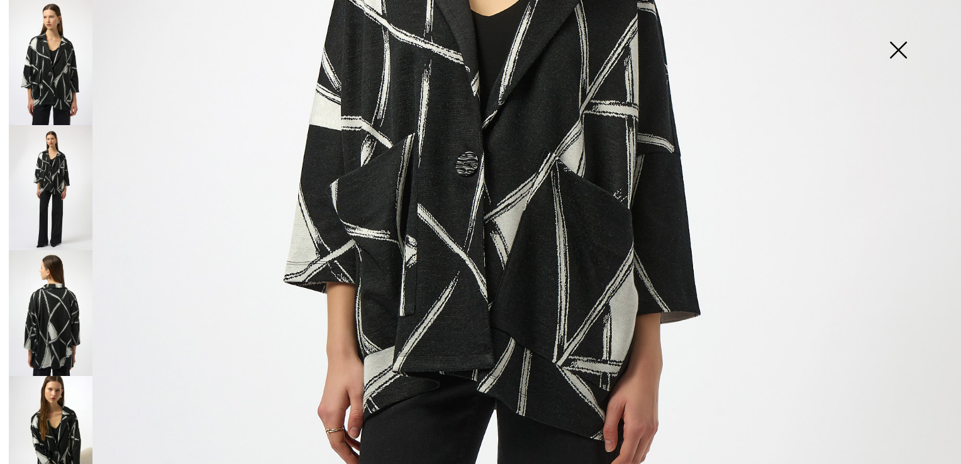
scroll to position [377, 0]
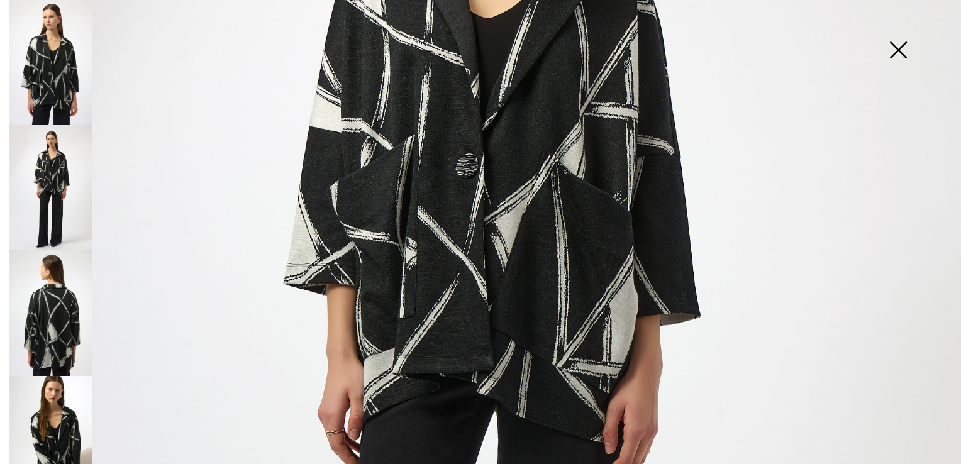
click at [64, 291] on img at bounding box center [51, 312] width 84 height 125
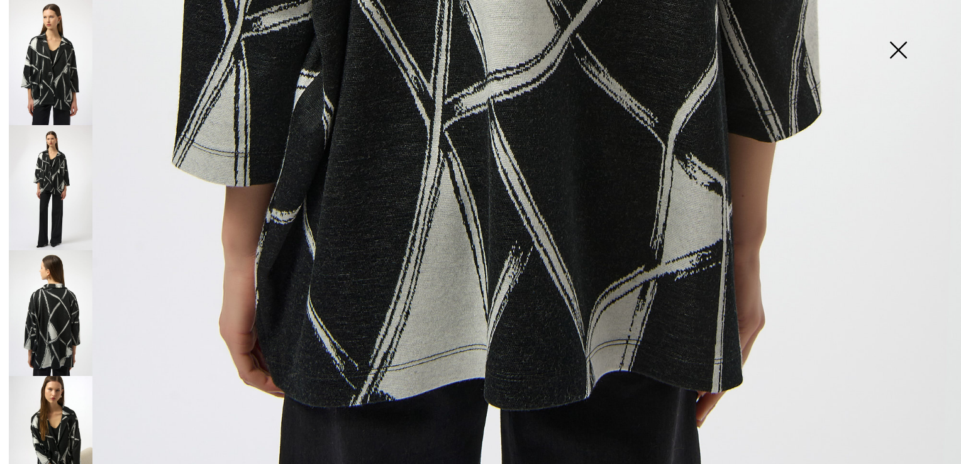
scroll to position [961, 0]
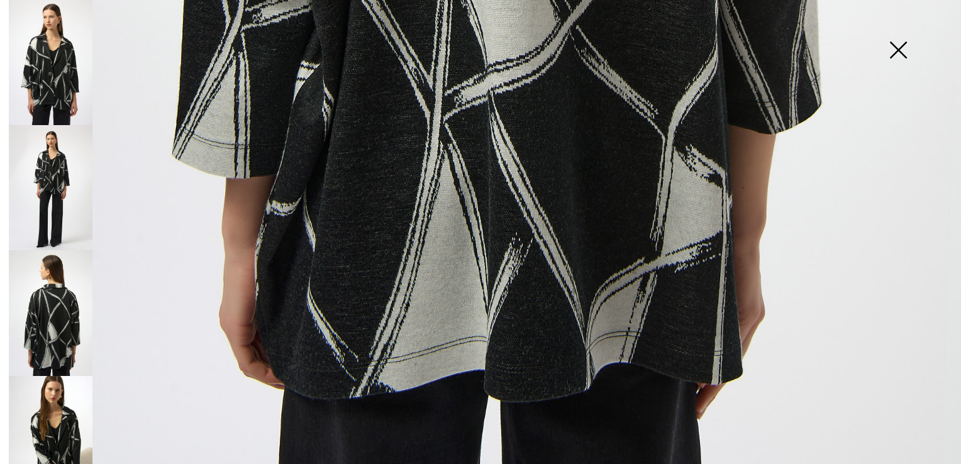
click at [63, 410] on img at bounding box center [51, 438] width 84 height 125
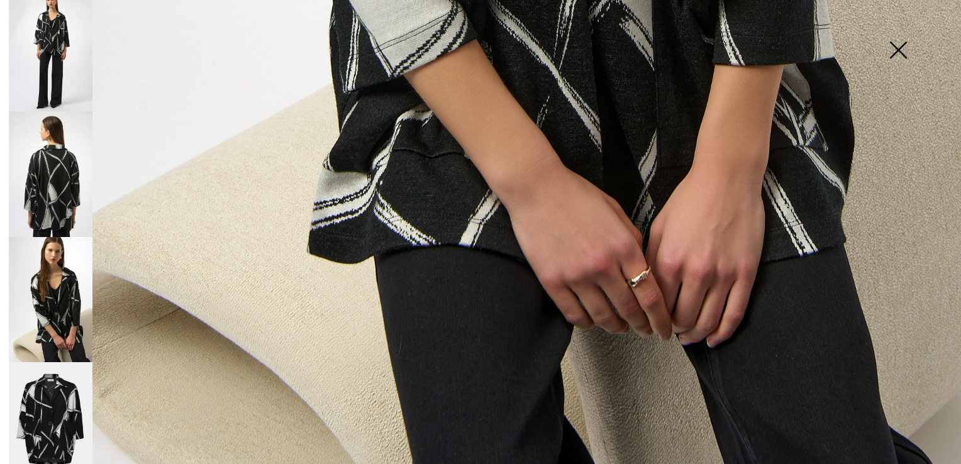
click at [63, 397] on img at bounding box center [51, 425] width 84 height 126
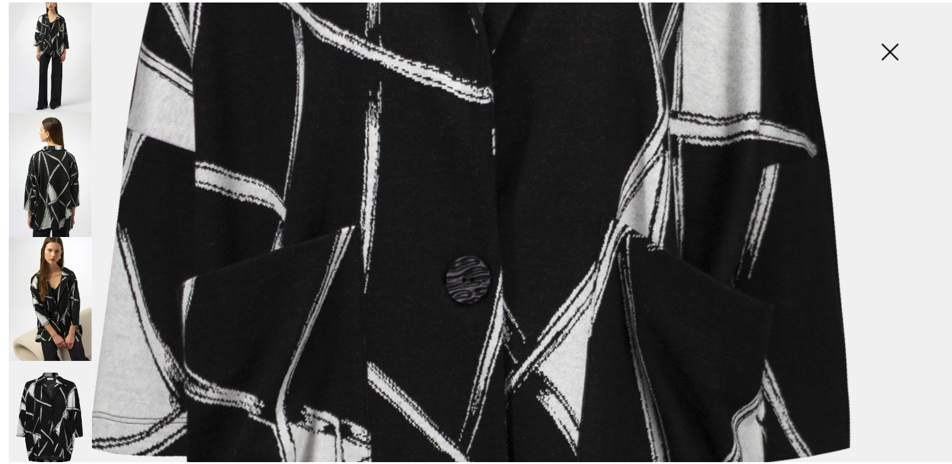
scroll to position [395, 0]
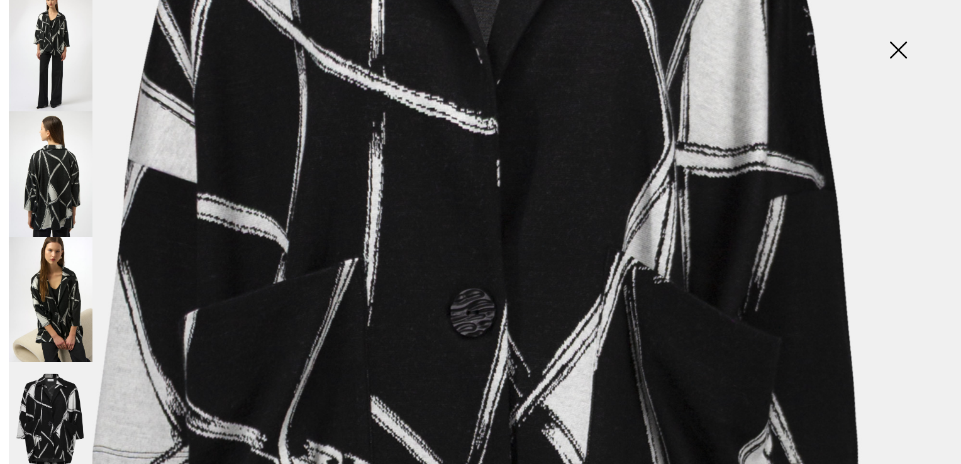
click at [896, 52] on img at bounding box center [898, 51] width 63 height 65
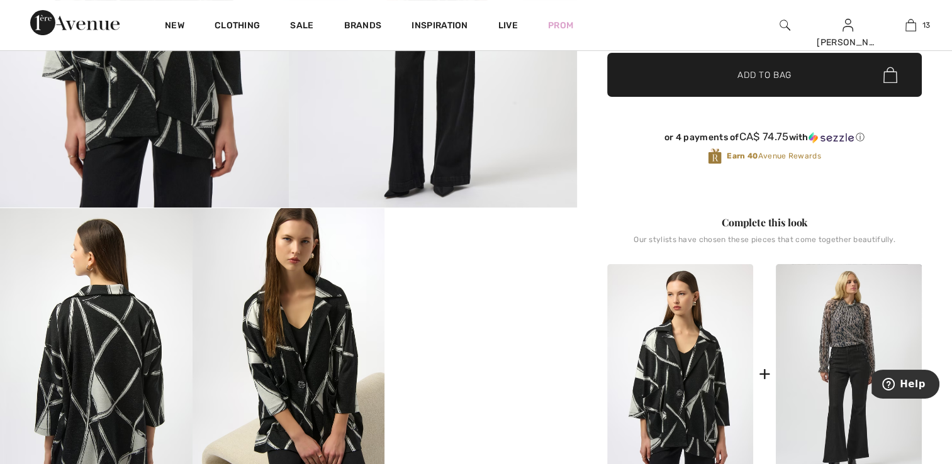
scroll to position [377, 0]
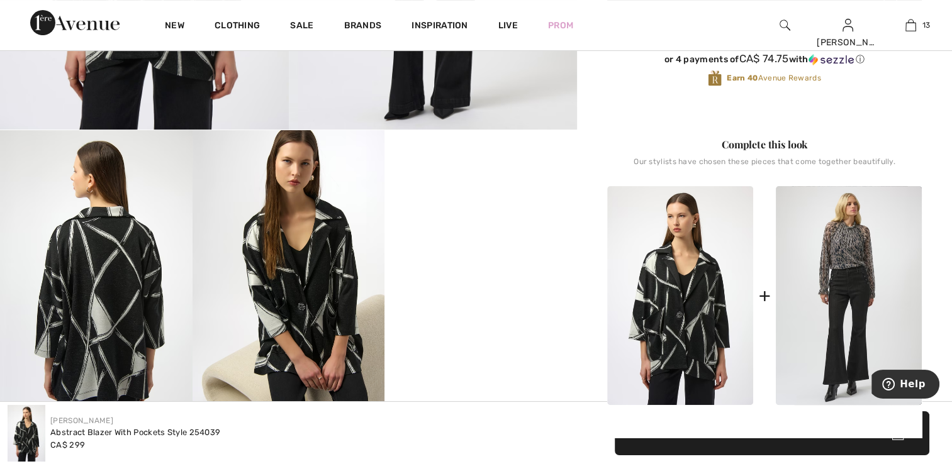
click at [507, 226] on video "Your browser does not support the video tag." at bounding box center [480, 178] width 193 height 96
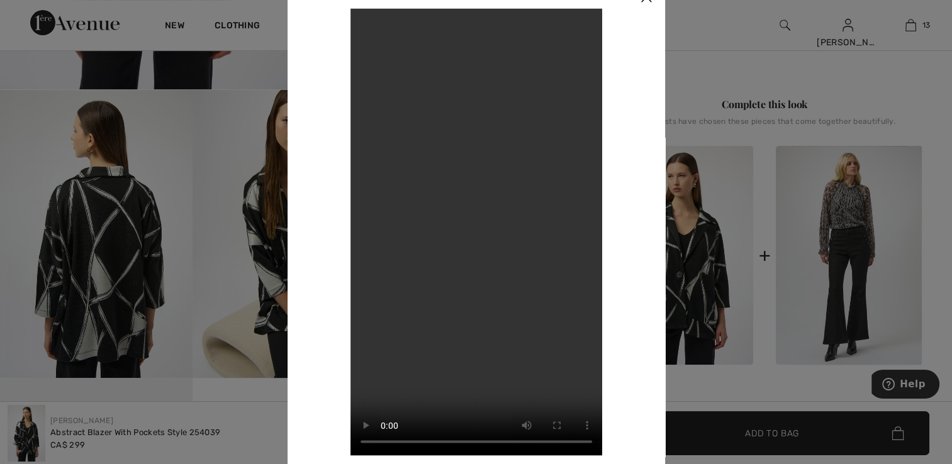
scroll to position [418, 0]
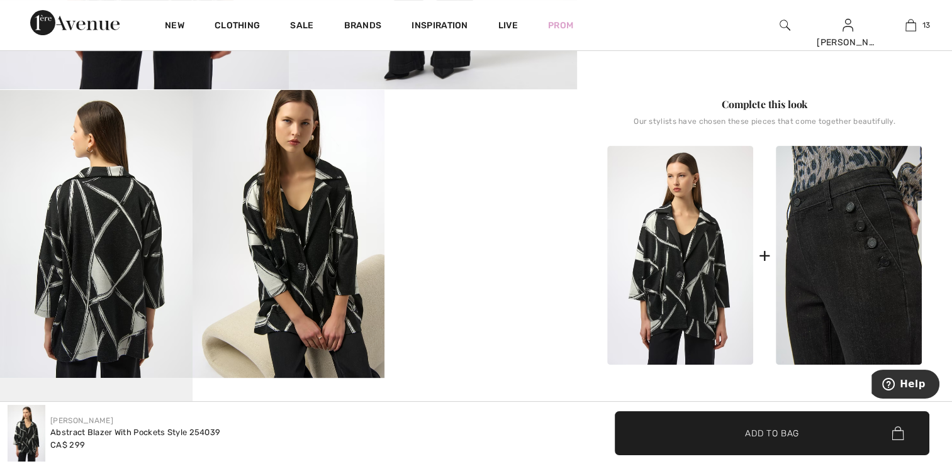
click at [842, 247] on img at bounding box center [849, 255] width 146 height 219
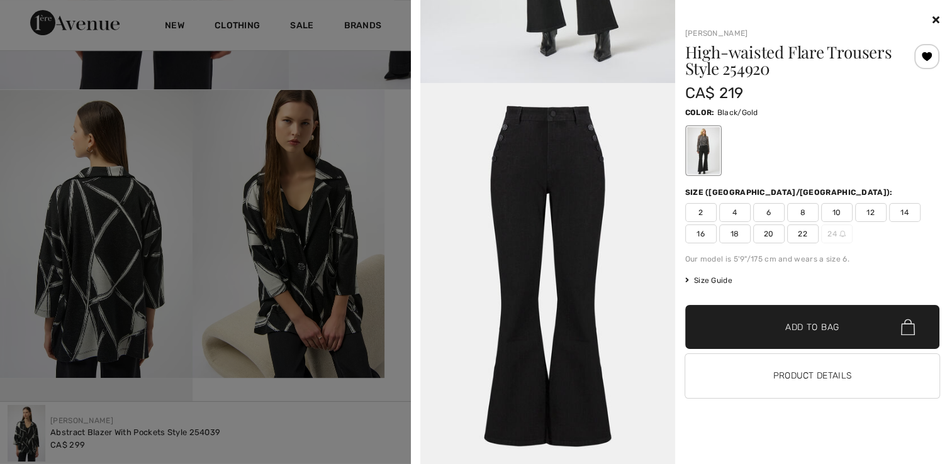
scroll to position [2242, 0]
click at [326, 269] on div at bounding box center [476, 232] width 952 height 464
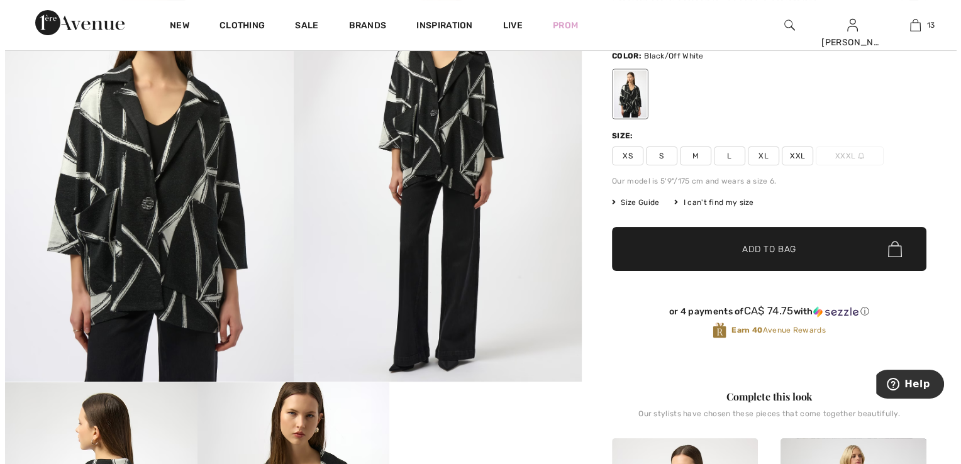
scroll to position [229, 0]
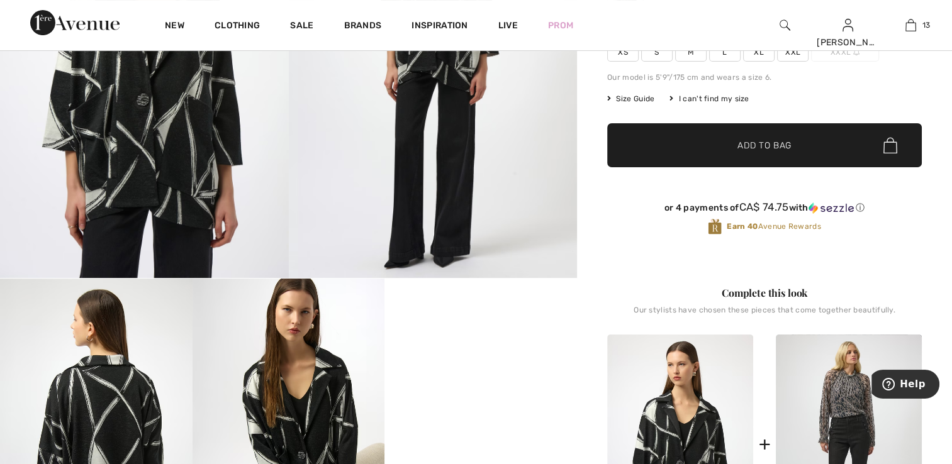
click at [445, 195] on img at bounding box center [433, 62] width 289 height 432
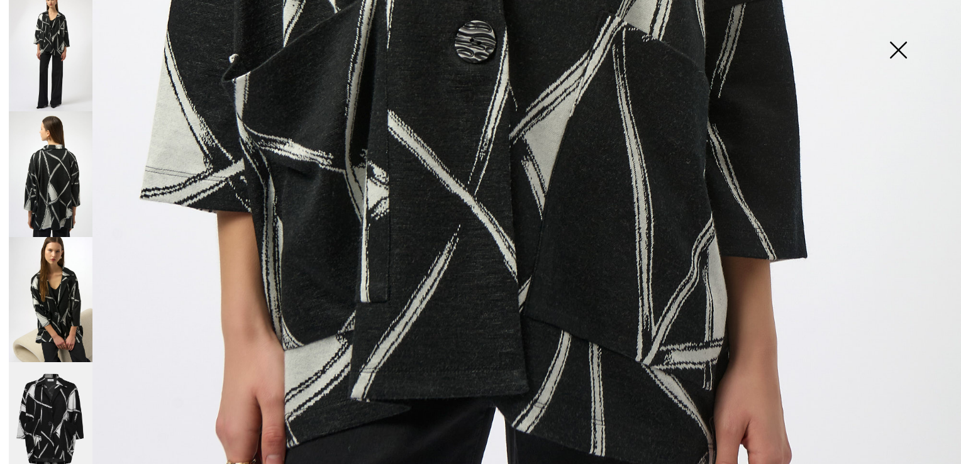
scroll to position [961, 0]
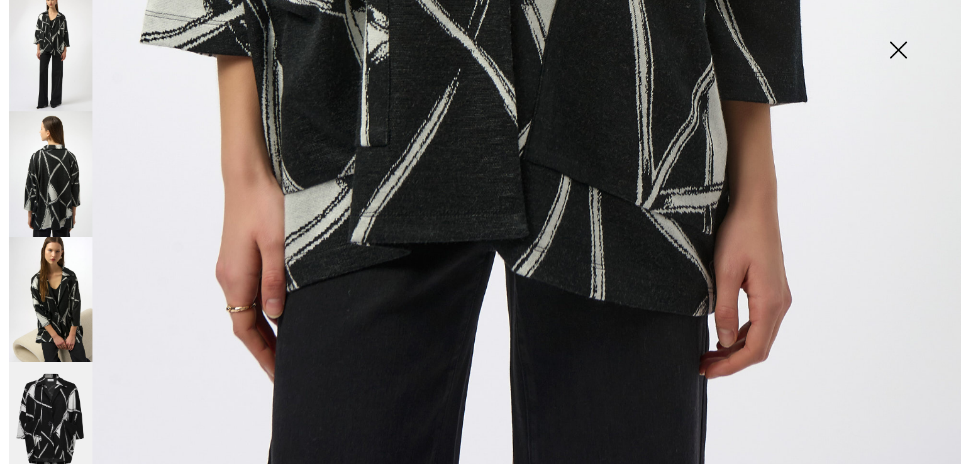
click at [53, 59] on img at bounding box center [51, 48] width 84 height 125
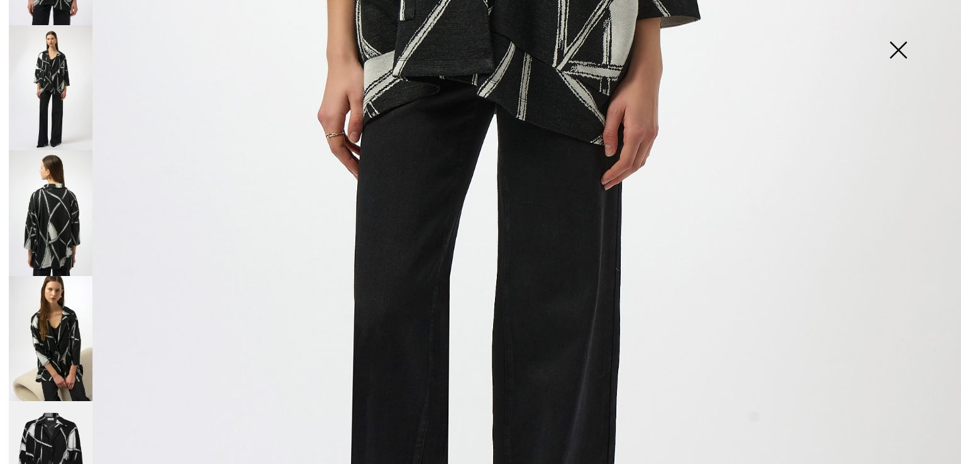
scroll to position [139, 0]
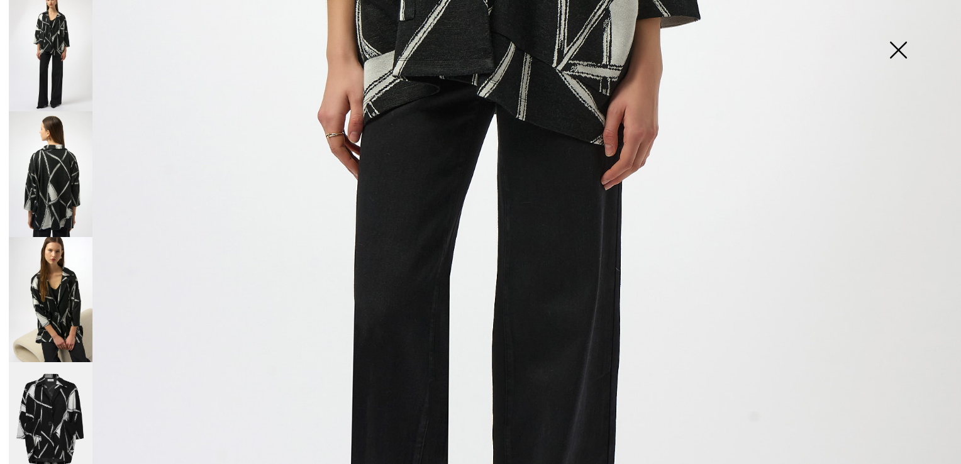
click at [47, 285] on img at bounding box center [51, 299] width 84 height 125
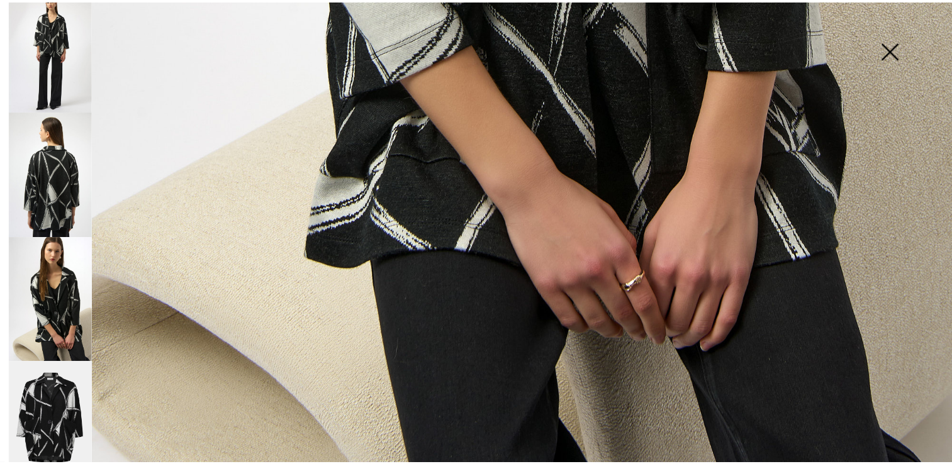
scroll to position [961, 0]
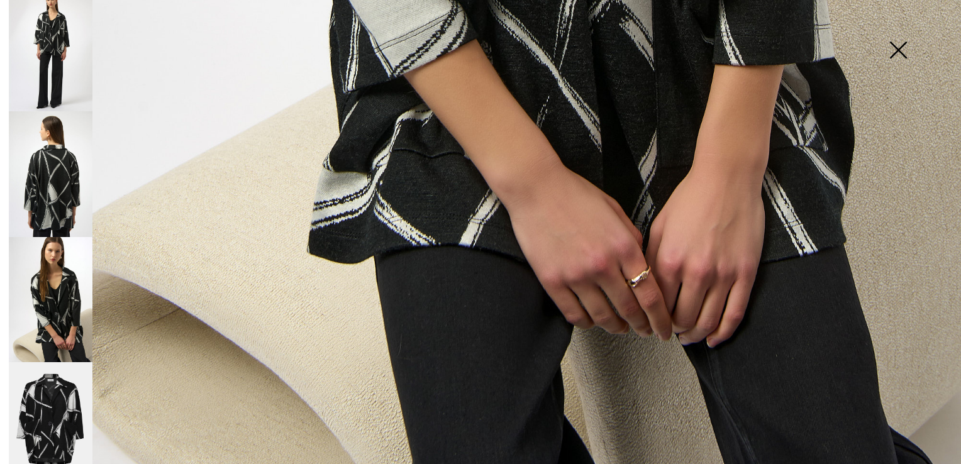
click at [897, 47] on img at bounding box center [898, 51] width 63 height 65
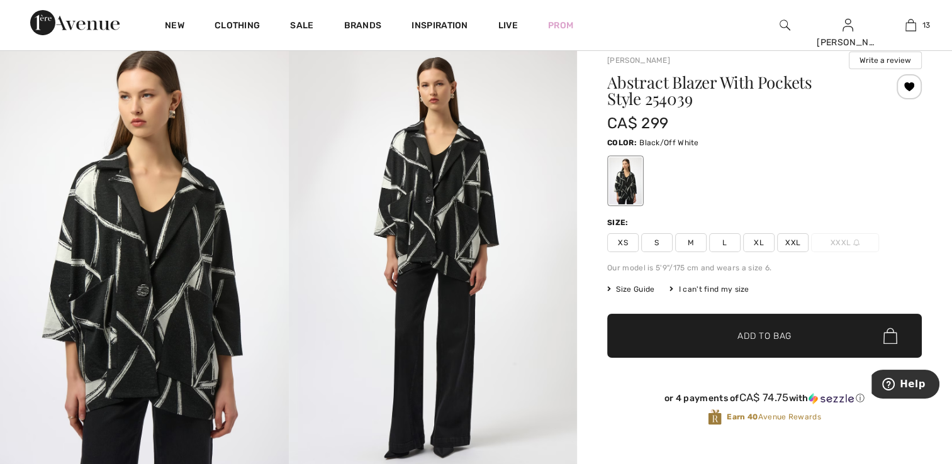
scroll to position [32, 0]
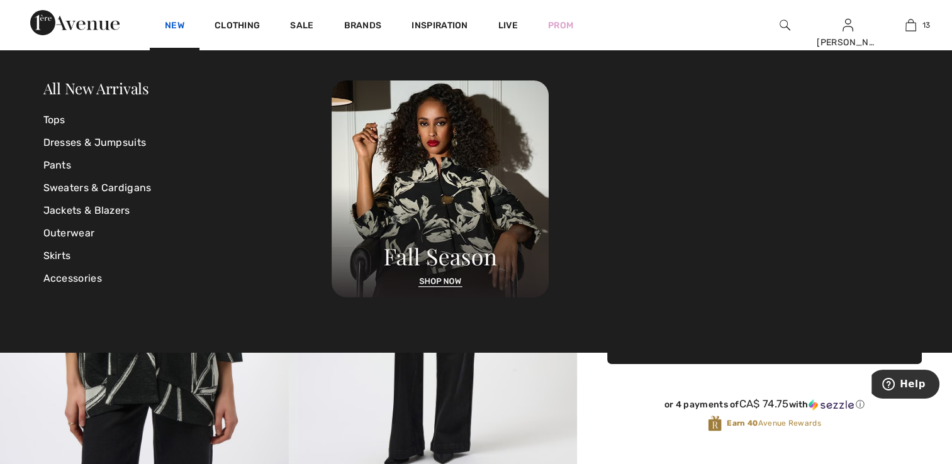
click at [181, 24] on link "New" at bounding box center [175, 26] width 20 height 13
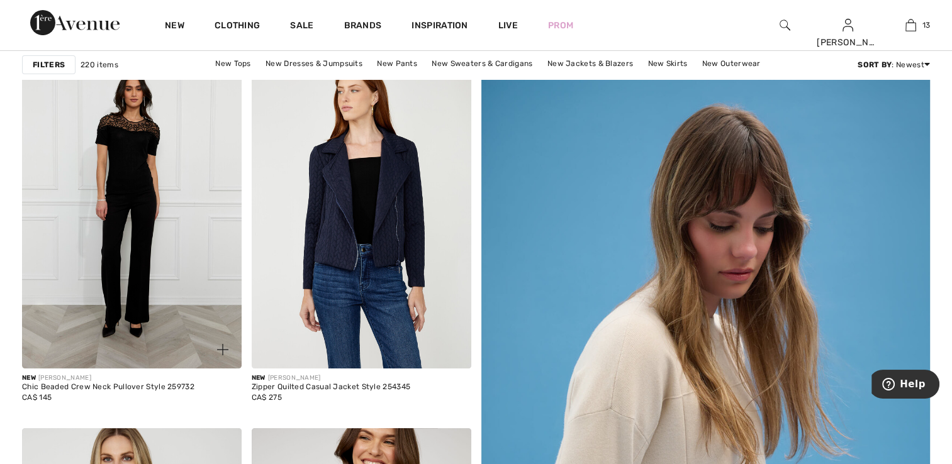
scroll to position [189, 0]
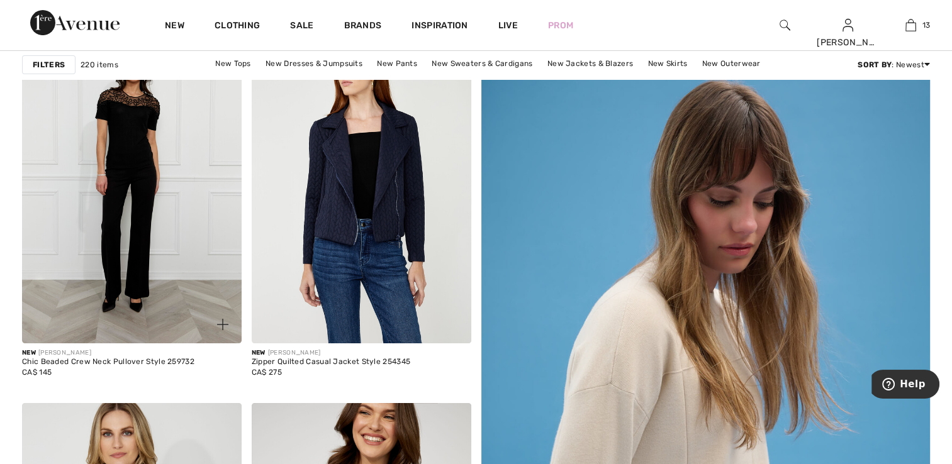
click at [144, 203] on img at bounding box center [132, 178] width 220 height 329
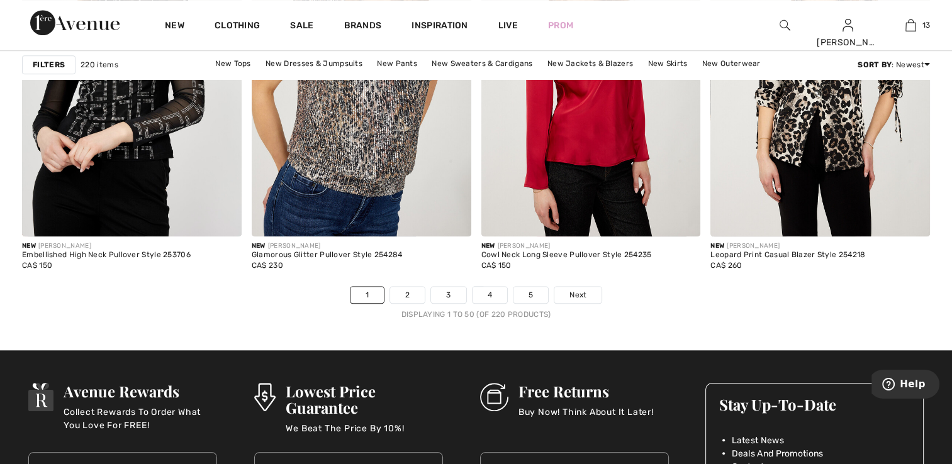
scroll to position [5792, 0]
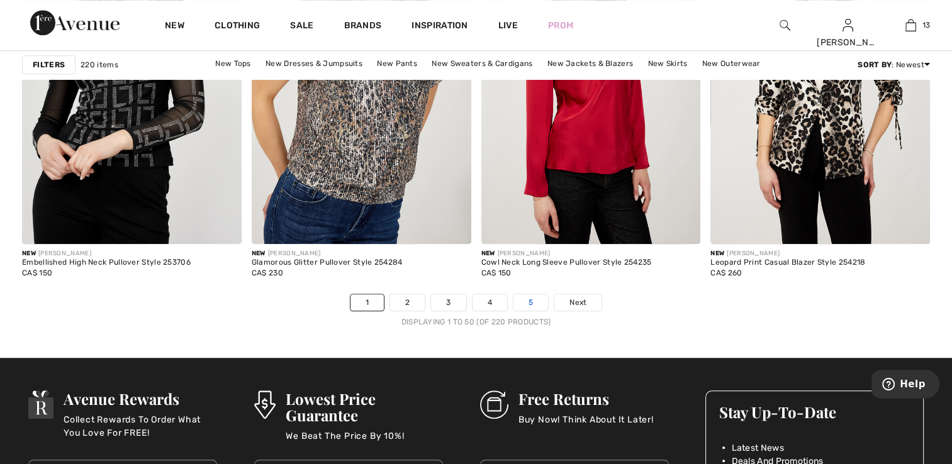
click at [533, 299] on link "5" at bounding box center [530, 302] width 35 height 16
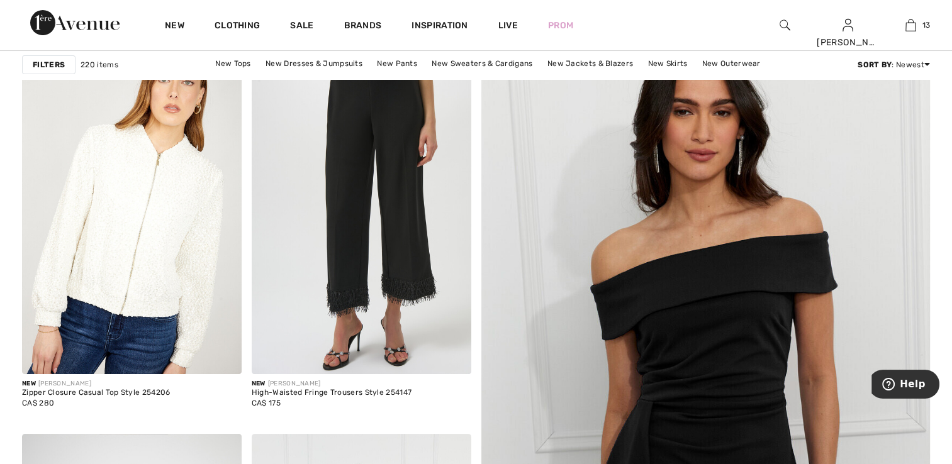
scroll to position [189, 0]
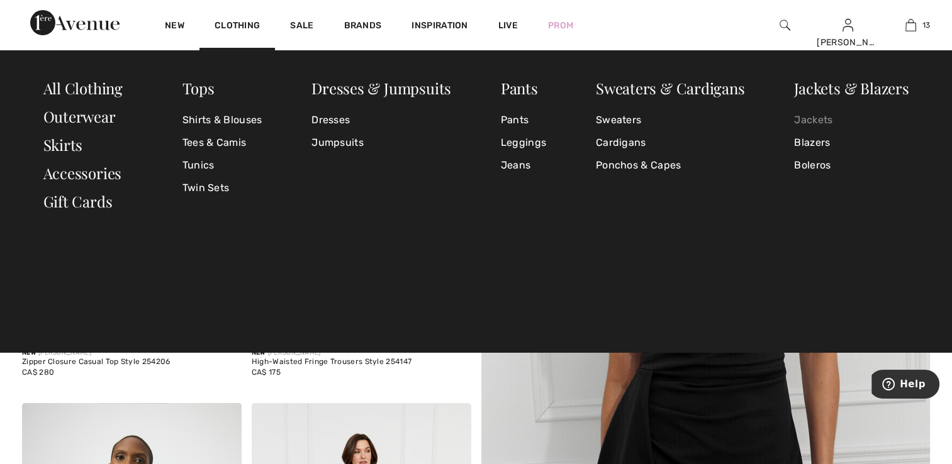
click at [810, 119] on link "Jackets" at bounding box center [851, 120] width 115 height 23
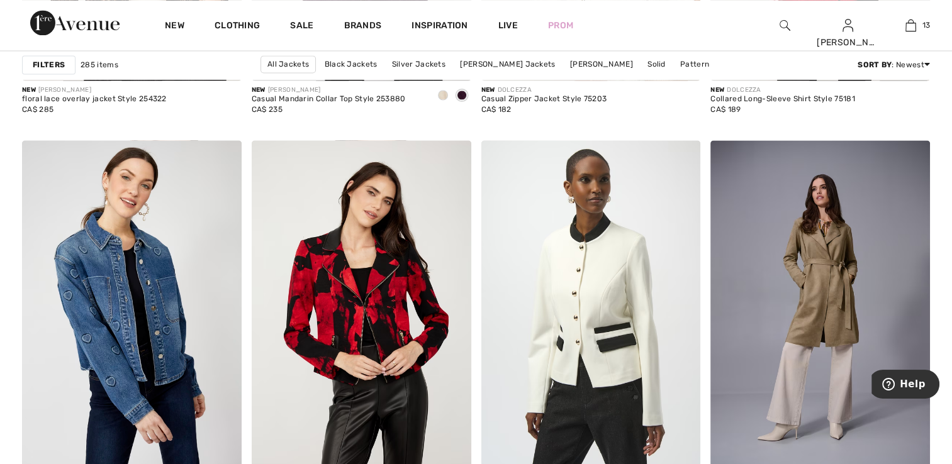
scroll to position [2202, 0]
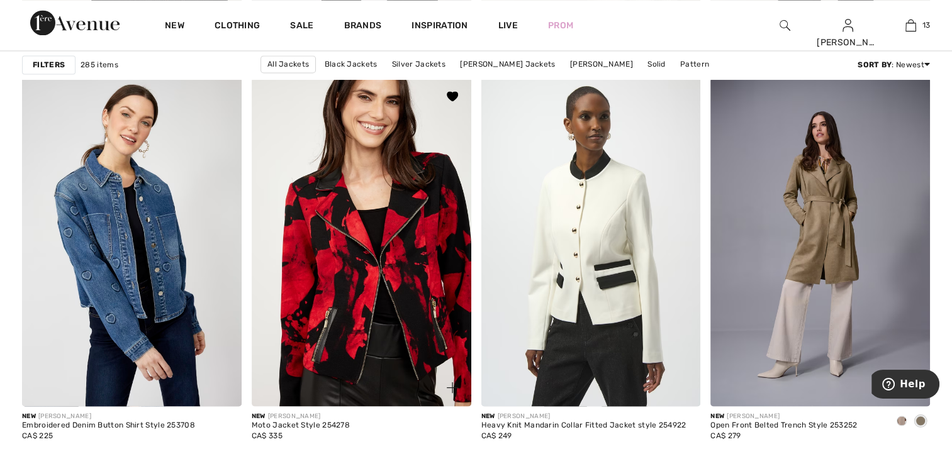
click at [398, 225] on img at bounding box center [362, 241] width 220 height 329
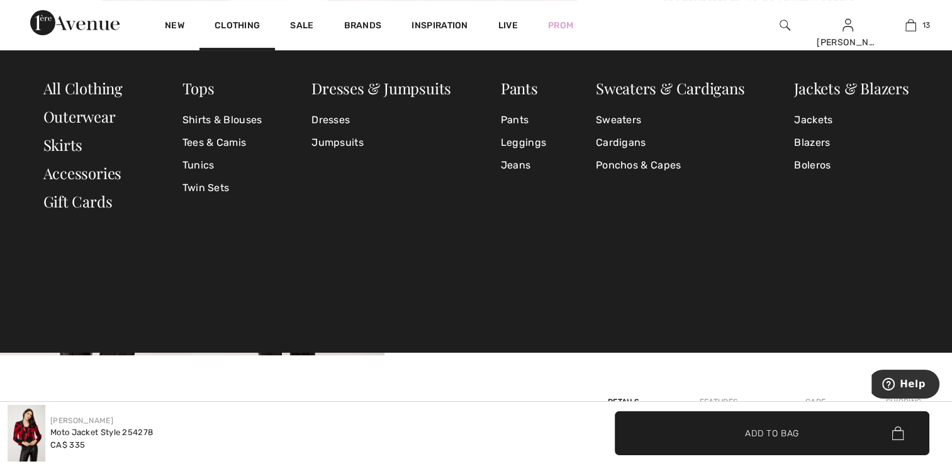
scroll to position [440, 0]
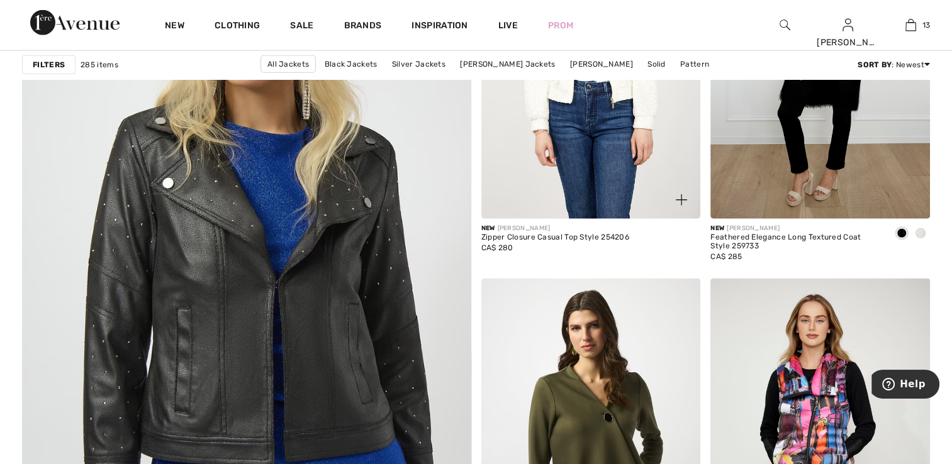
scroll to position [3397, 0]
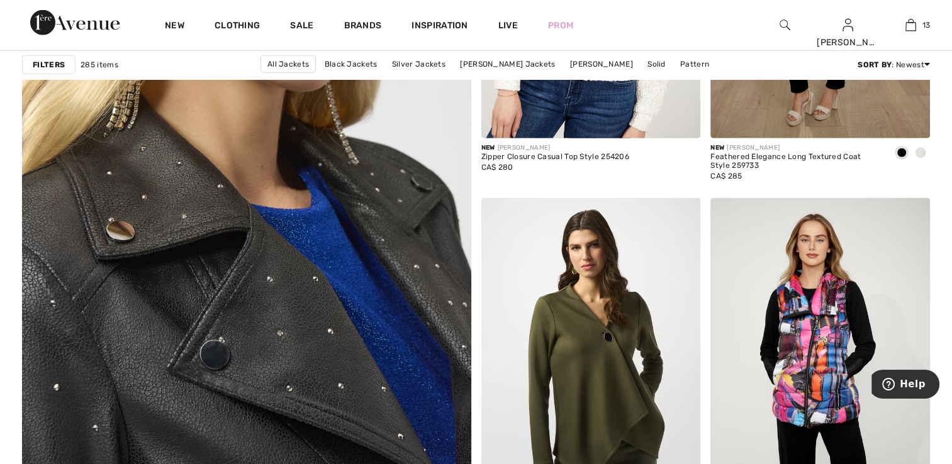
click at [267, 258] on img at bounding box center [246, 213] width 539 height 808
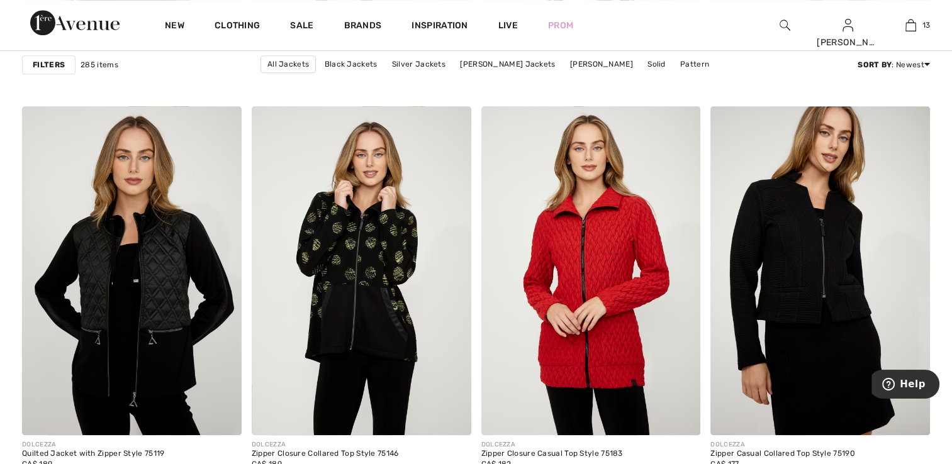
scroll to position [5652, 0]
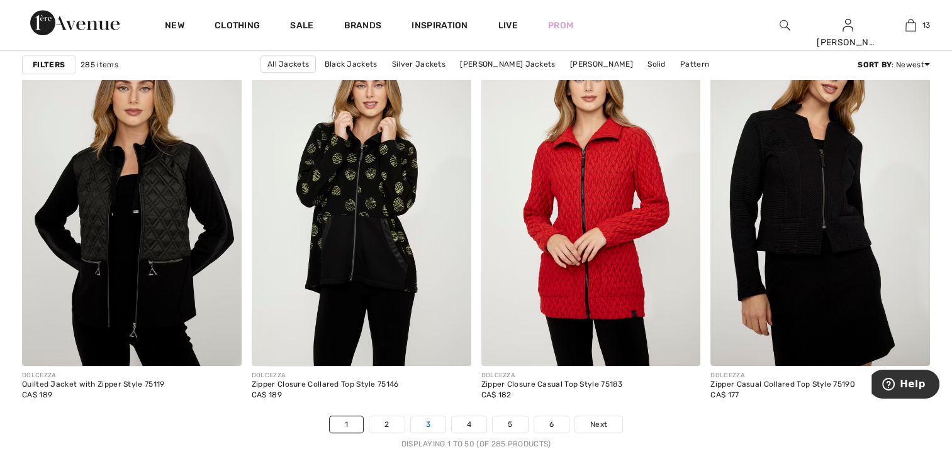
drag, startPoint x: 394, startPoint y: 422, endPoint x: 425, endPoint y: 422, distance: 31.5
click at [395, 422] on link "2" at bounding box center [386, 424] width 35 height 16
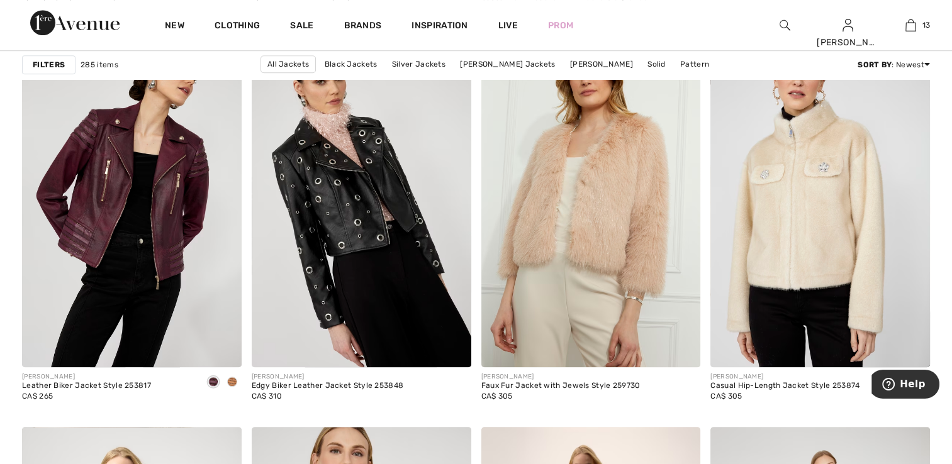
scroll to position [940, 0]
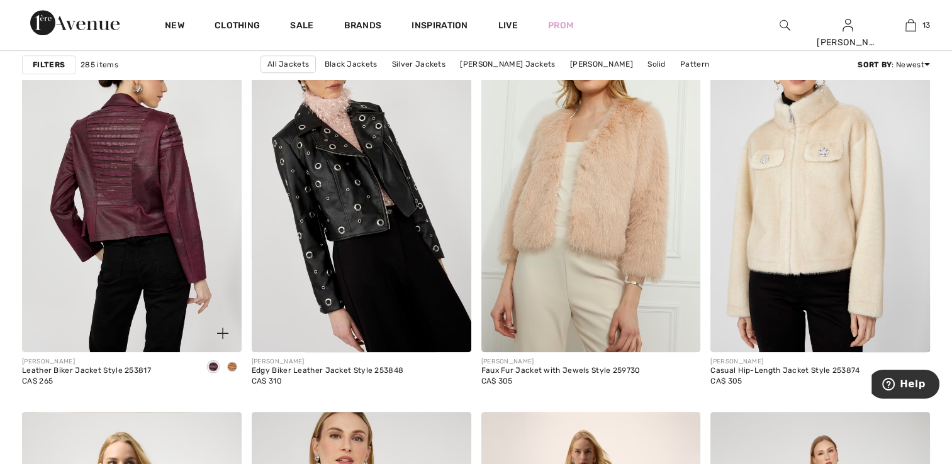
click at [115, 198] on img at bounding box center [132, 187] width 220 height 329
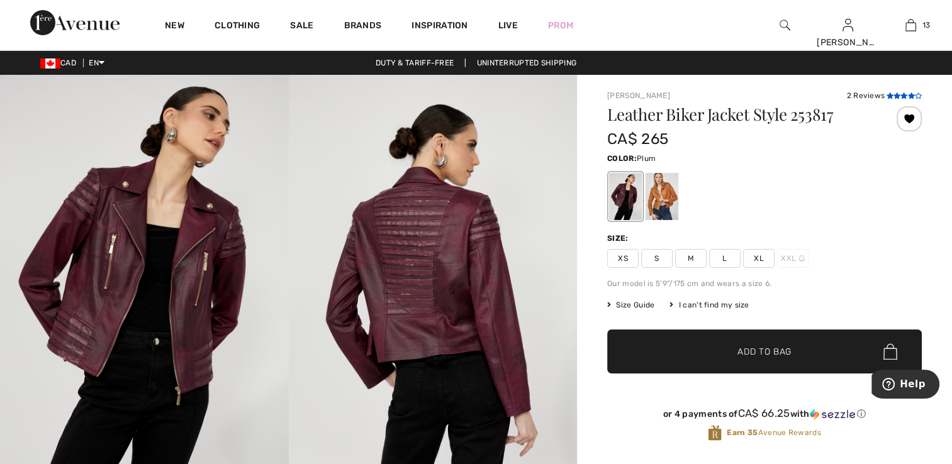
click at [893, 98] on icon at bounding box center [896, 95] width 7 height 6
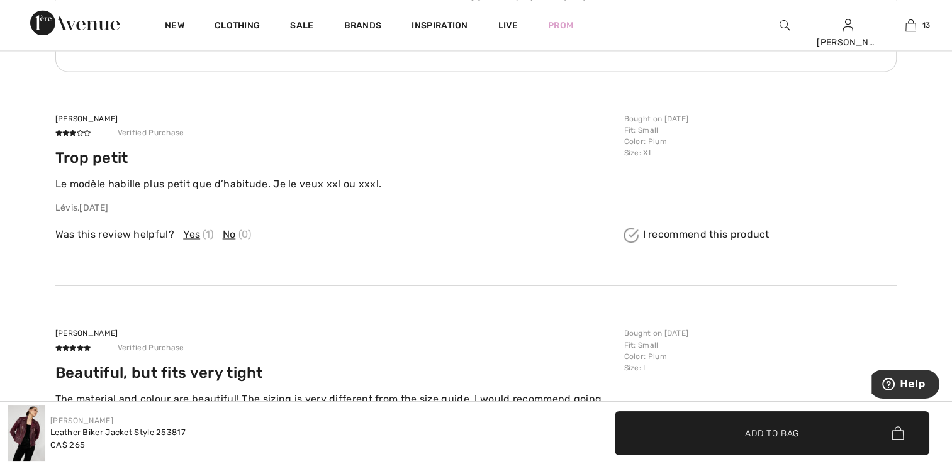
scroll to position [2087, 0]
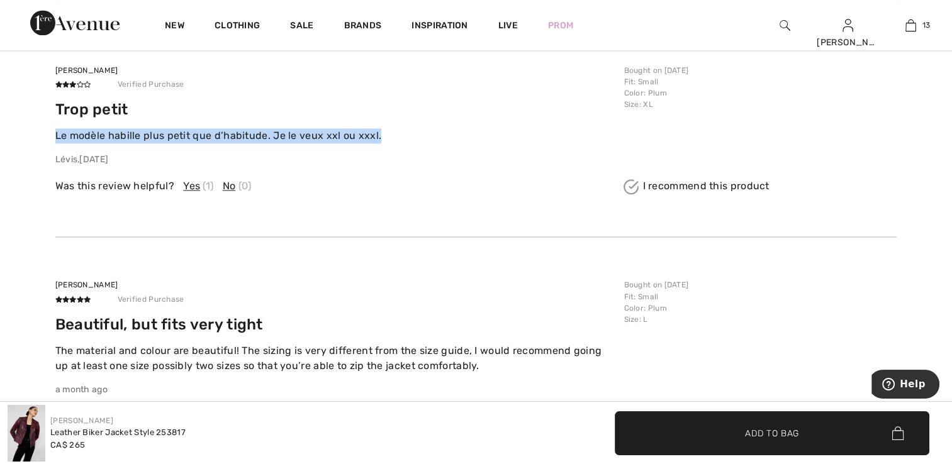
drag, startPoint x: 379, startPoint y: 131, endPoint x: 43, endPoint y: 129, distance: 336.6
drag, startPoint x: 43, startPoint y: 129, endPoint x: 116, endPoint y: 140, distance: 73.9
copy p "Le modèle habille plus petit que d’habitude. Je le veux xxl ou xxxl."
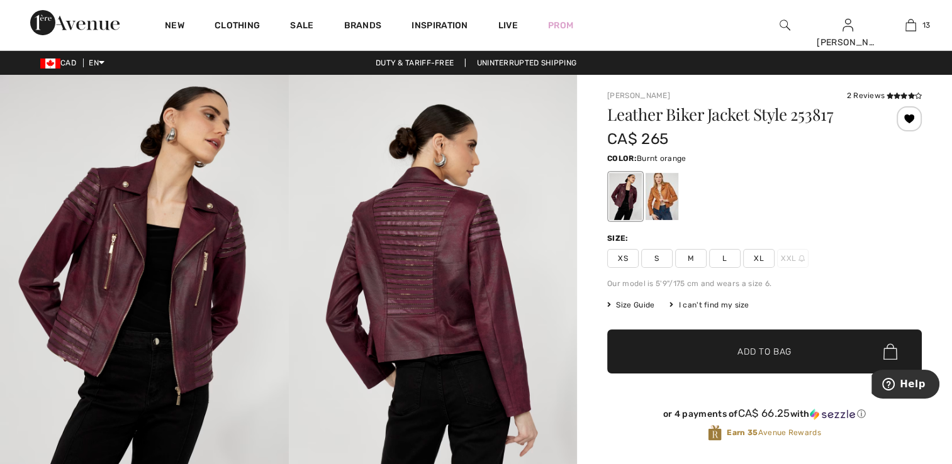
click at [664, 206] on div at bounding box center [661, 196] width 33 height 47
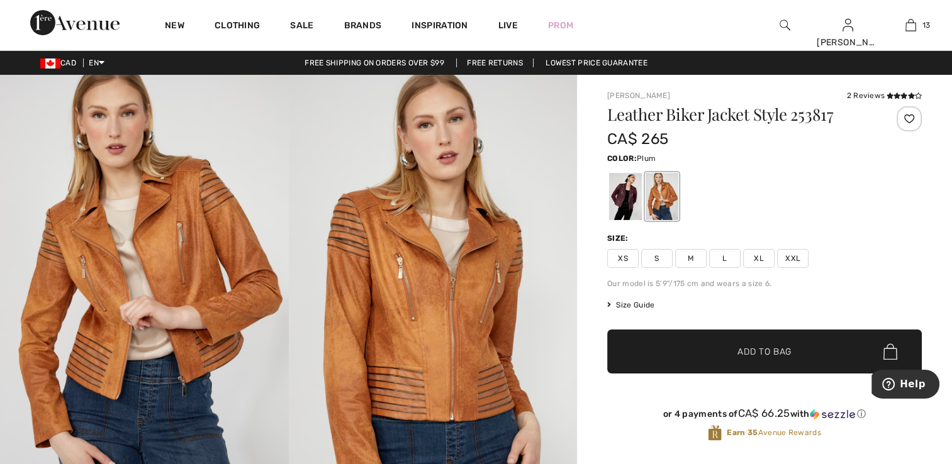
click at [622, 203] on div at bounding box center [625, 196] width 33 height 47
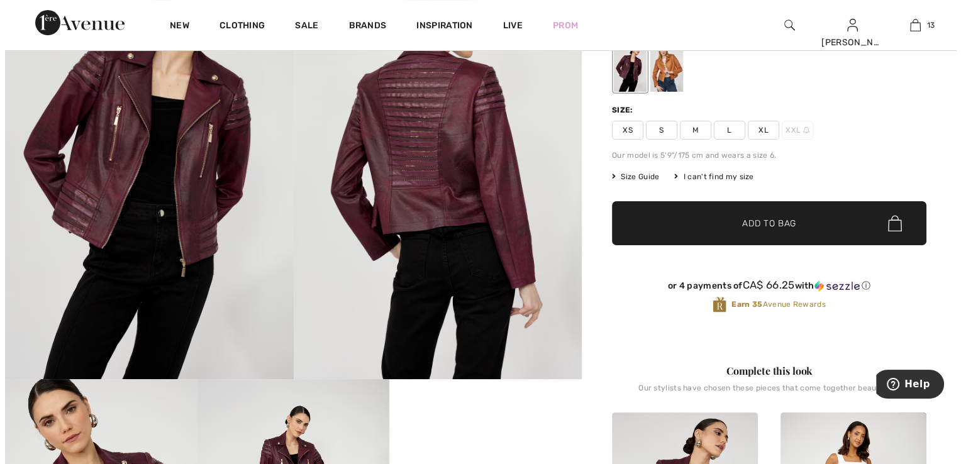
scroll to position [126, 0]
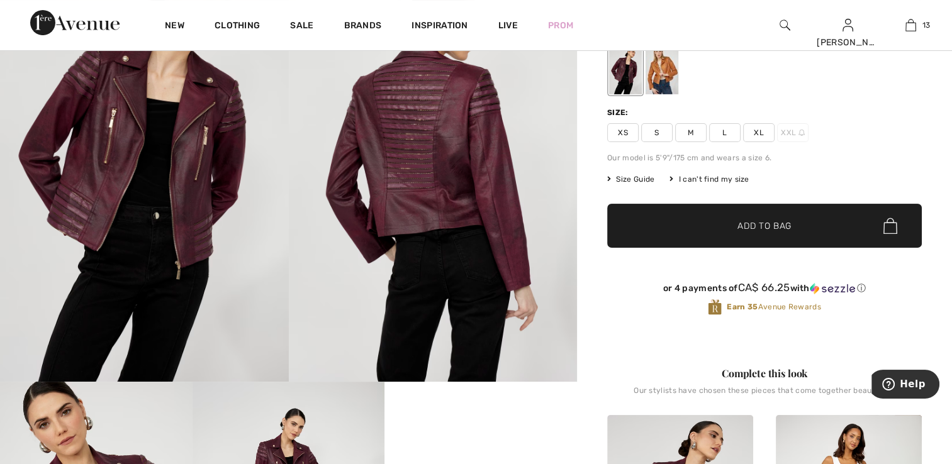
click at [155, 205] on img at bounding box center [144, 165] width 289 height 433
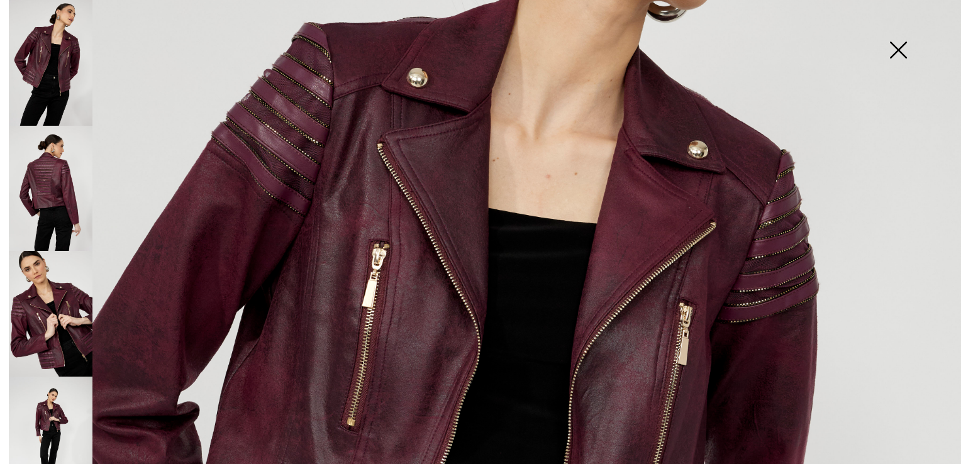
scroll to position [503, 0]
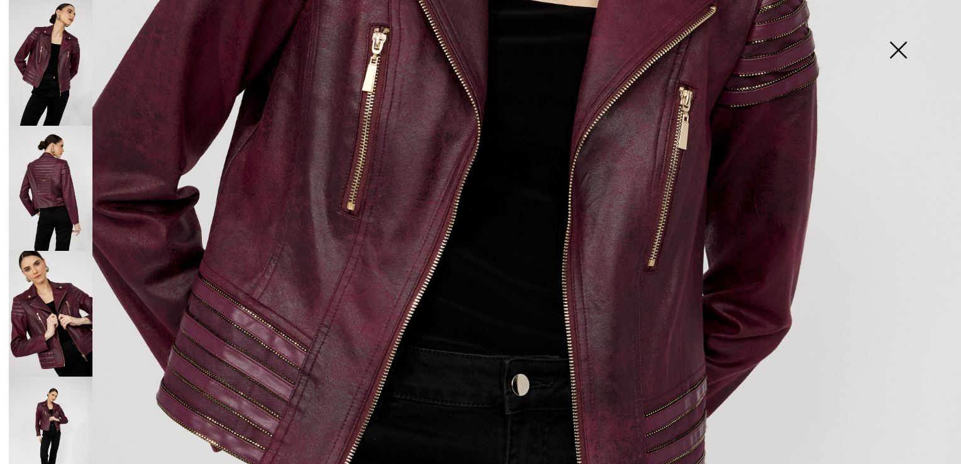
click at [72, 165] on img at bounding box center [51, 189] width 84 height 126
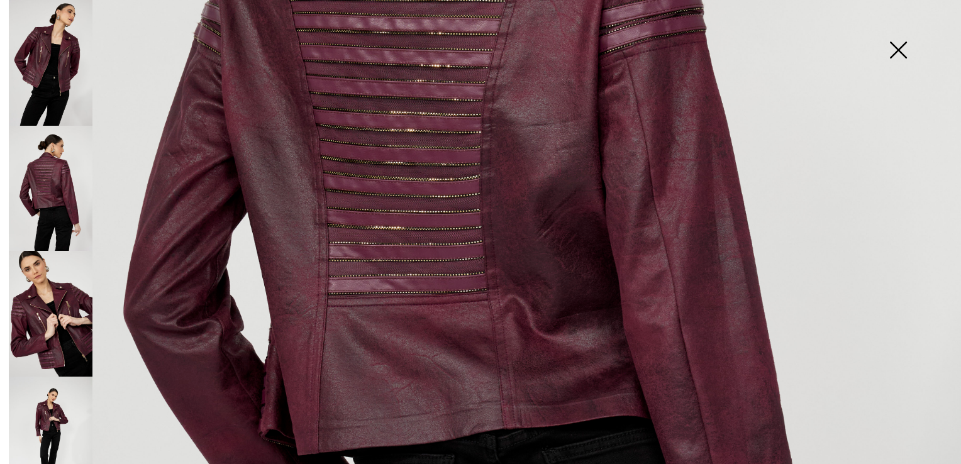
click at [65, 306] on img at bounding box center [51, 314] width 84 height 126
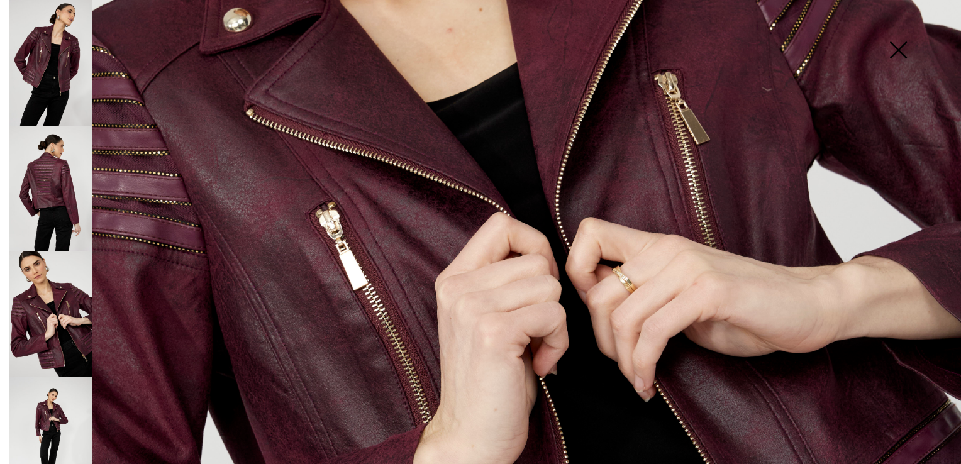
click at [47, 404] on img at bounding box center [51, 440] width 84 height 126
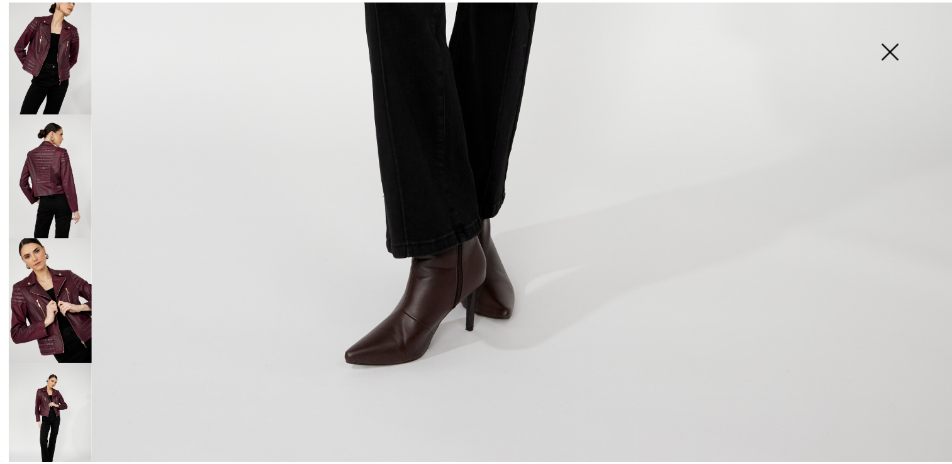
scroll to position [20, 0]
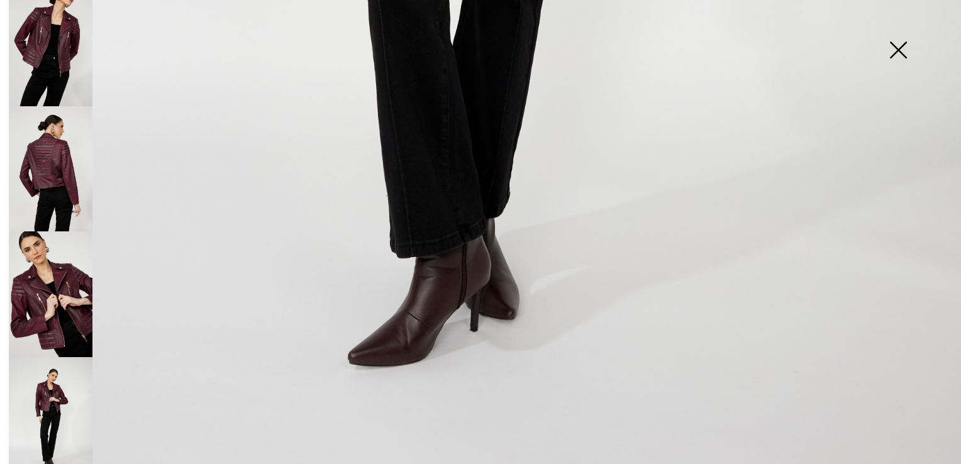
click at [895, 49] on img at bounding box center [898, 51] width 63 height 65
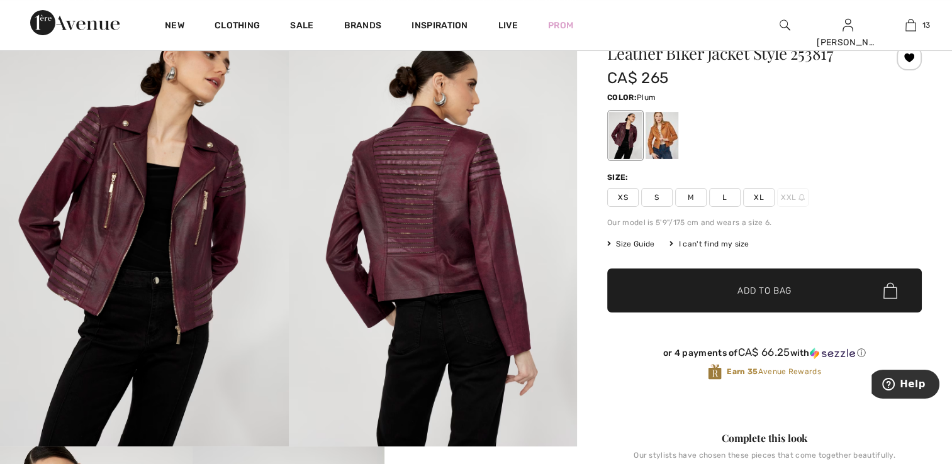
scroll to position [0, 0]
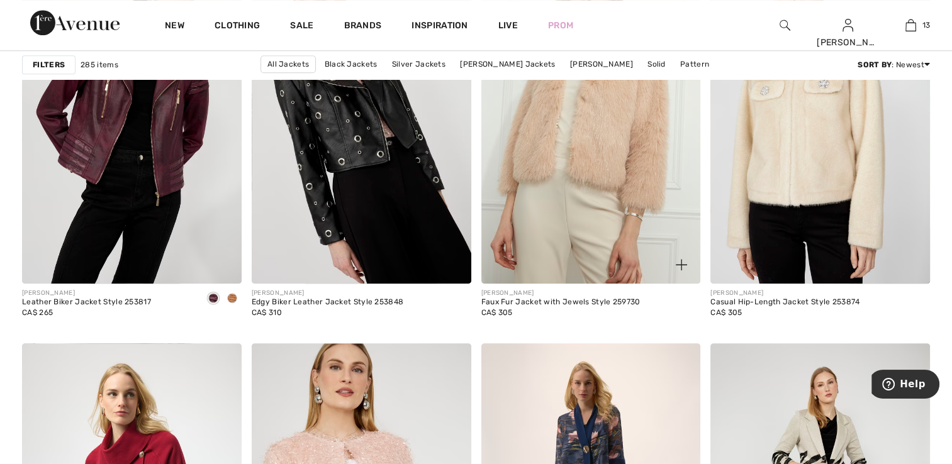
scroll to position [940, 0]
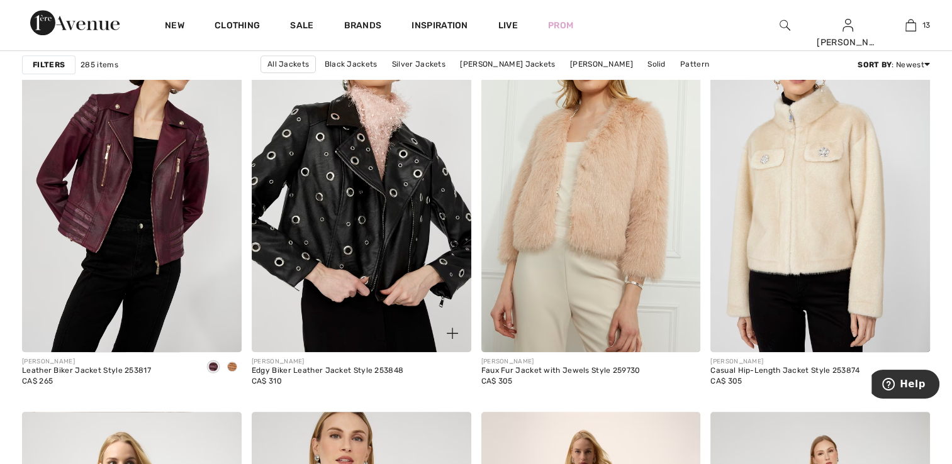
click at [364, 280] on img at bounding box center [362, 187] width 220 height 329
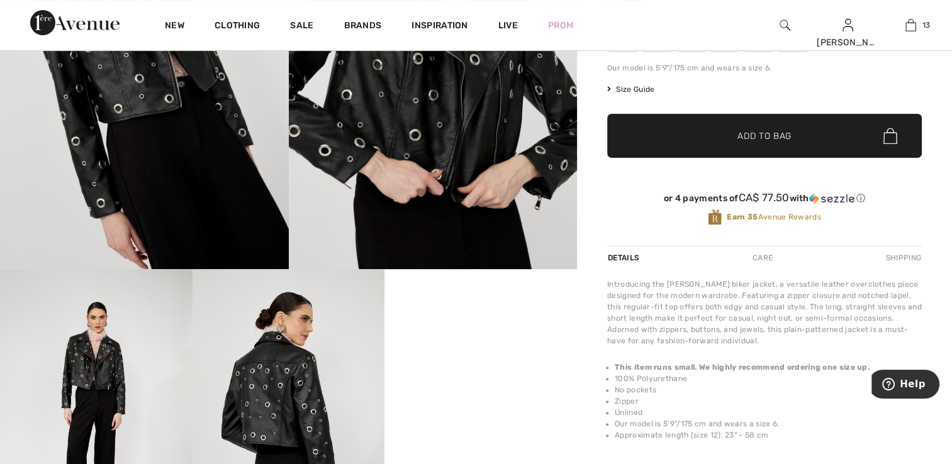
scroll to position [315, 0]
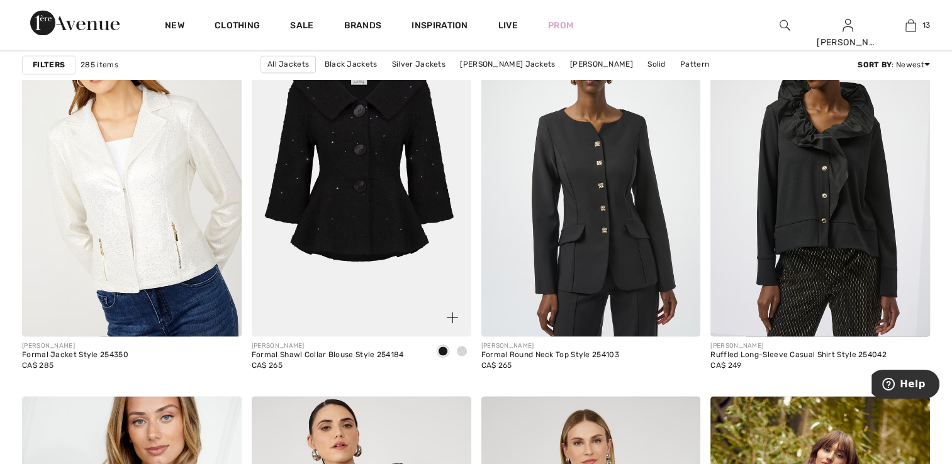
scroll to position [1884, 0]
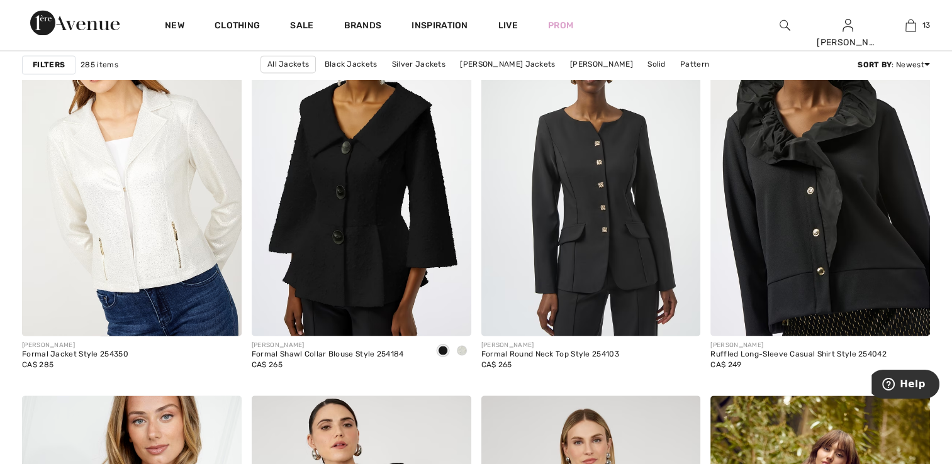
click at [817, 257] on img at bounding box center [820, 171] width 220 height 329
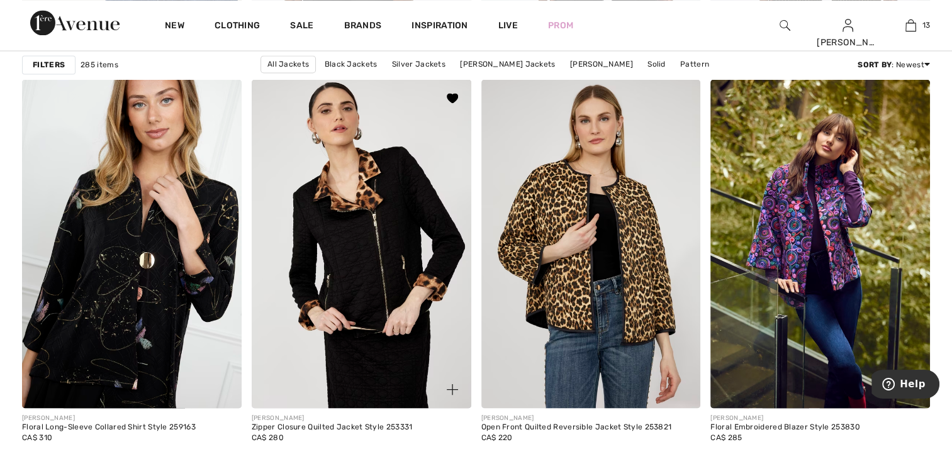
scroll to position [2387, 0]
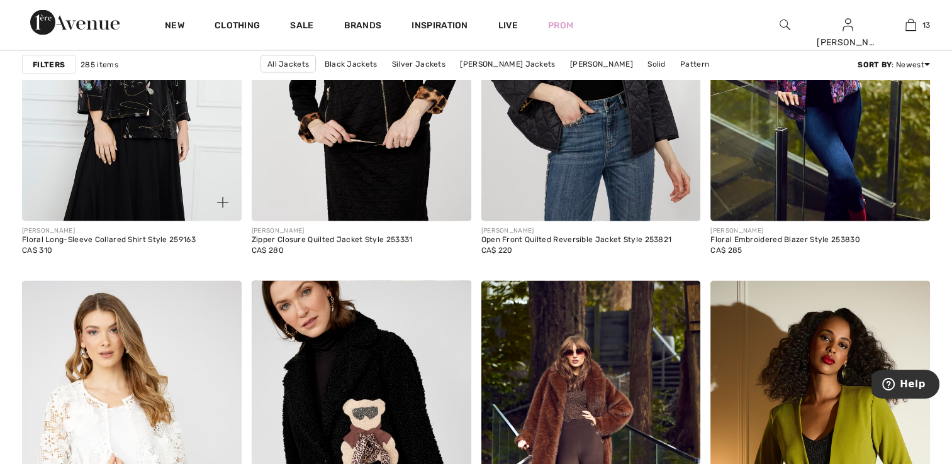
click at [157, 182] on img at bounding box center [132, 56] width 220 height 329
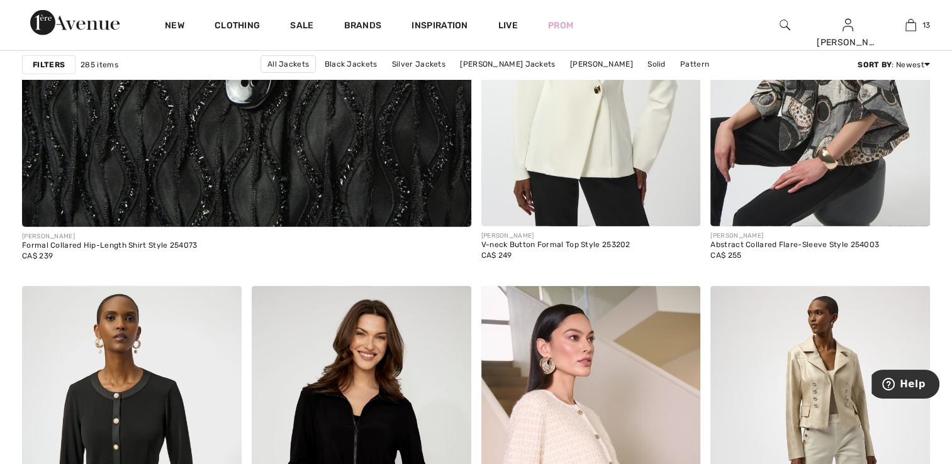
scroll to position [3771, 0]
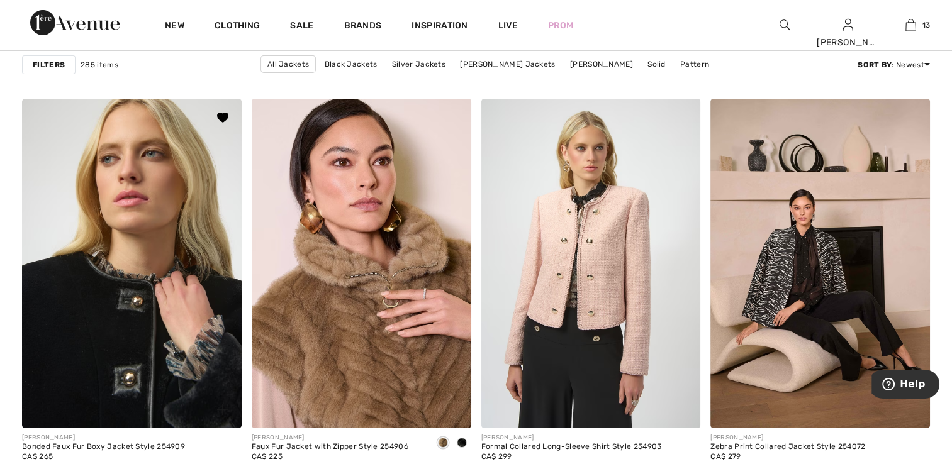
click at [146, 237] on img at bounding box center [132, 263] width 220 height 329
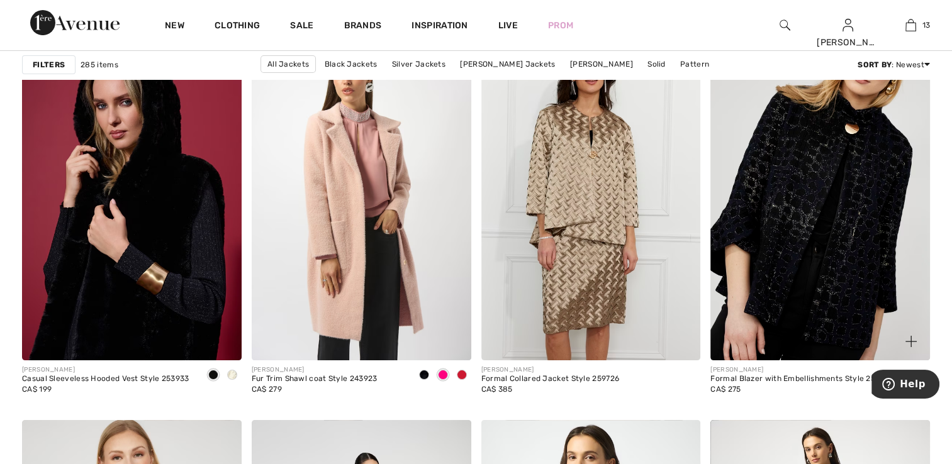
scroll to position [4903, 0]
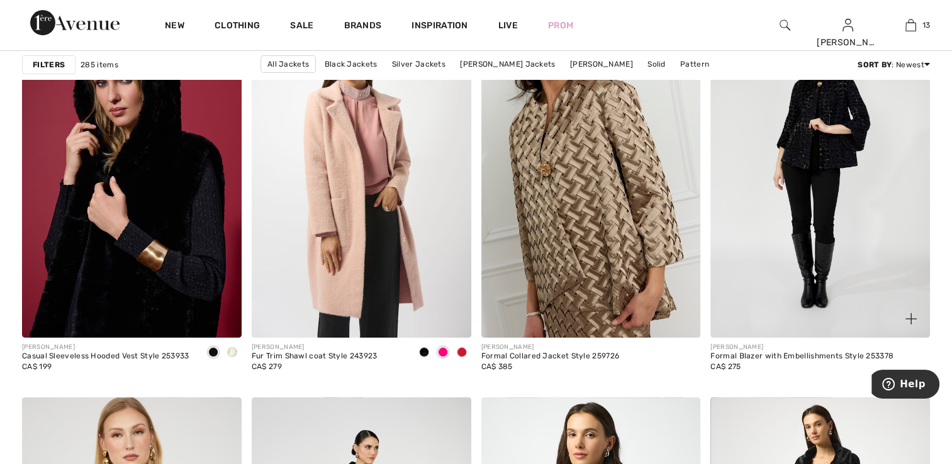
click at [849, 249] on img at bounding box center [820, 173] width 220 height 329
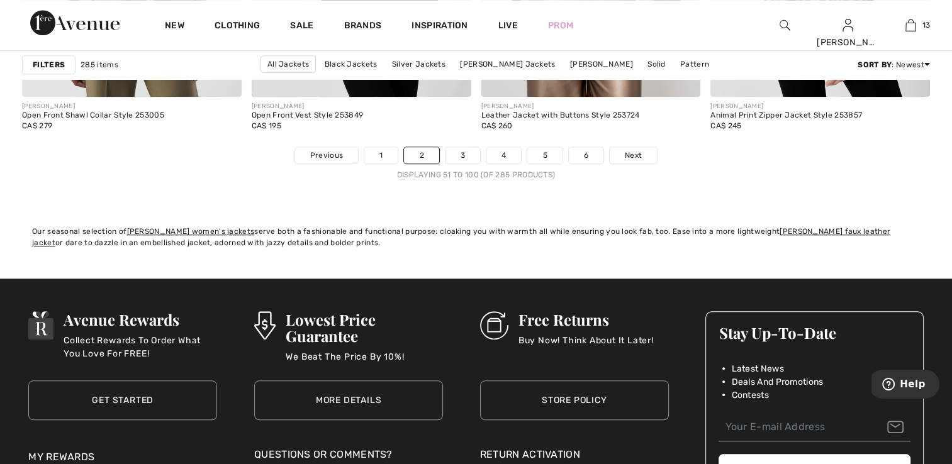
scroll to position [5972, 0]
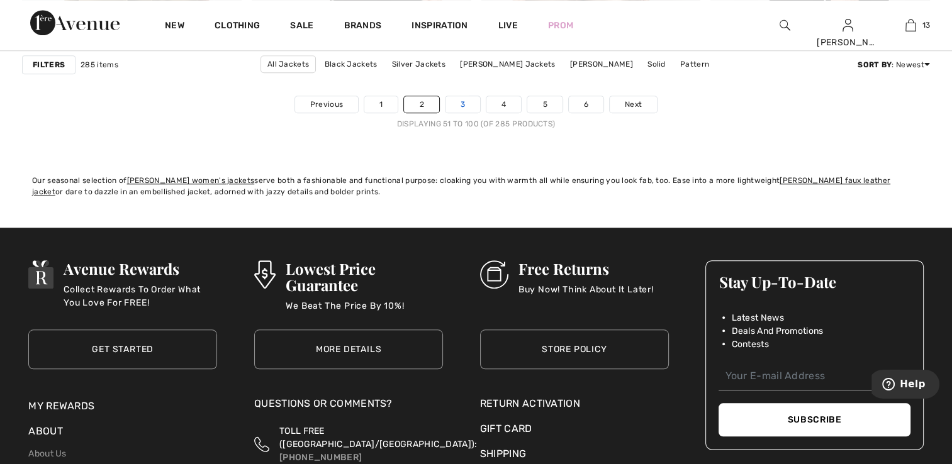
click at [466, 102] on link "3" at bounding box center [462, 104] width 35 height 16
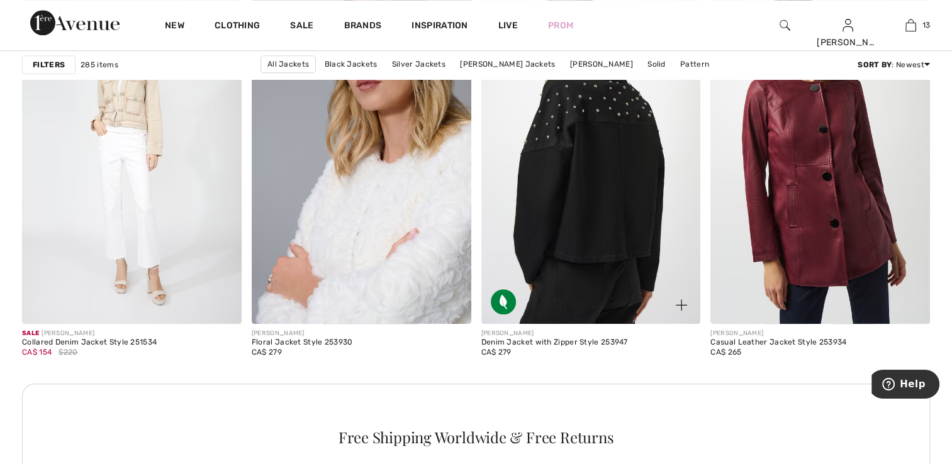
scroll to position [1384, 0]
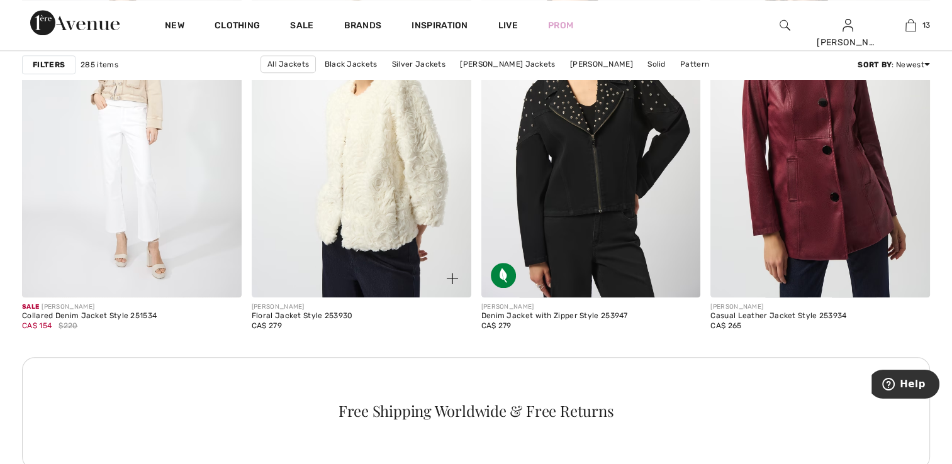
click at [347, 169] on img at bounding box center [362, 132] width 220 height 329
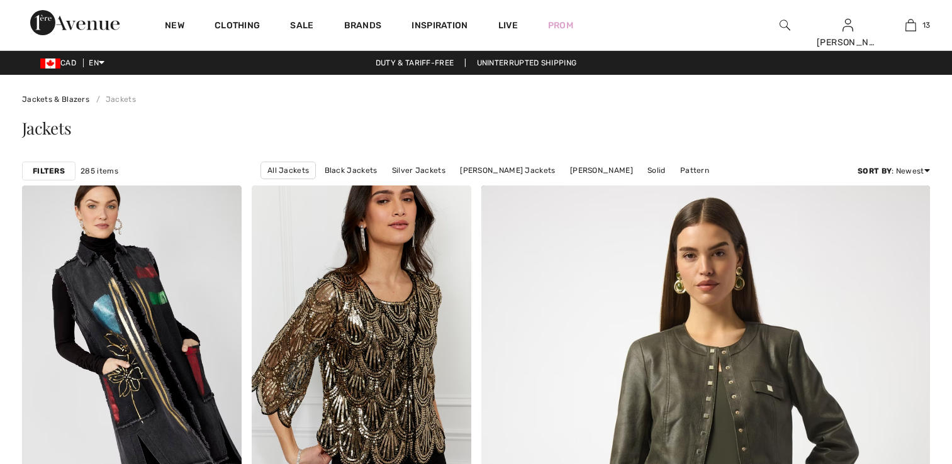
checkbox input "true"
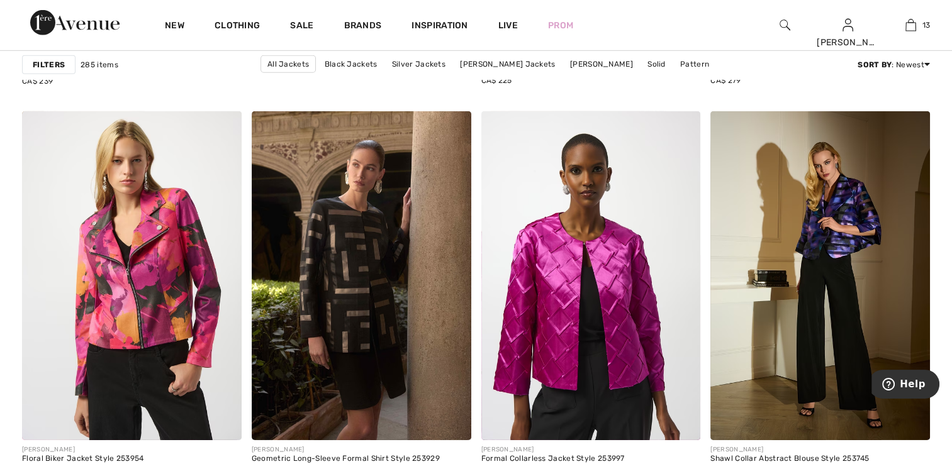
scroll to position [3901, 0]
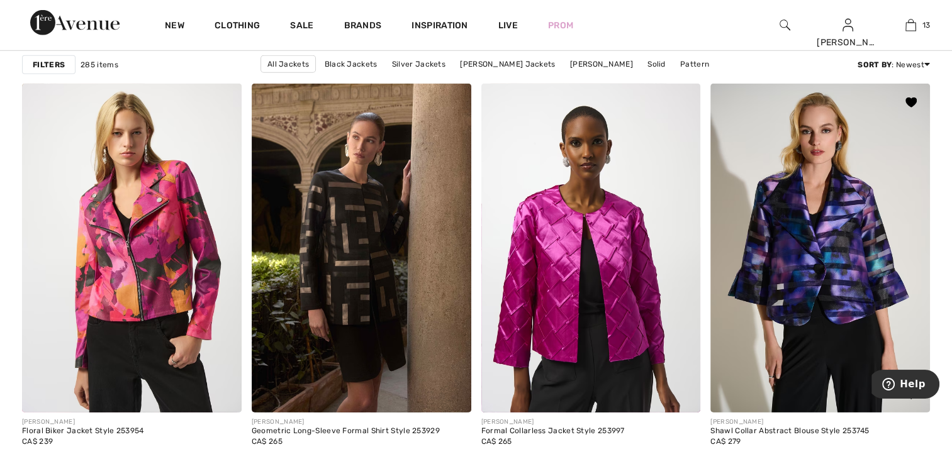
click at [815, 220] on img at bounding box center [820, 248] width 220 height 329
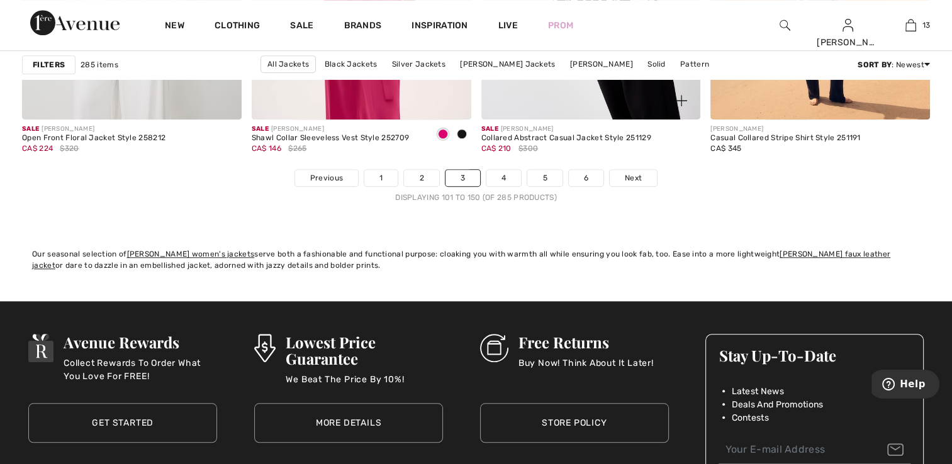
scroll to position [5914, 0]
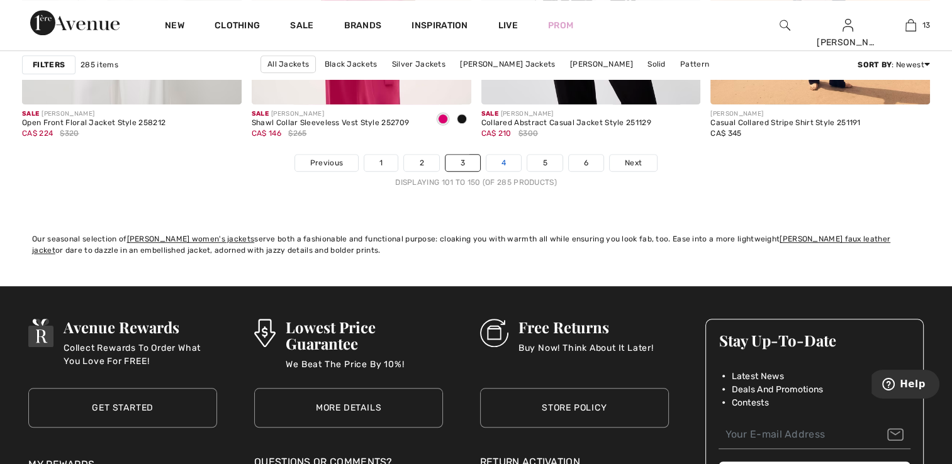
click at [506, 167] on link "4" at bounding box center [503, 163] width 35 height 16
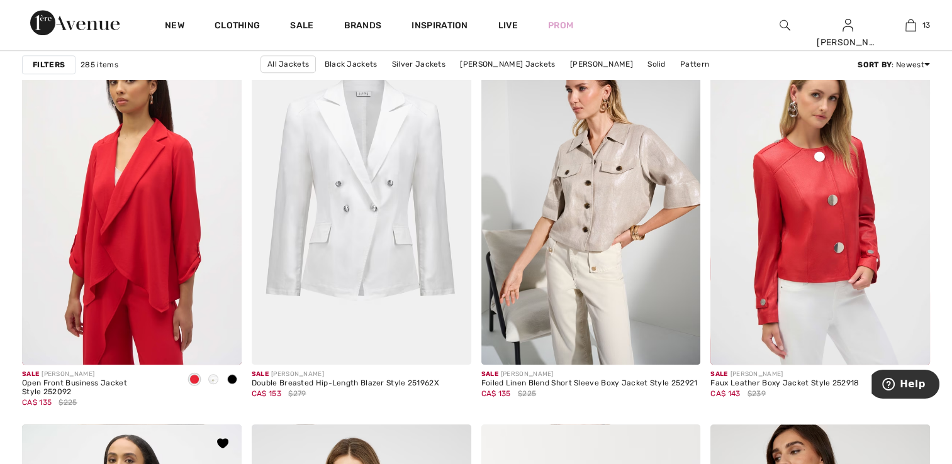
scroll to position [1070, 0]
